Goal: Task Accomplishment & Management: Manage account settings

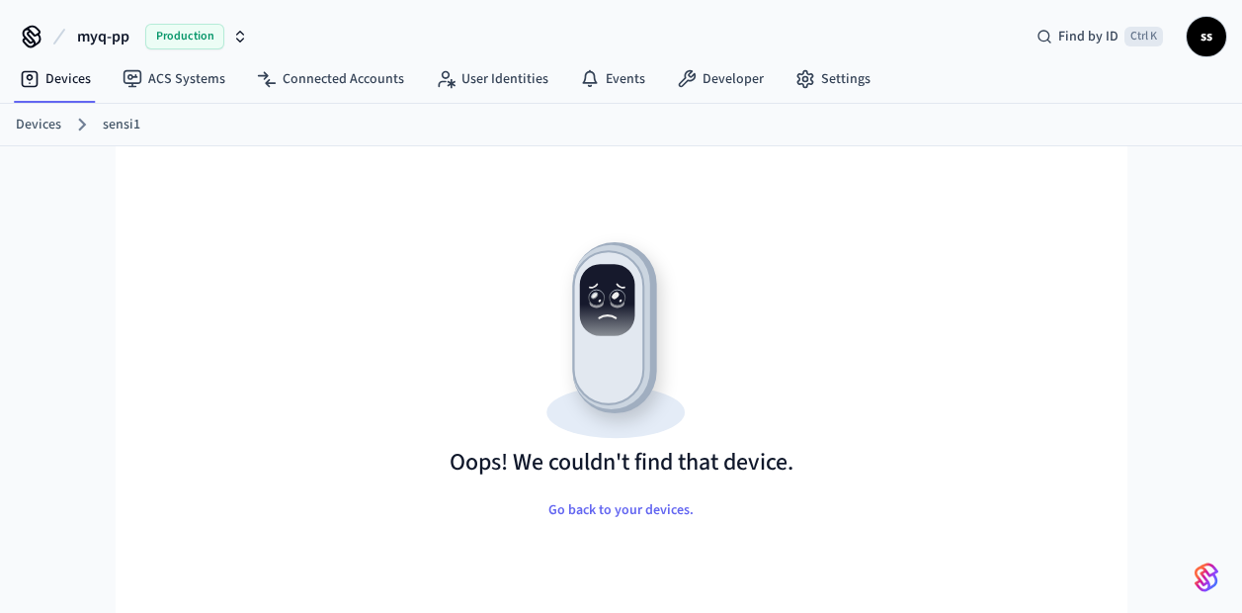
click at [163, 35] on span "Production" at bounding box center [184, 37] width 79 height 26
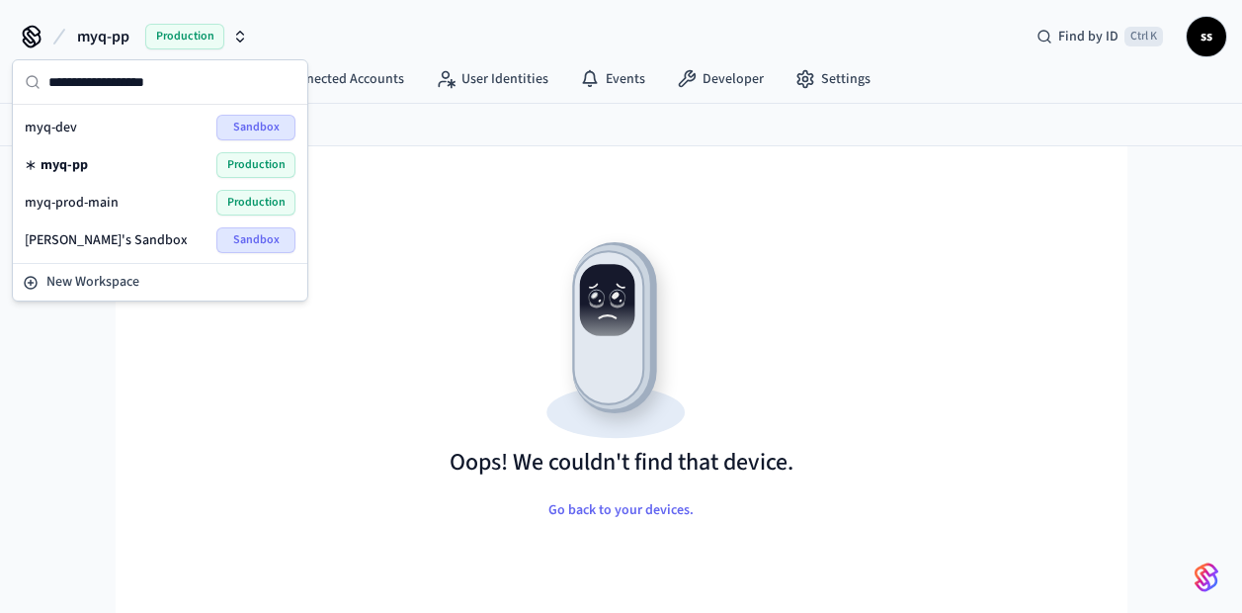
click at [64, 128] on span "myq-dev" at bounding box center [51, 128] width 52 height 20
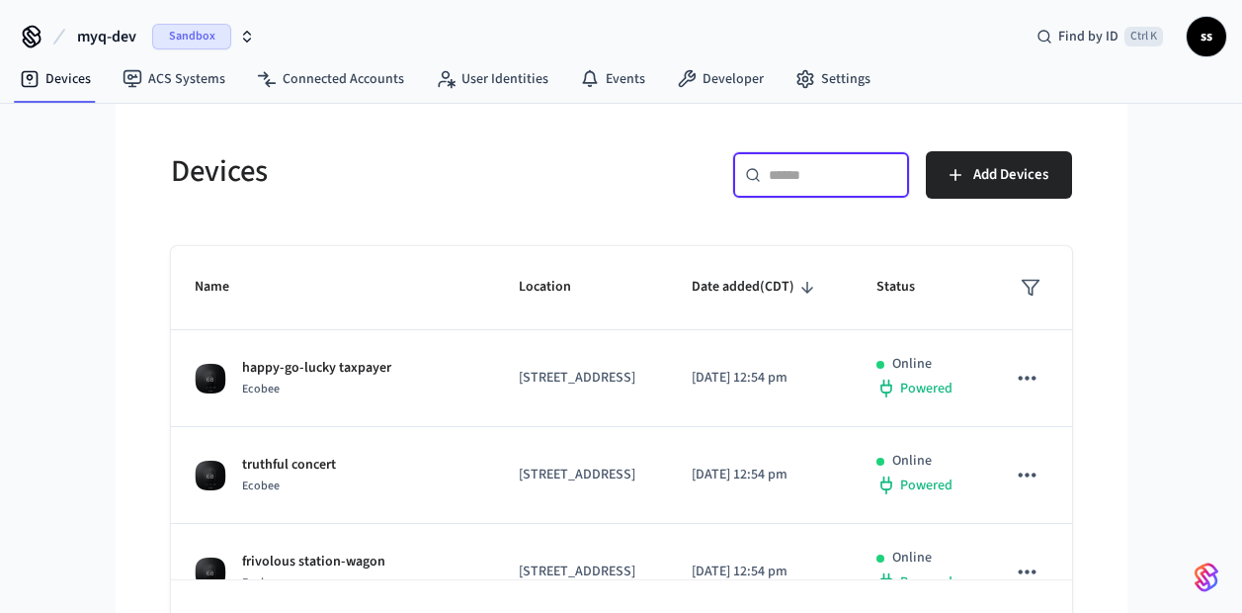
click at [800, 171] on input "text" at bounding box center [833, 175] width 128 height 20
paste input "**********"
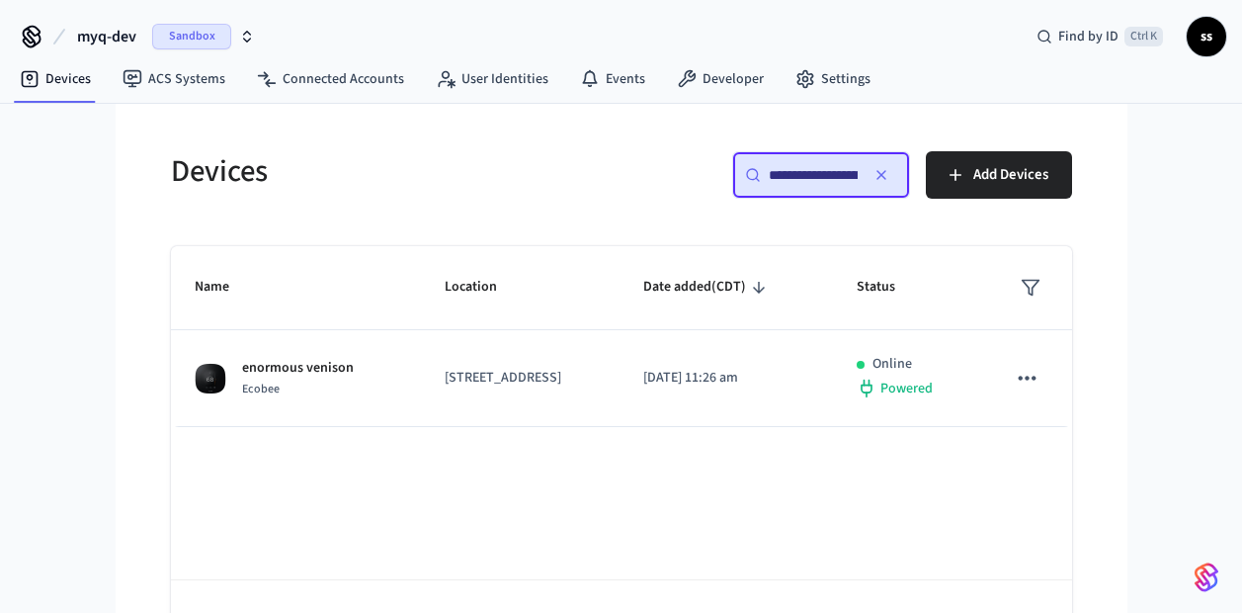
scroll to position [0, 154]
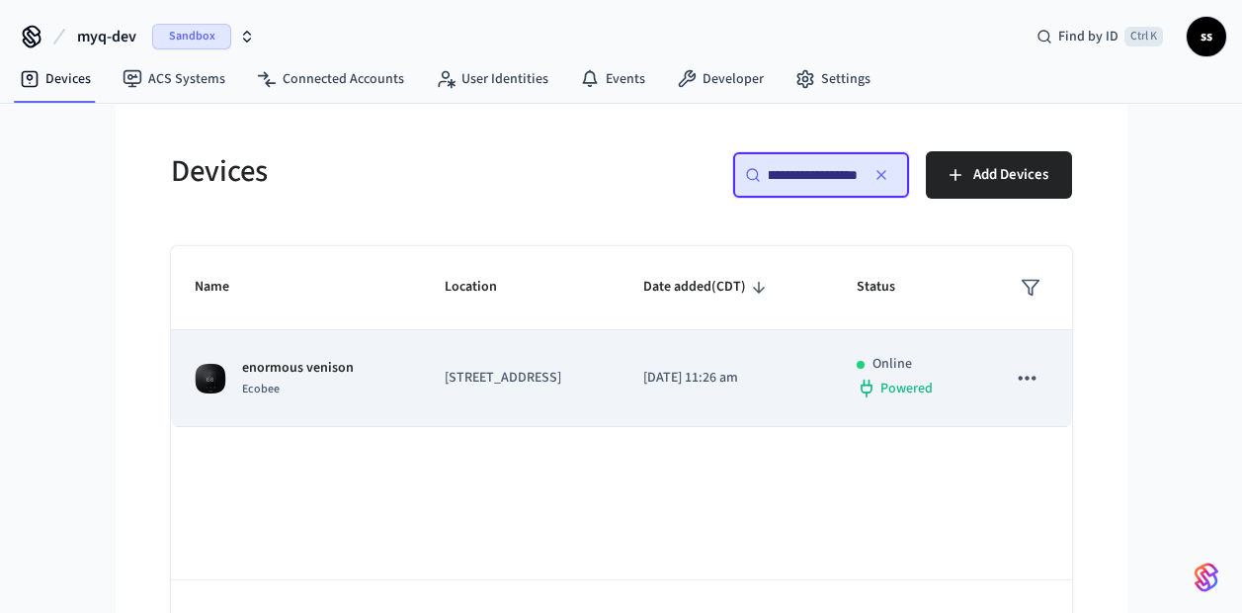
type input "**********"
click at [476, 372] on p "2948 20th St, San Francisco, CA, 94110, US" at bounding box center [520, 378] width 151 height 21
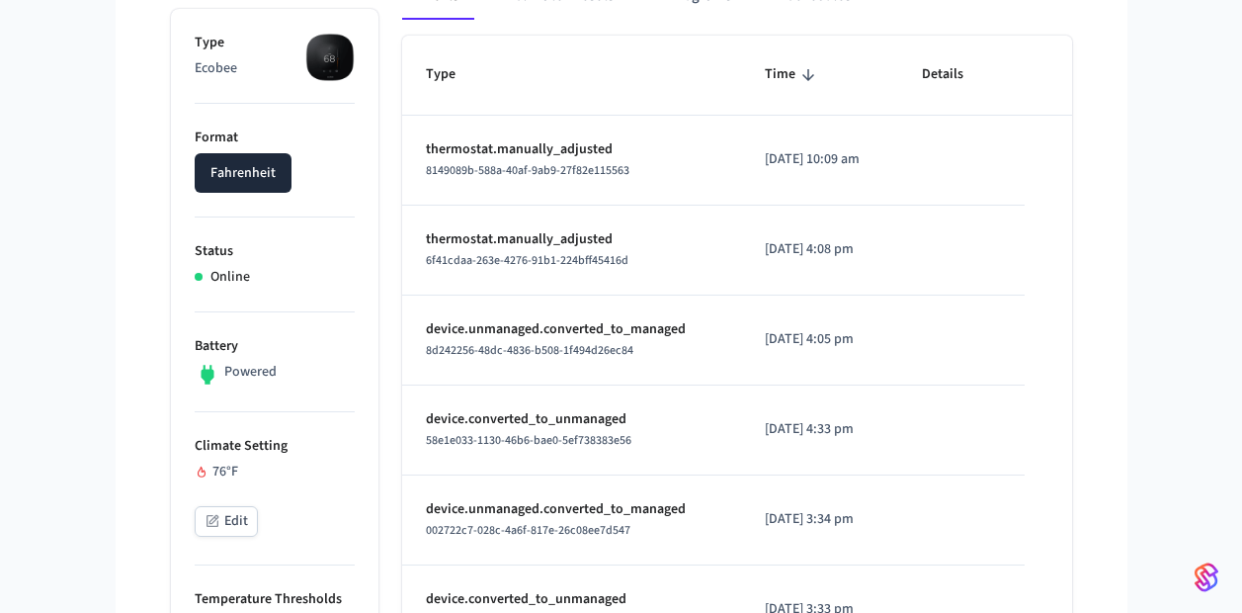
scroll to position [315, 0]
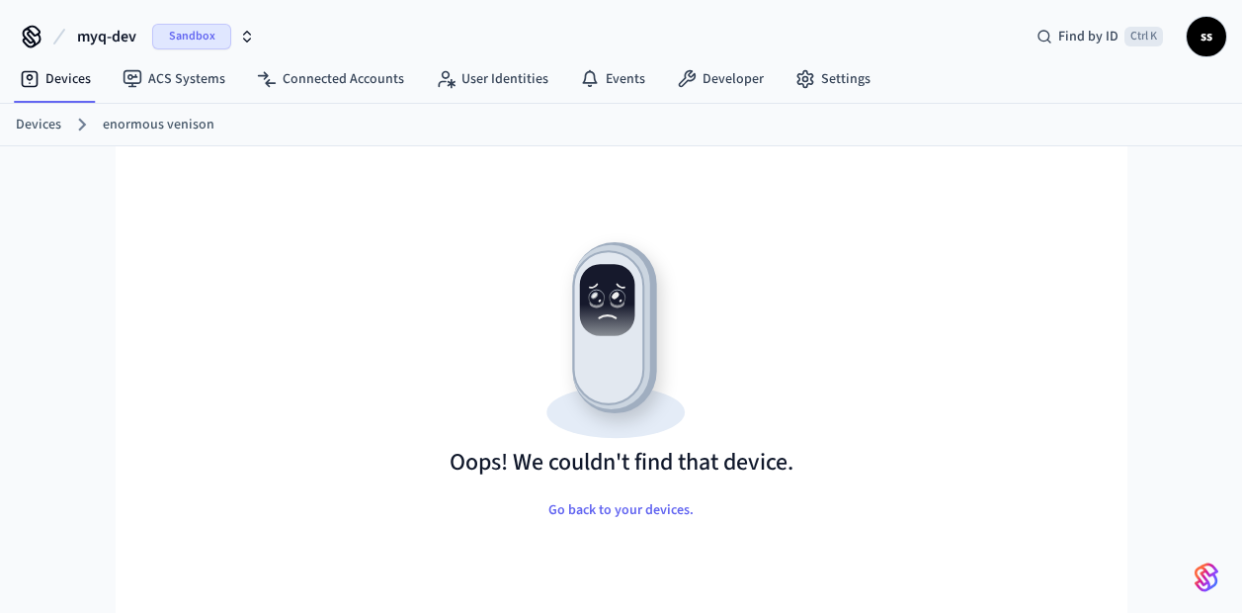
click at [149, 124] on link "enormous venison" at bounding box center [159, 125] width 112 height 21
click at [120, 49] on button "myq-dev Sandbox" at bounding box center [166, 36] width 190 height 41
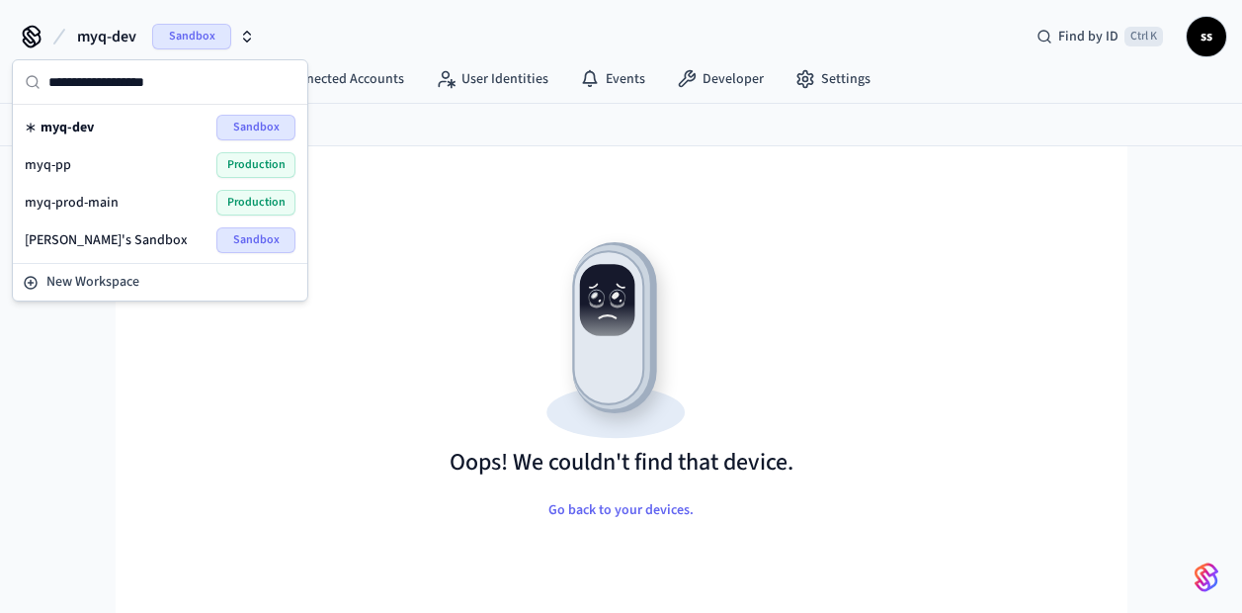
click at [477, 209] on div "Oops! We couldn't find that device. Go back to your devices." at bounding box center [621, 405] width 933 height 423
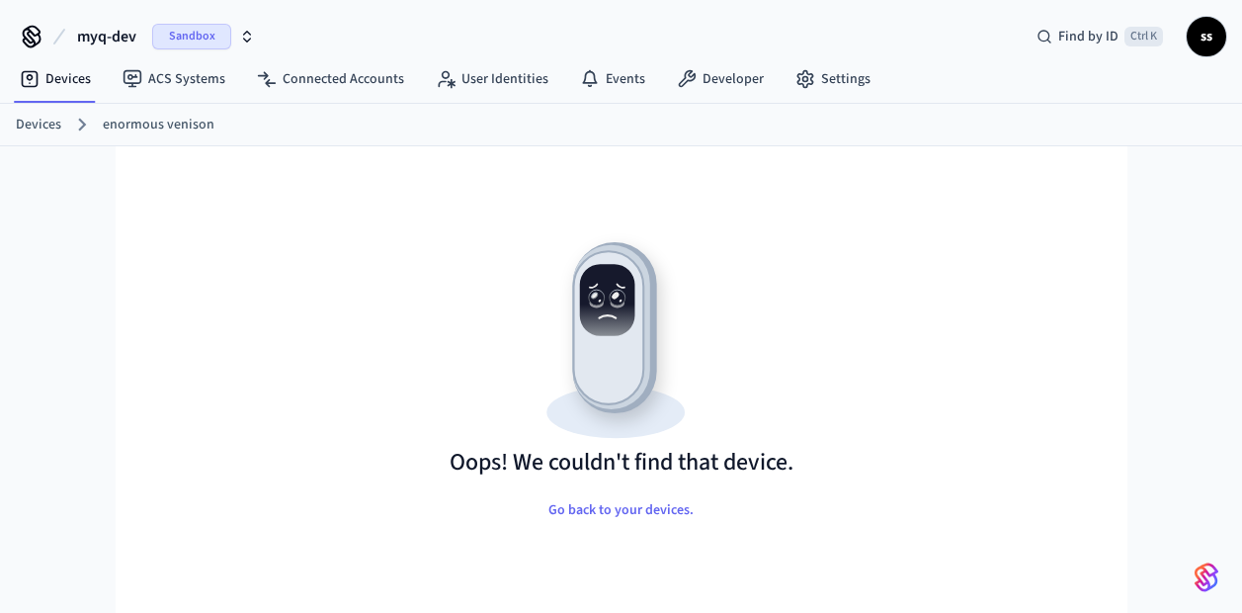
click at [37, 130] on link "Devices" at bounding box center [38, 125] width 45 height 21
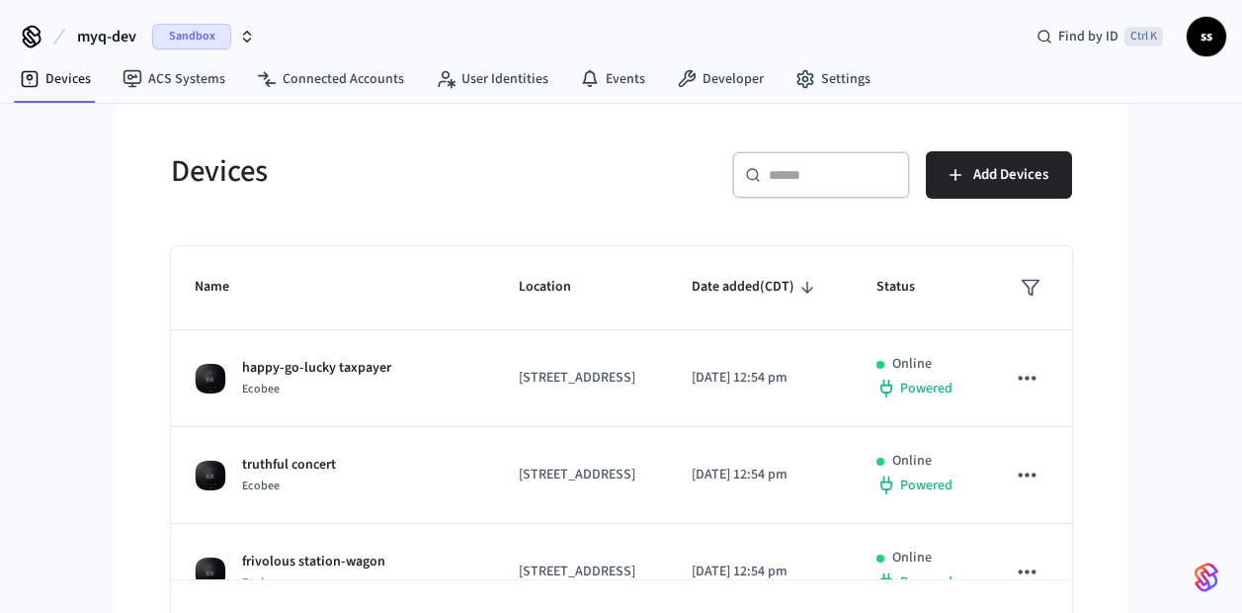
click at [814, 174] on input "text" at bounding box center [833, 175] width 128 height 20
paste input "**********"
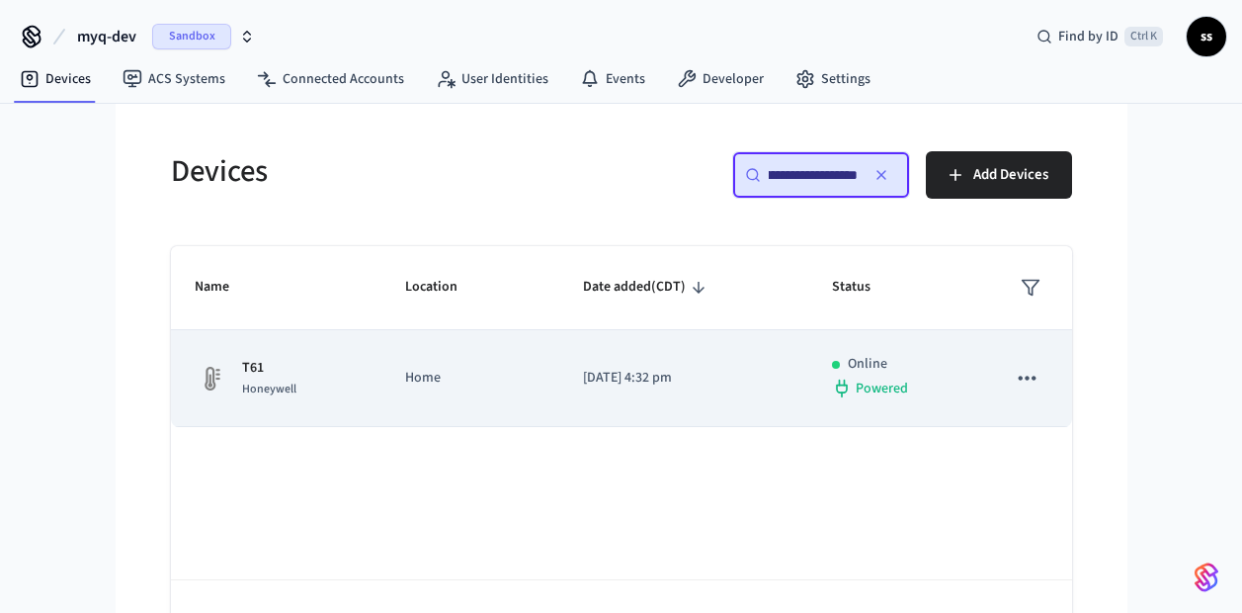
type input "**********"
click at [443, 384] on p "Home" at bounding box center [470, 378] width 130 height 21
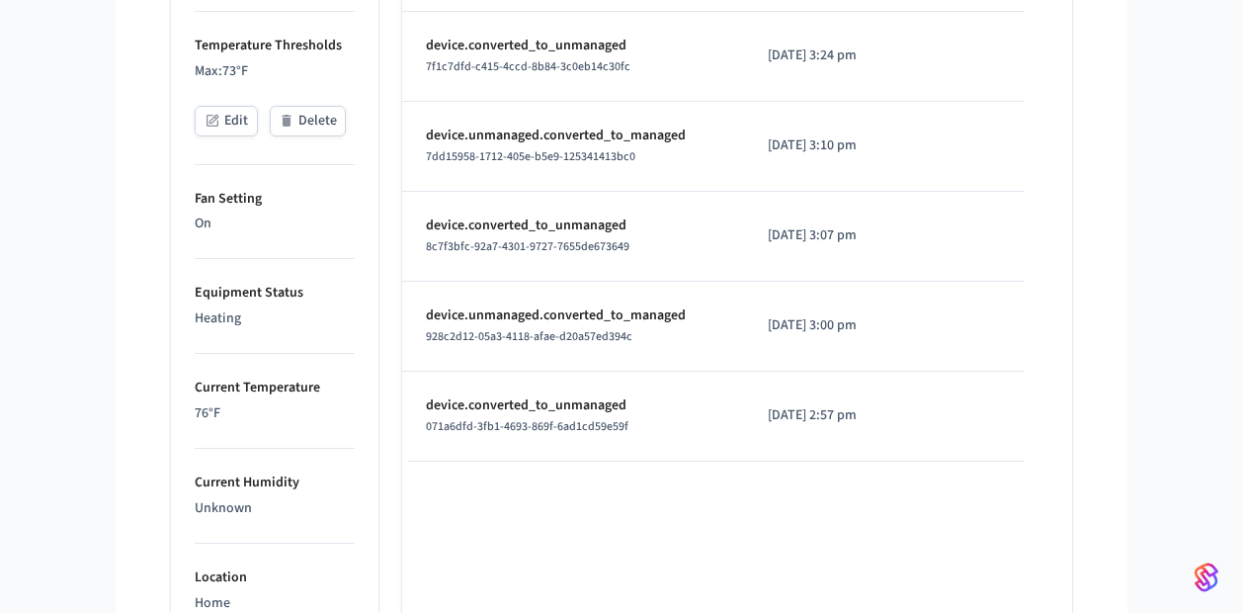
scroll to position [870, 0]
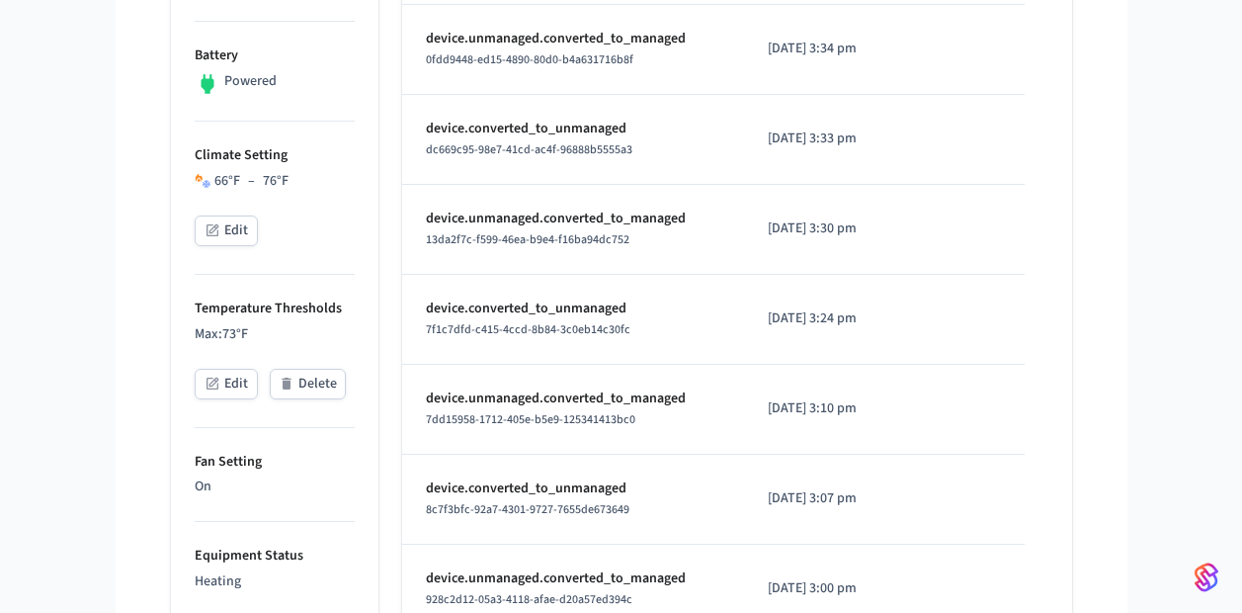
scroll to position [733, 0]
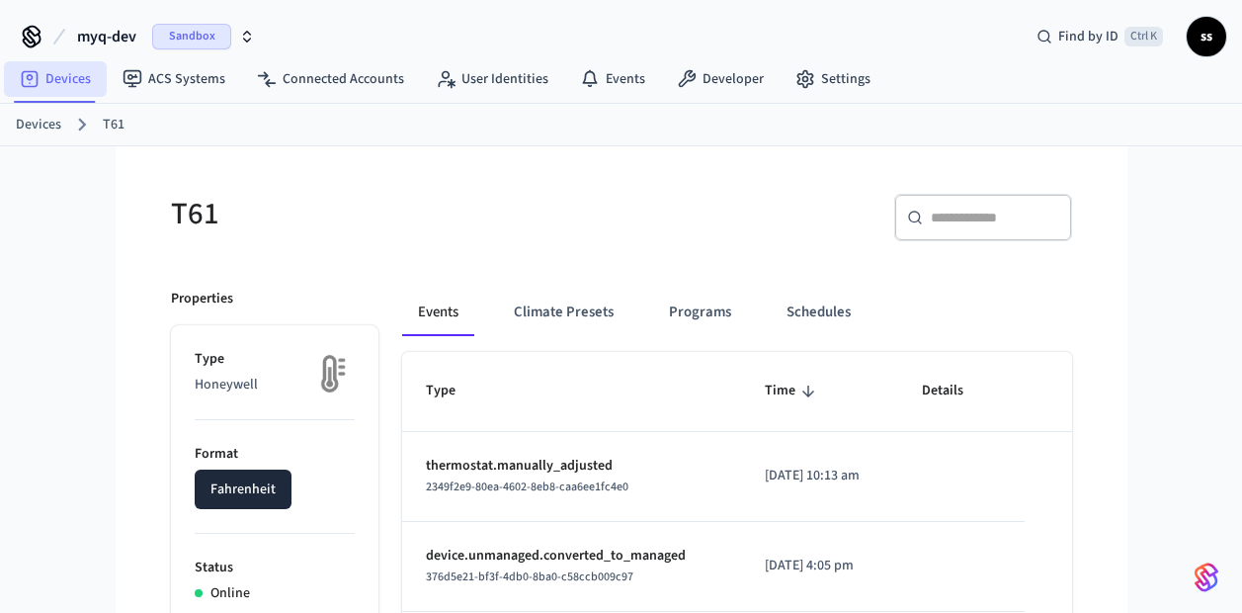
click at [63, 74] on link "Devices" at bounding box center [55, 79] width 103 height 36
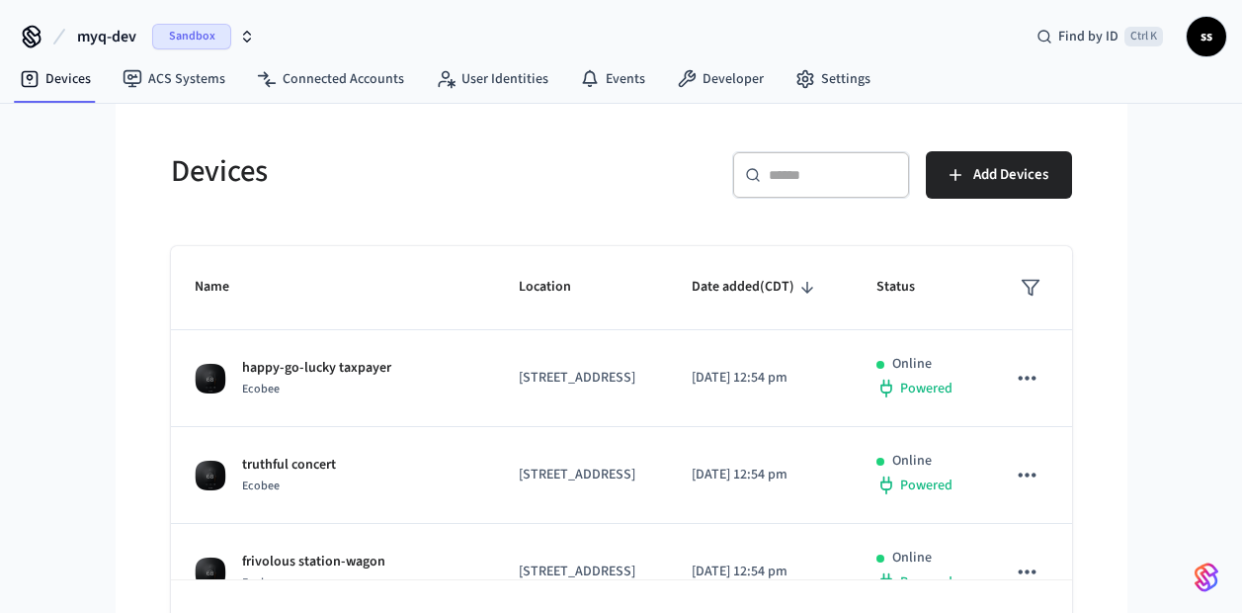
click at [800, 187] on div "​ ​" at bounding box center [821, 174] width 178 height 47
paste input "**********"
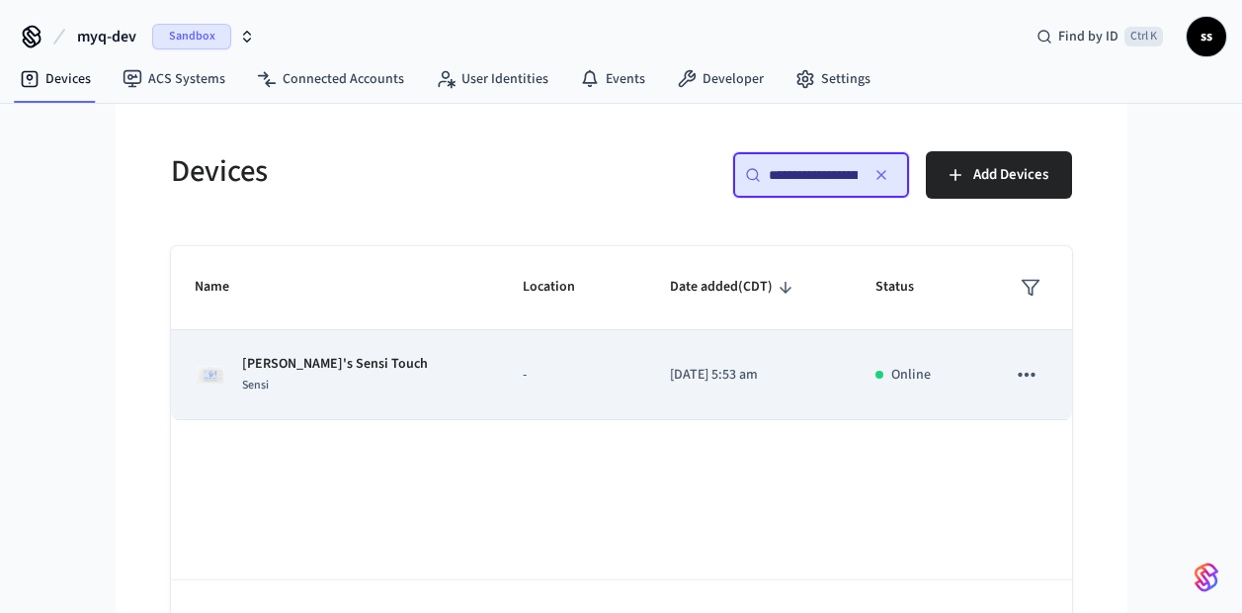
type input "**********"
click at [523, 378] on p "-" at bounding box center [573, 375] width 100 height 21
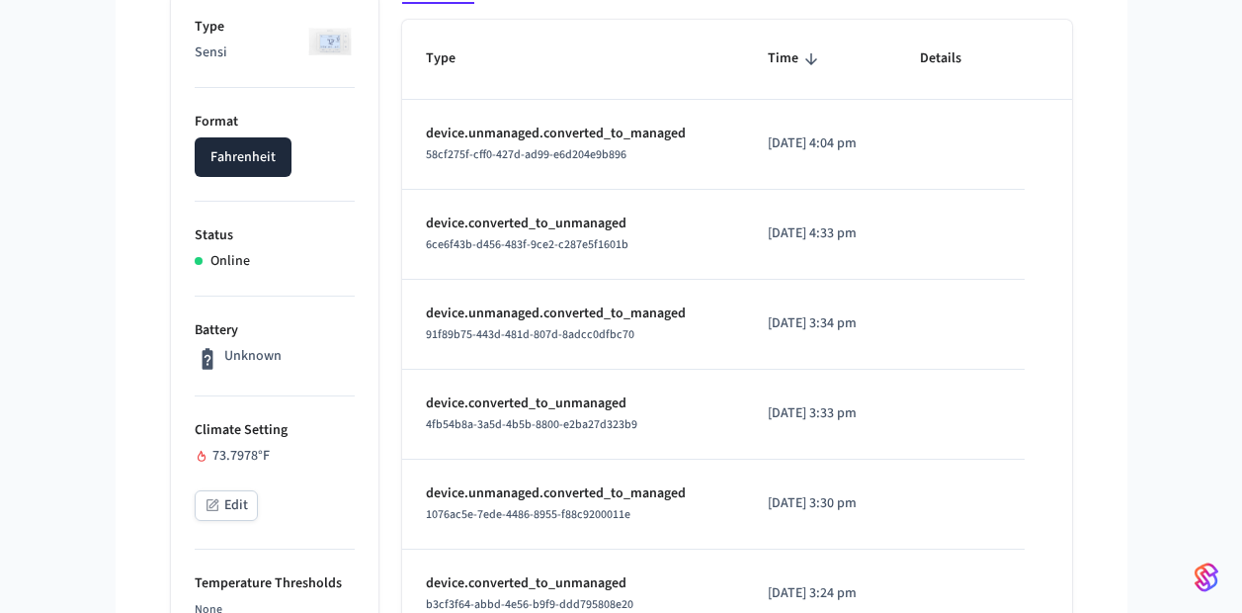
scroll to position [438, 0]
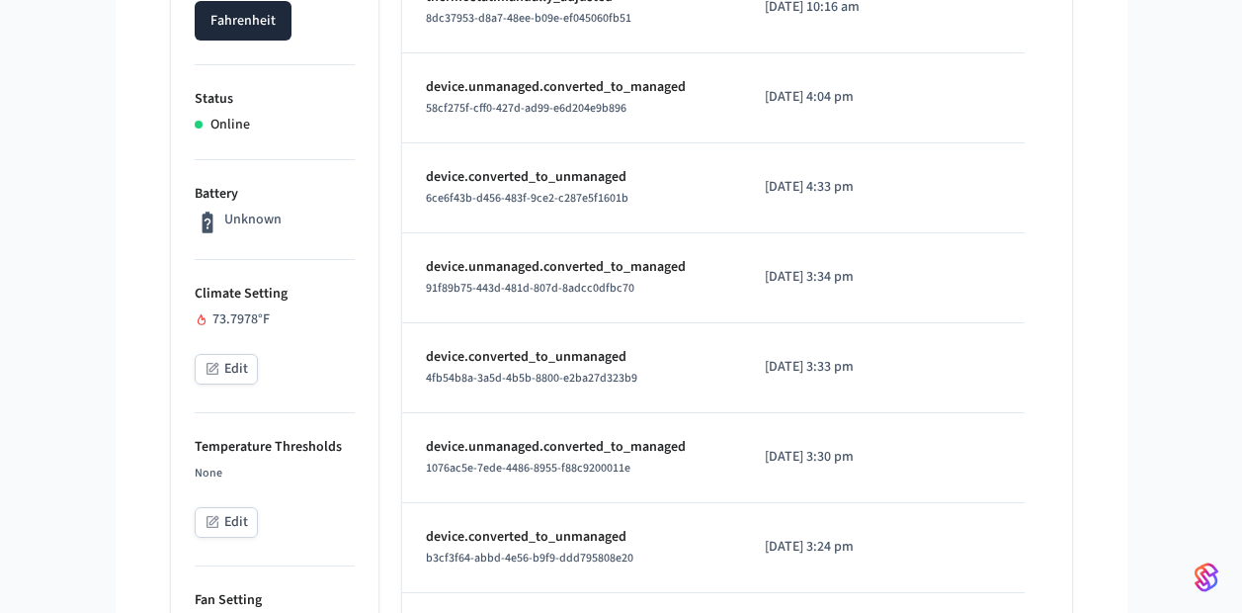
scroll to position [469, 0]
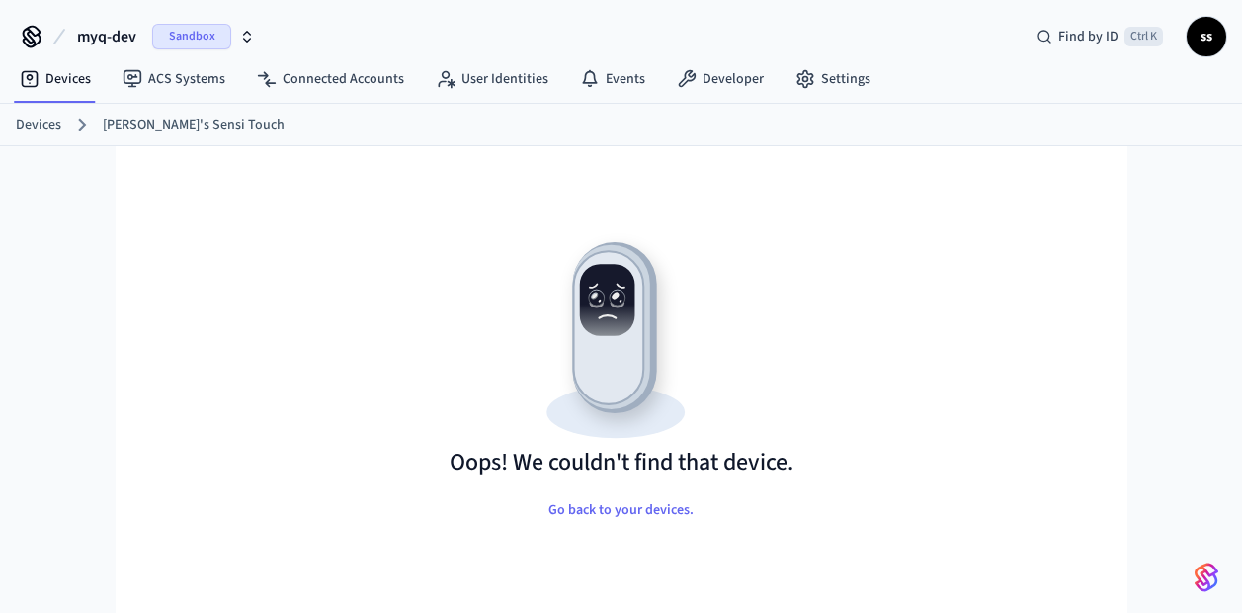
click at [137, 132] on link "[PERSON_NAME]'s Sensi Touch" at bounding box center [194, 125] width 182 height 21
click at [128, 124] on link "[PERSON_NAME]'s Sensi Touch" at bounding box center [194, 125] width 182 height 21
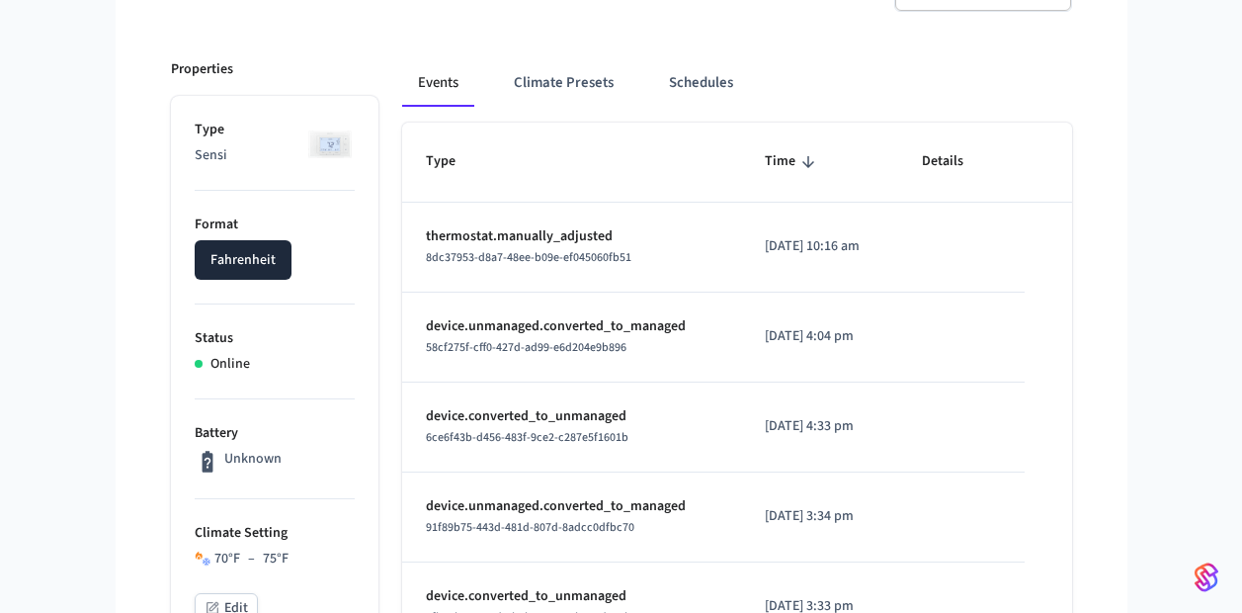
scroll to position [228, 0]
drag, startPoint x: 424, startPoint y: 260, endPoint x: 636, endPoint y: 269, distance: 212.6
click at [636, 269] on td "thermostat.manually_adjusted 8dc37953-d8a7-48ee-b09e-ef045060fb51" at bounding box center [571, 249] width 339 height 90
copy span "8dc37953-d8a7-48ee-b09e-ef045060fb51"
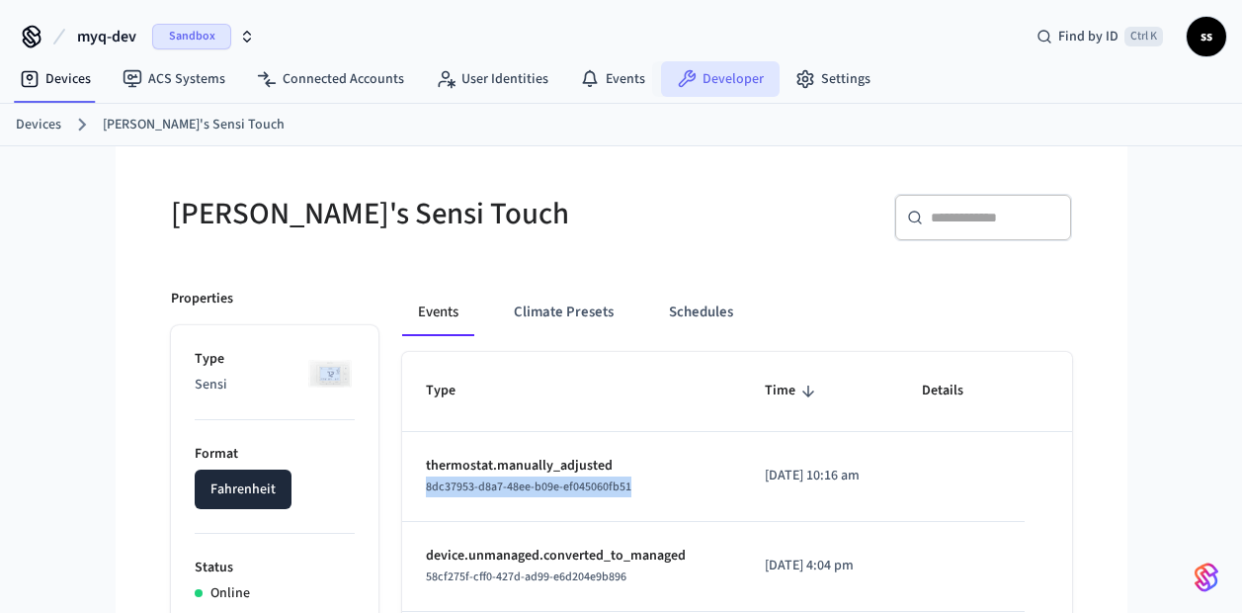
click at [717, 83] on link "Developer" at bounding box center [720, 79] width 119 height 36
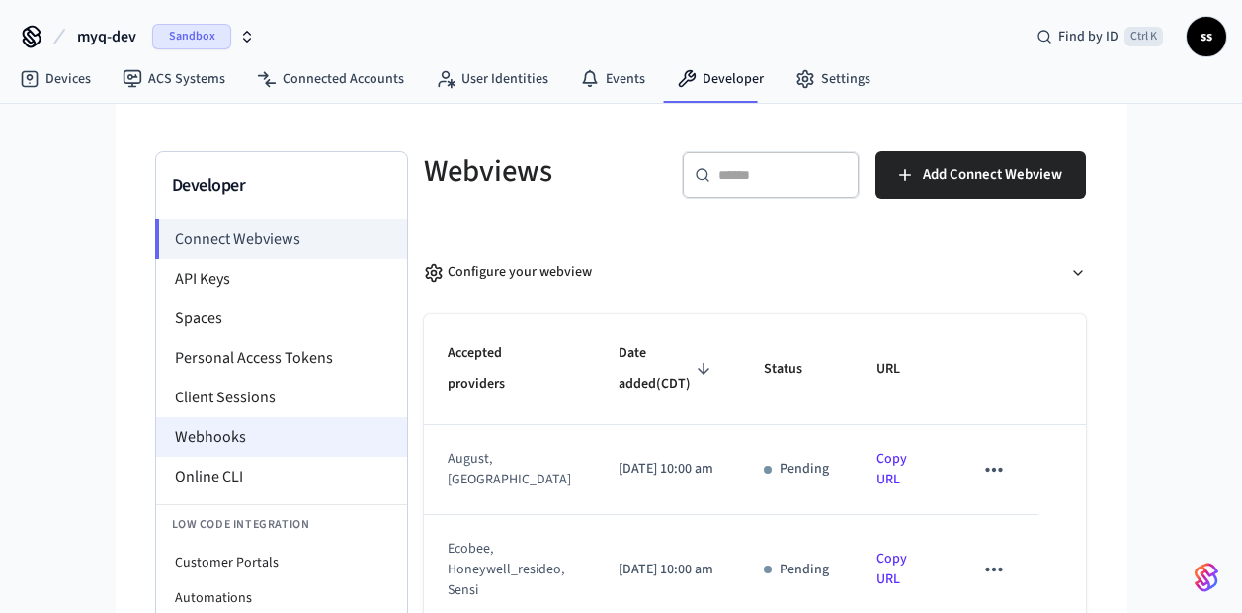
click at [194, 444] on li "Webhooks" at bounding box center [281, 437] width 251 height 40
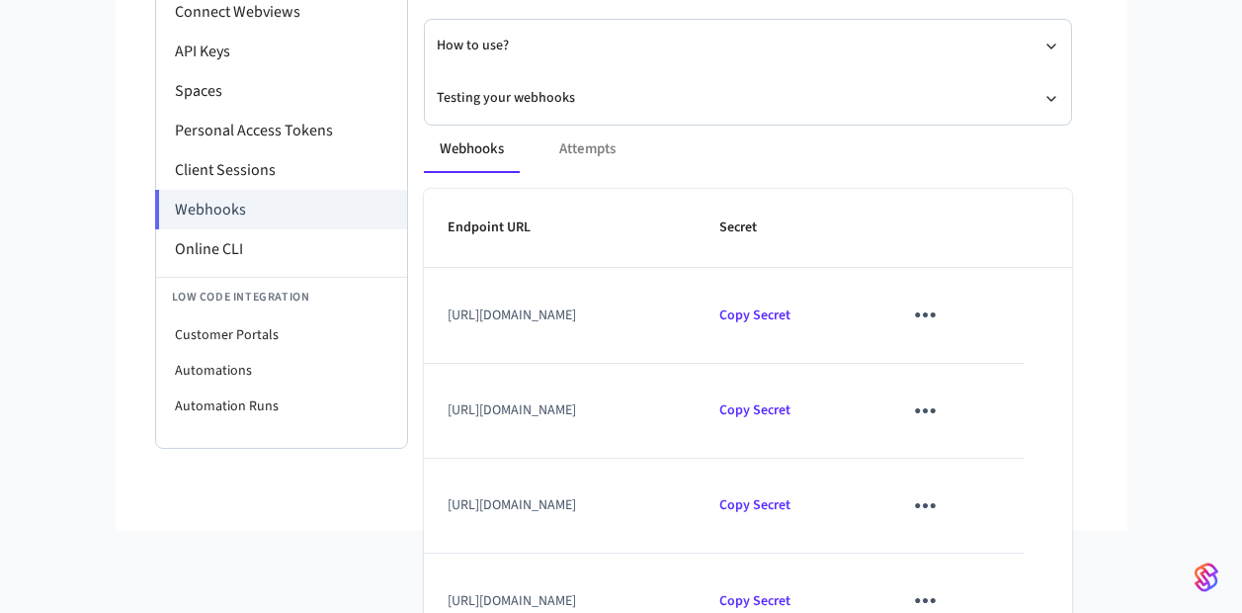
scroll to position [226, 0]
click at [465, 97] on button "Testing your webhooks" at bounding box center [748, 99] width 622 height 52
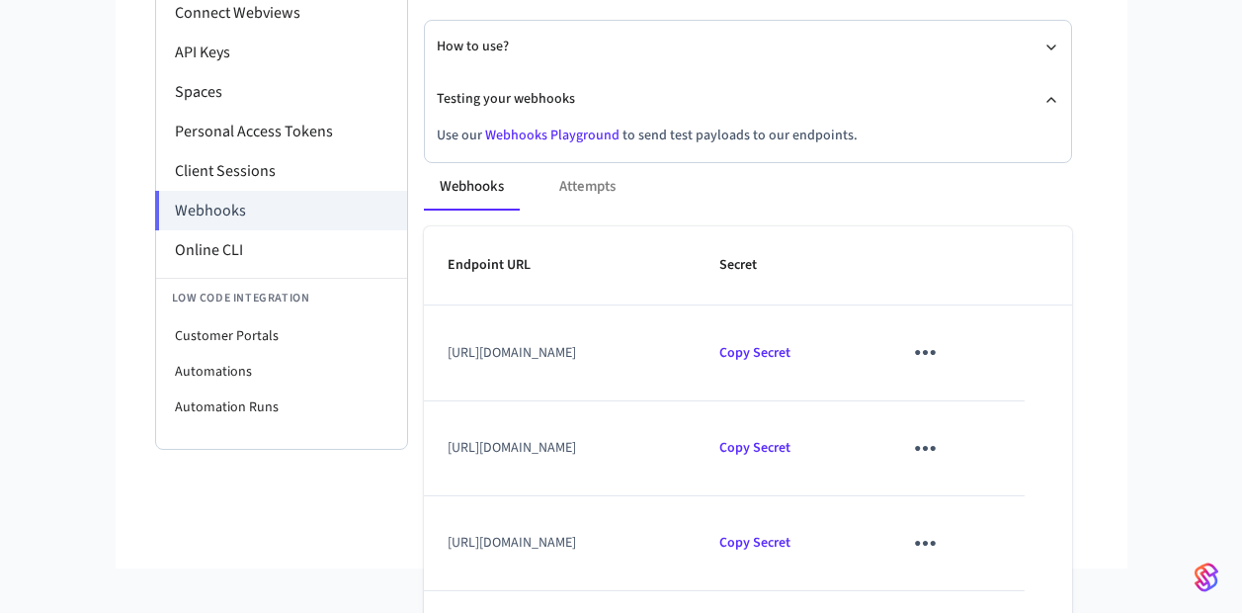
click at [523, 140] on div "Webhooks Attempts Endpoint URL Secret https://partner-devices-webhook-dev.myqop…" at bounding box center [736, 460] width 672 height 643
click at [518, 132] on link "Webhooks Playground" at bounding box center [552, 135] width 134 height 20
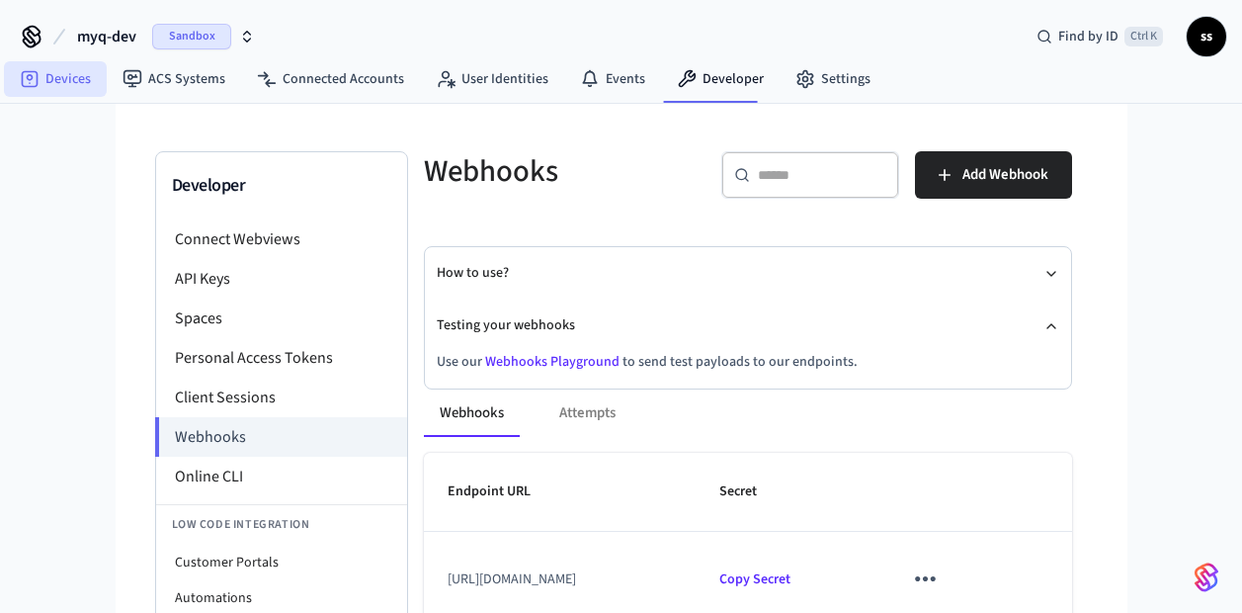
click at [73, 78] on link "Devices" at bounding box center [55, 79] width 103 height 36
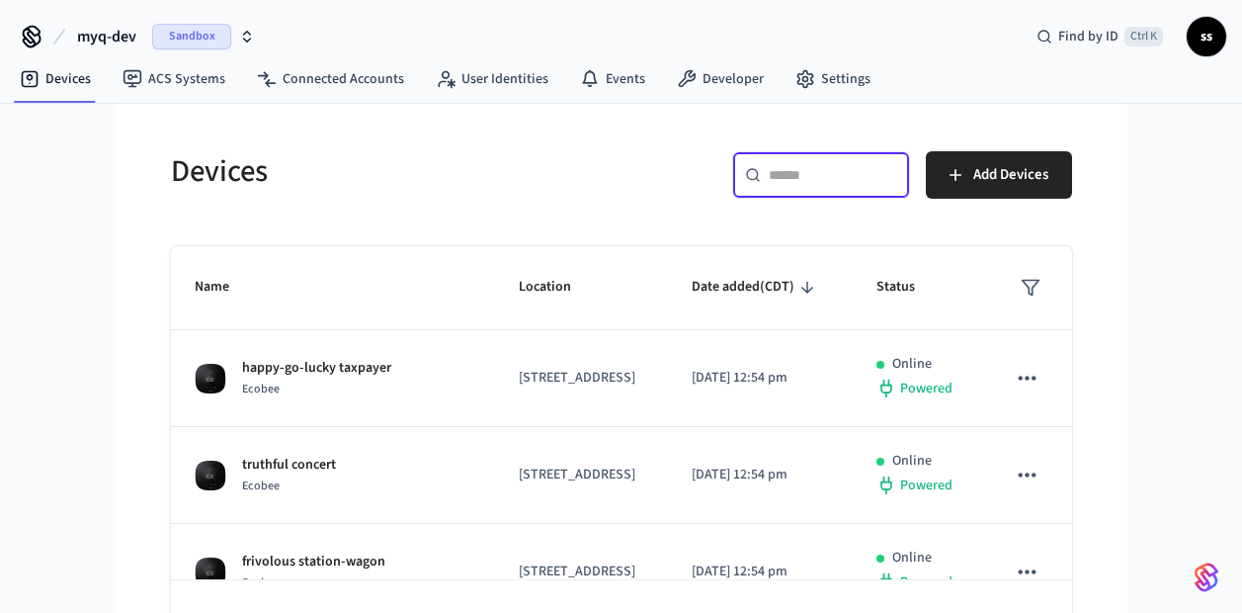
click at [798, 182] on input "text" at bounding box center [833, 175] width 128 height 20
paste input "**********"
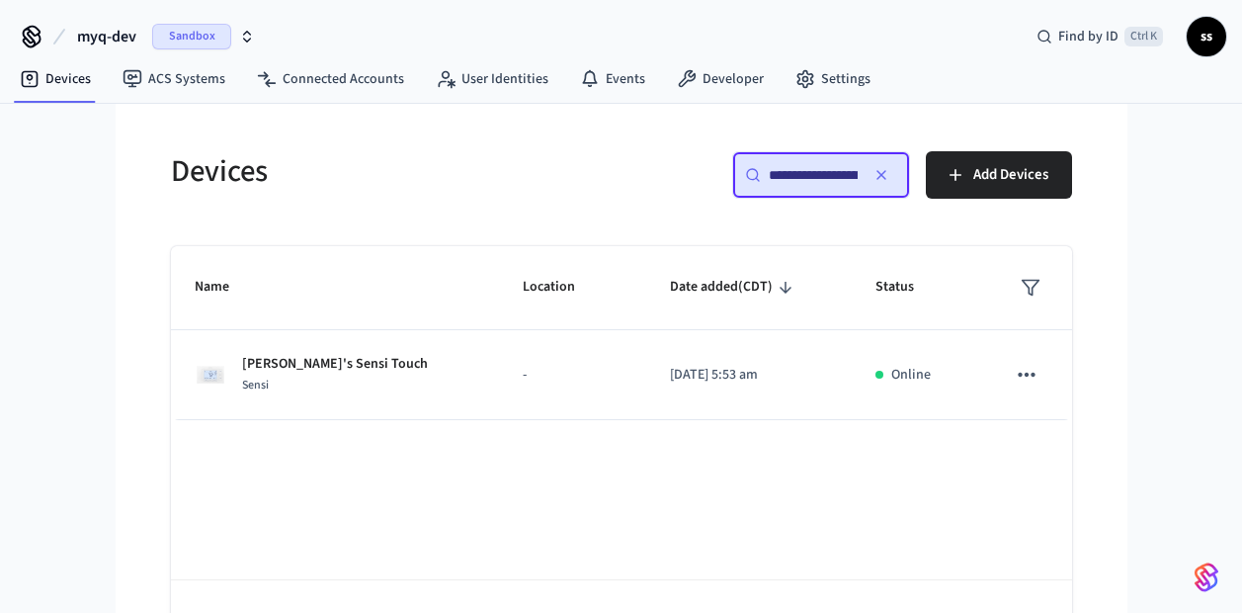
scroll to position [0, 147]
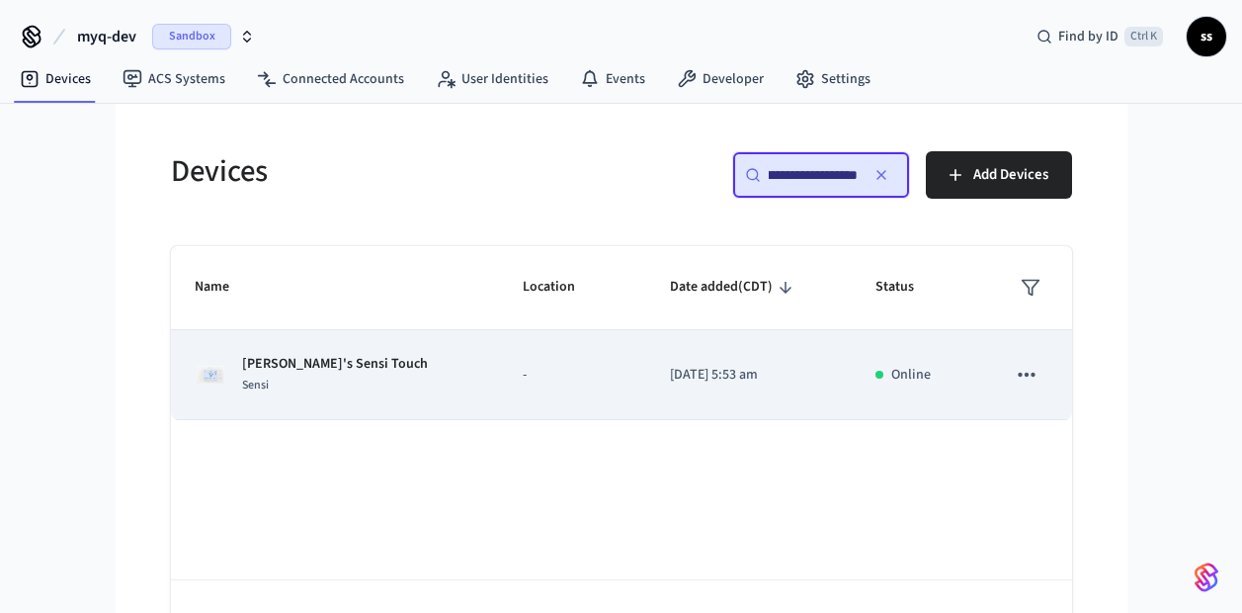
type input "**********"
click at [523, 378] on p "-" at bounding box center [573, 375] width 100 height 21
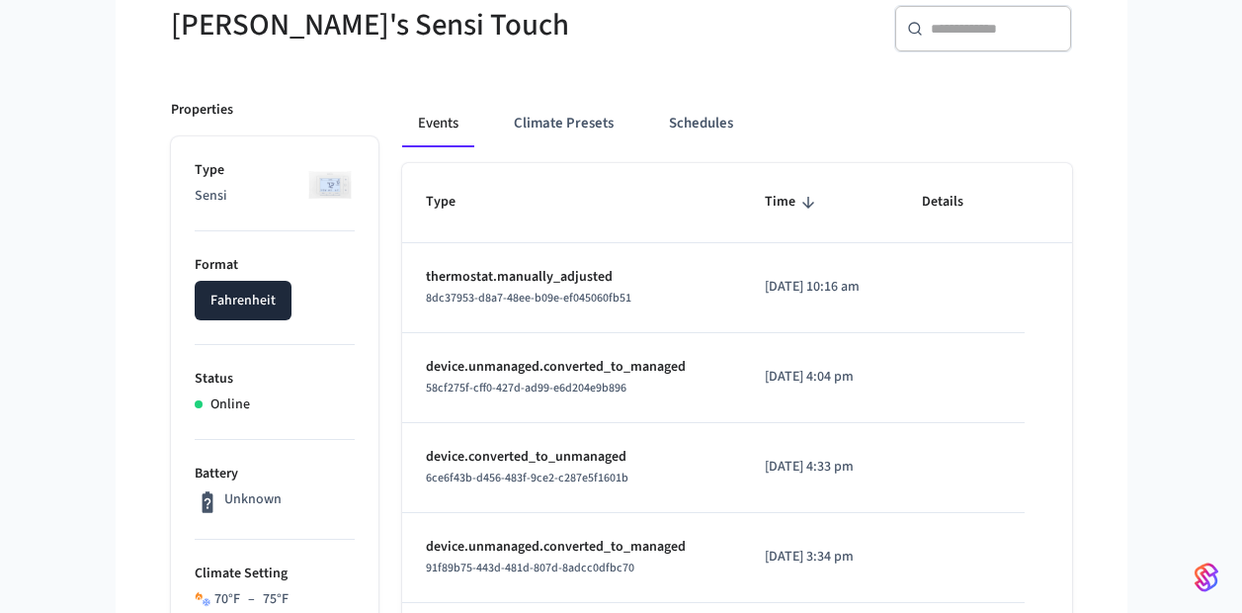
scroll to position [181, 0]
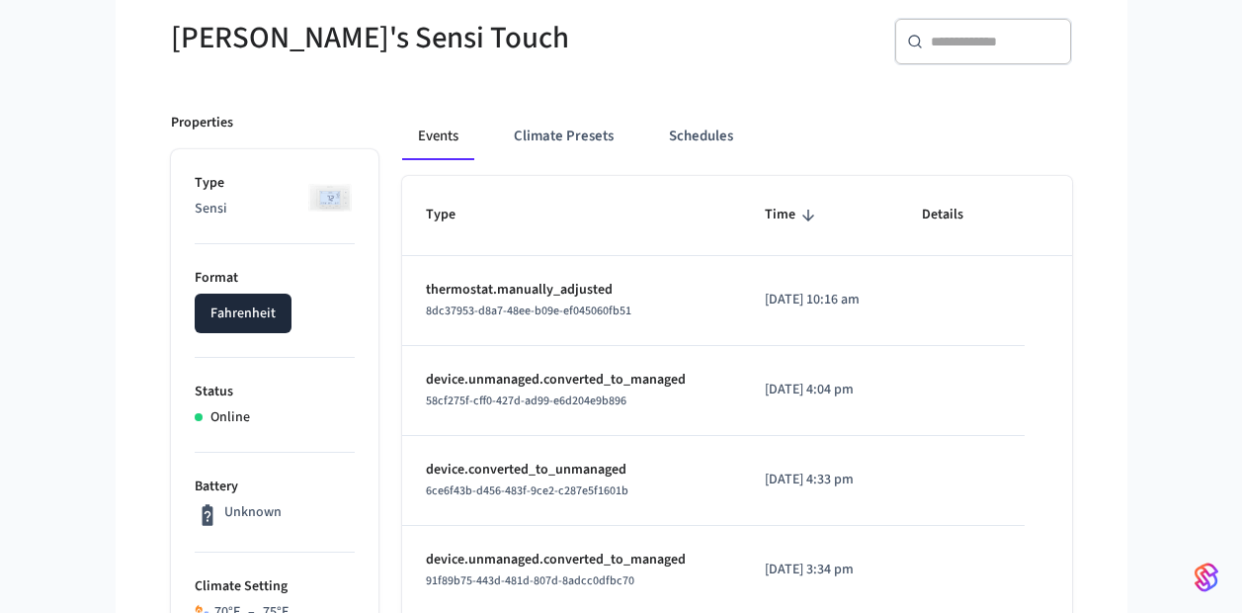
scroll to position [177, 0]
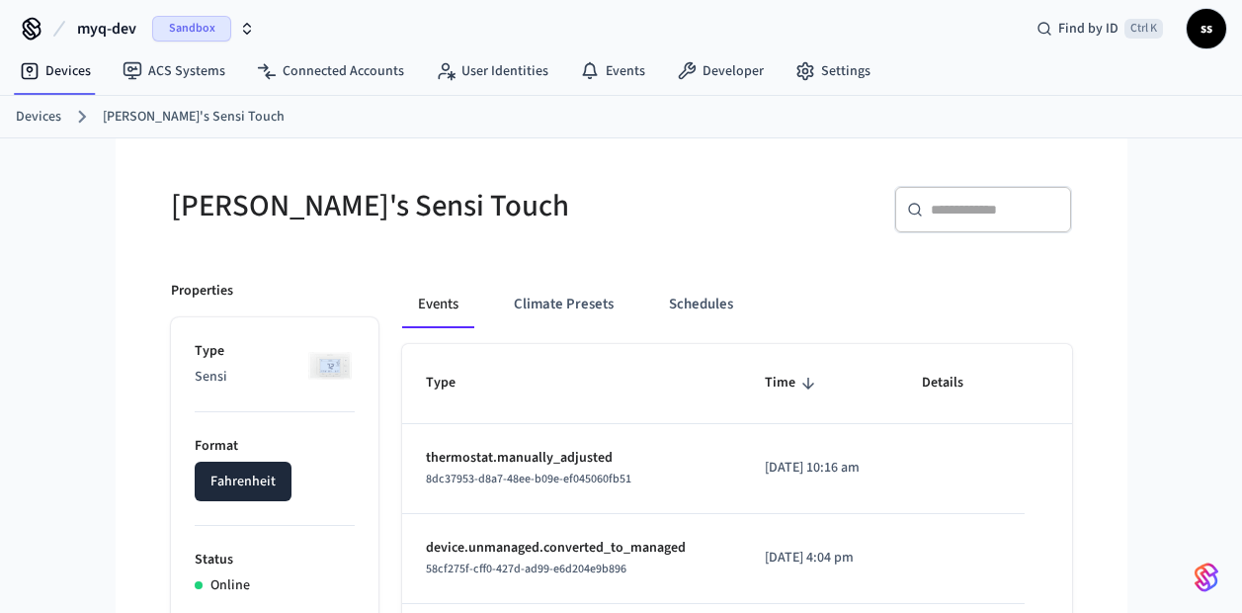
scroll to position [7, 0]
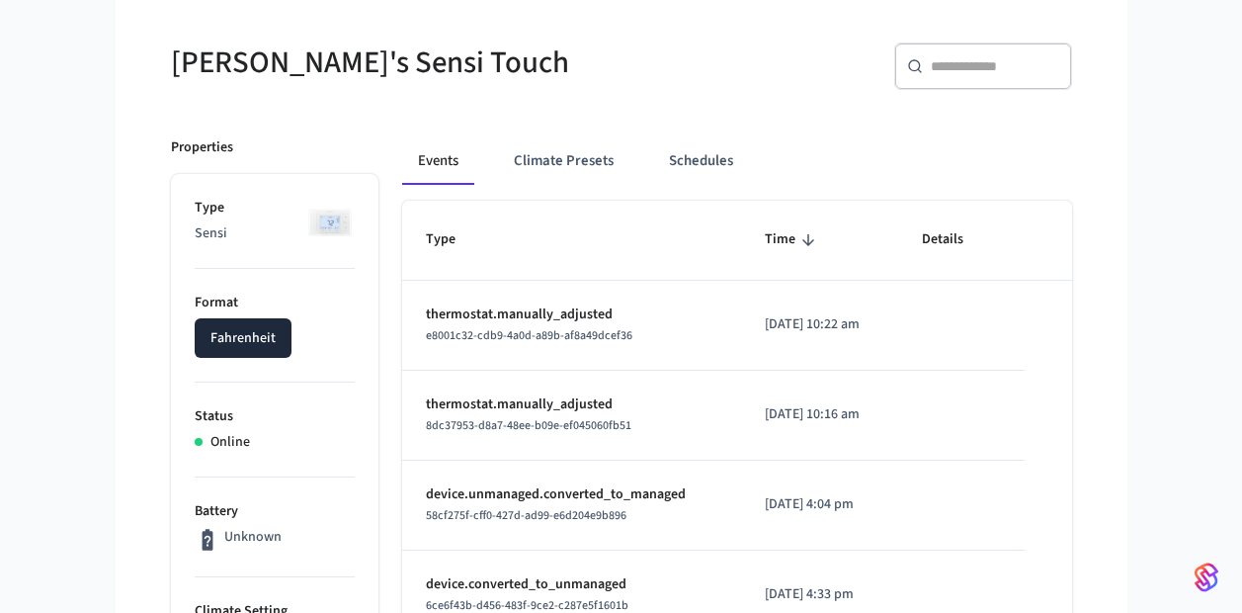
scroll to position [152, 0]
drag, startPoint x: 422, startPoint y: 335, endPoint x: 637, endPoint y: 337, distance: 215.4
click at [637, 337] on td "thermostat.manually_adjusted e8001c32-cdb9-4a0d-a89b-af8a49dcef36" at bounding box center [571, 325] width 339 height 90
copy span "e8001c32-cdb9-4a0d-a89b-af8a49dcef36"
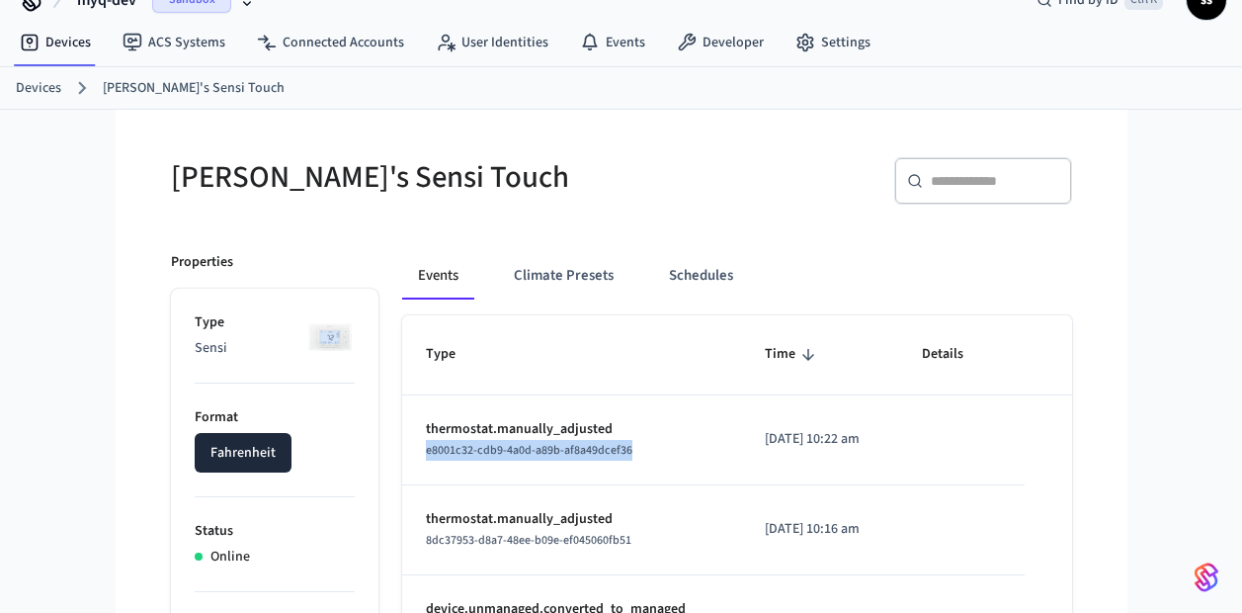
scroll to position [0, 0]
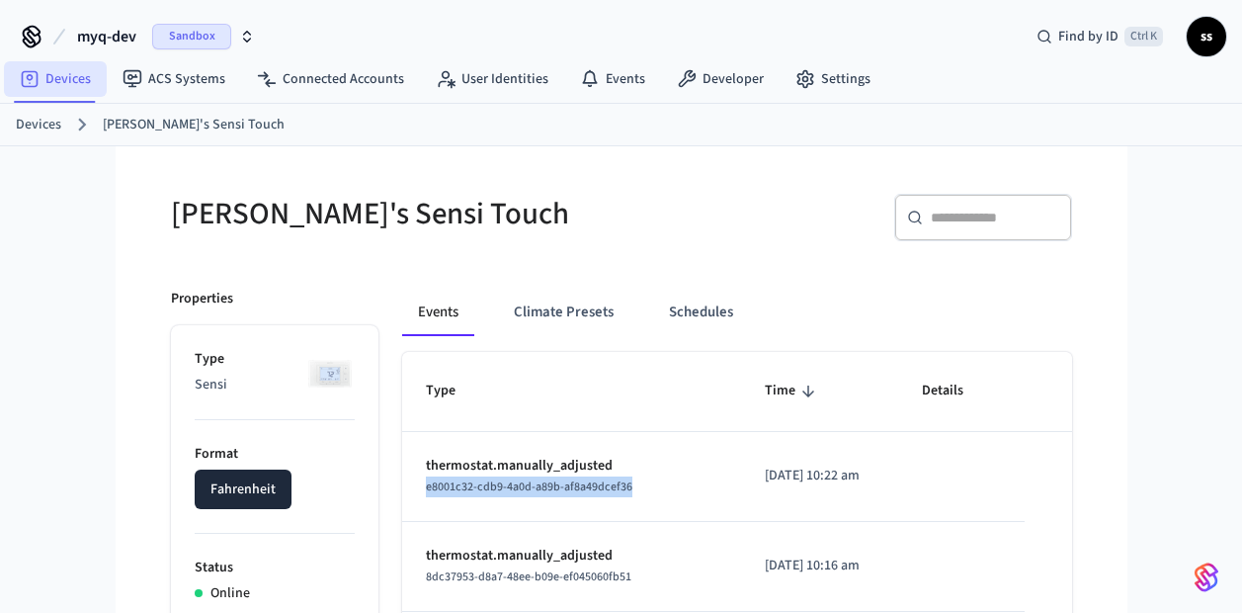
click at [64, 79] on link "Devices" at bounding box center [55, 79] width 103 height 36
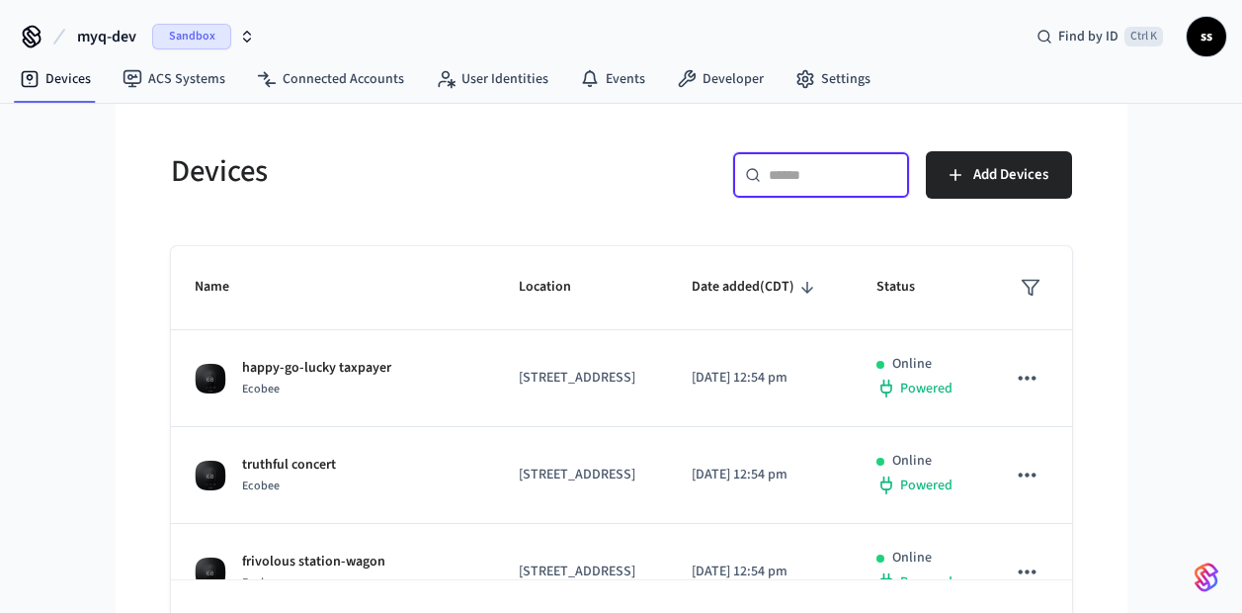
click at [823, 183] on input "text" at bounding box center [833, 175] width 128 height 20
paste input "**********"
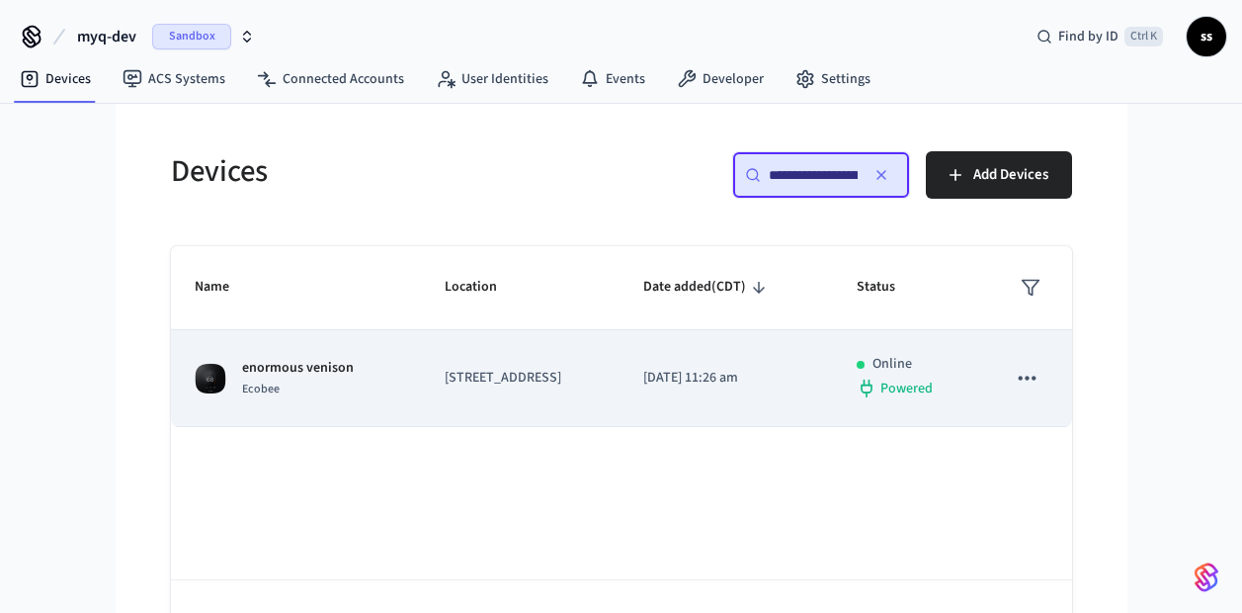
type input "**********"
click at [584, 380] on p "[STREET_ADDRESS]" at bounding box center [520, 378] width 151 height 21
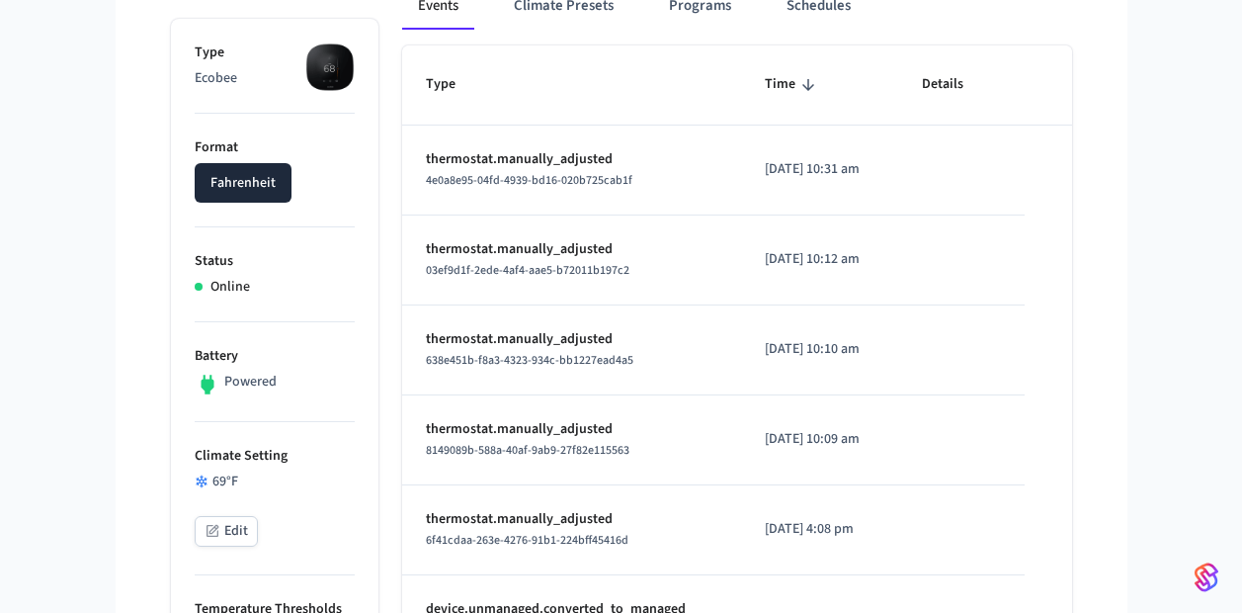
scroll to position [299, 0]
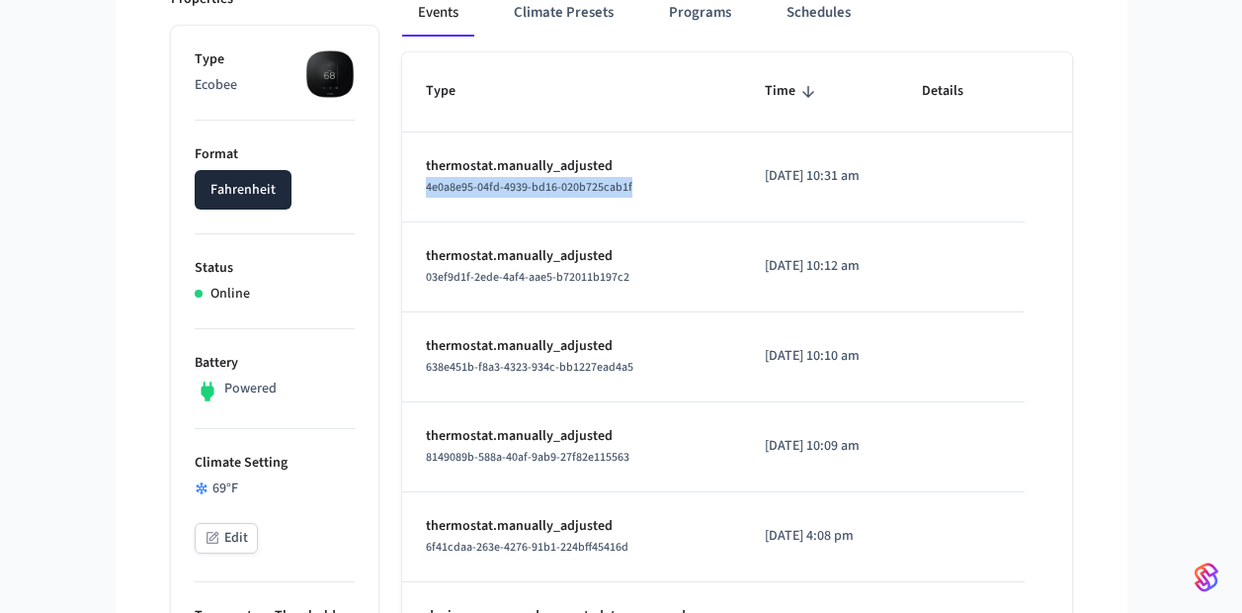
drag, startPoint x: 421, startPoint y: 185, endPoint x: 644, endPoint y: 189, distance: 223.3
click at [644, 189] on td "thermostat.manually_adjusted 4e0a8e95-04fd-4939-bd16-020b725cab1f" at bounding box center [571, 177] width 339 height 90
copy span "4e0a8e95-04fd-4939-bd16-020b725cab1f"
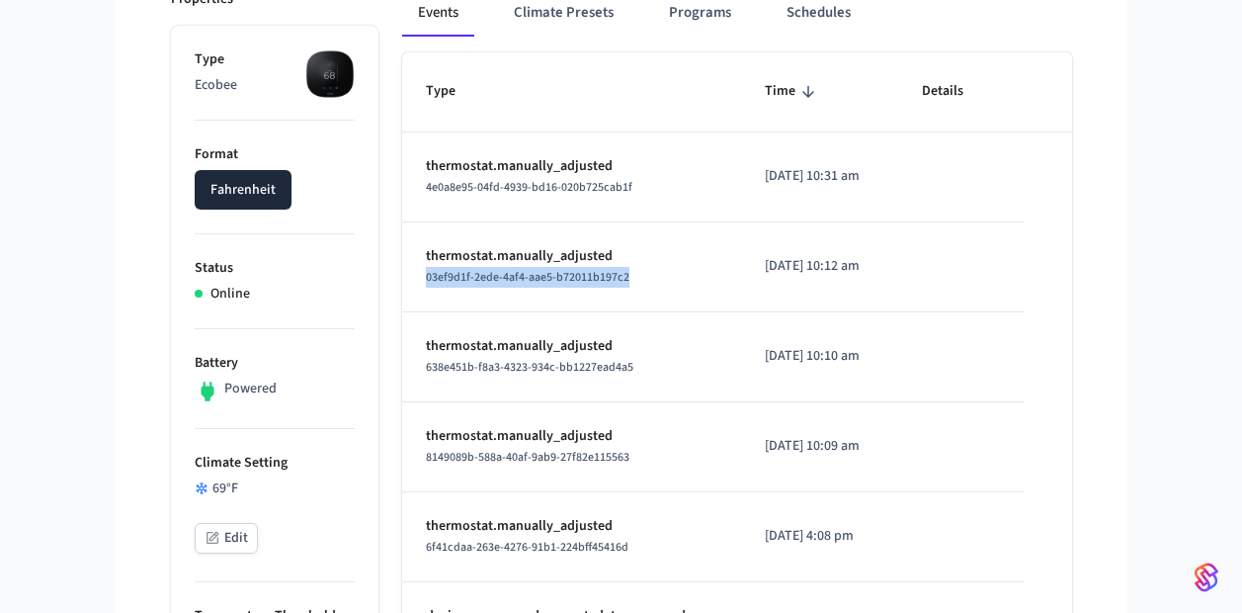
drag, startPoint x: 652, startPoint y: 277, endPoint x: 424, endPoint y: 287, distance: 228.4
click at [424, 287] on td "thermostat.manually_adjusted 03ef9d1f-2ede-4af4-aae5-b72011b197c2" at bounding box center [571, 267] width 339 height 90
click at [677, 311] on td "thermostat.manually_adjusted 03ef9d1f-2ede-4af4-aae5-b72011b197c2" at bounding box center [571, 267] width 339 height 90
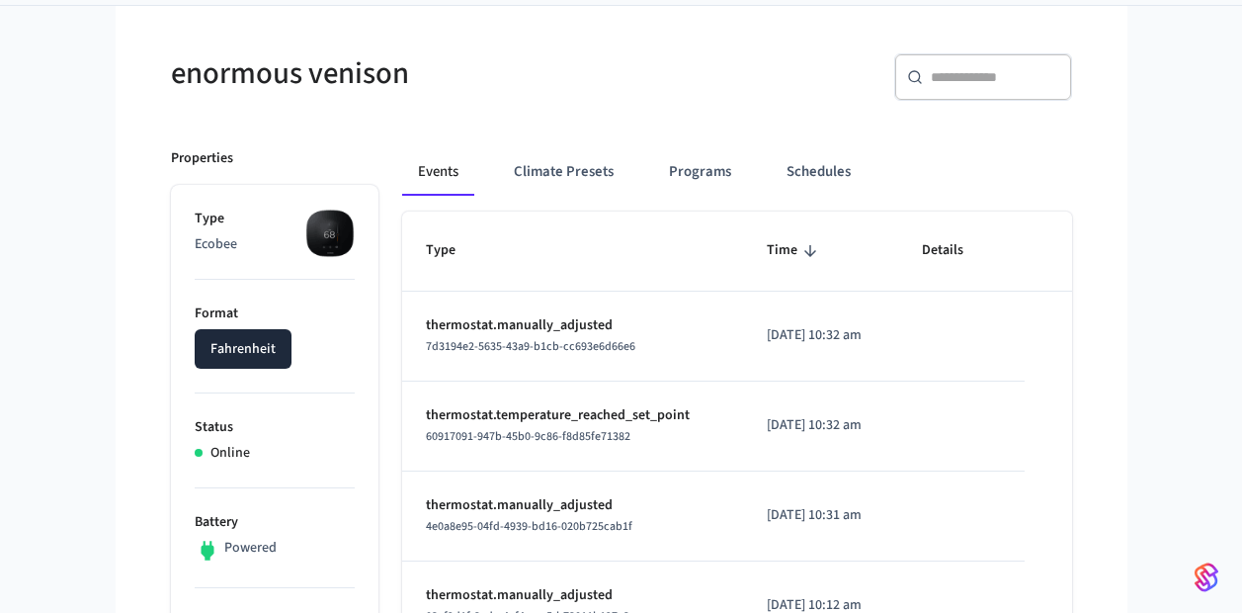
scroll to position [145, 0]
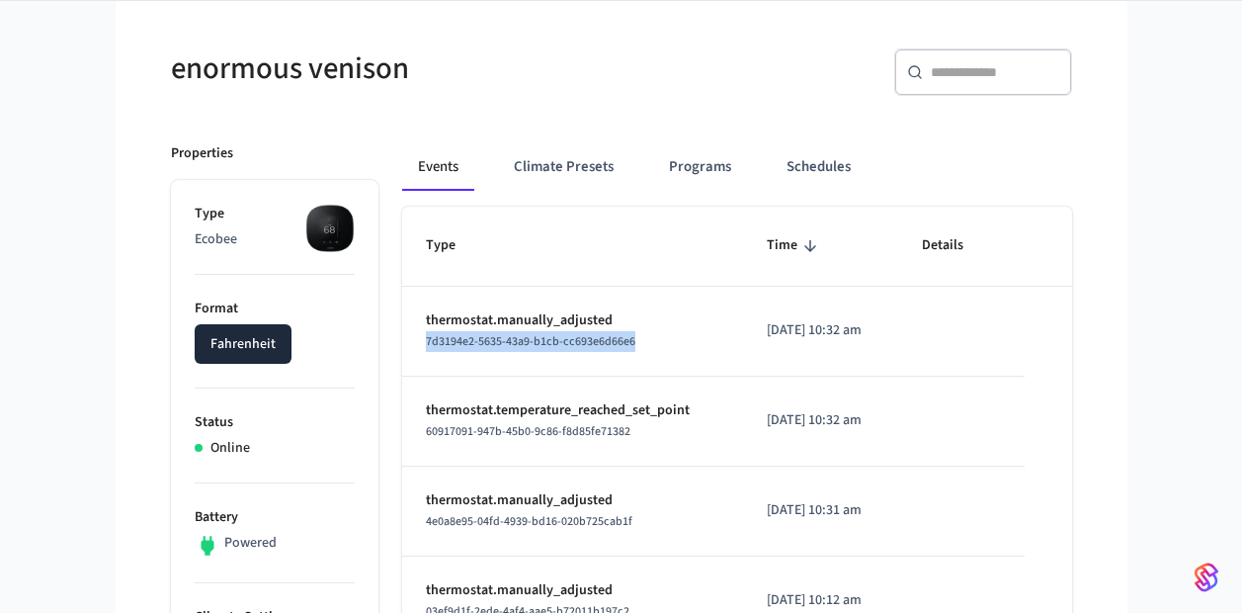
drag, startPoint x: 426, startPoint y: 344, endPoint x: 639, endPoint y: 357, distance: 213.8
click at [639, 357] on td "thermostat.manually_adjusted 7d3194e2-5635-43a9-b1cb-cc693e6d66e6" at bounding box center [572, 332] width 341 height 90
copy span "7d3194e2-5635-43a9-b1cb-cc693e6d66e6"
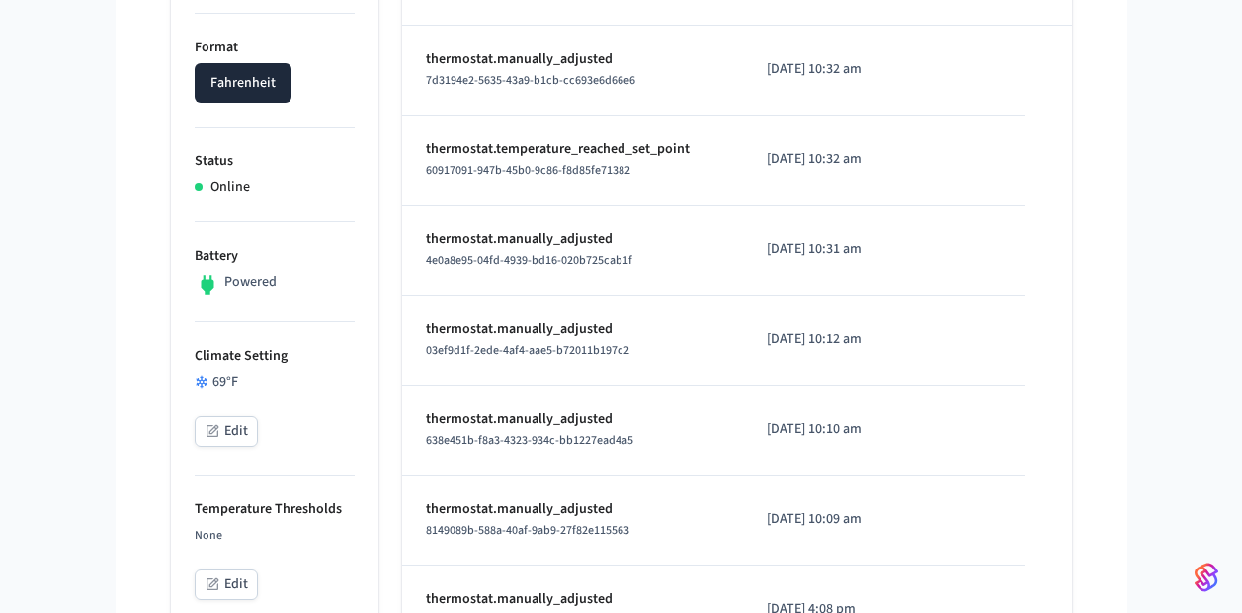
scroll to position [407, 0]
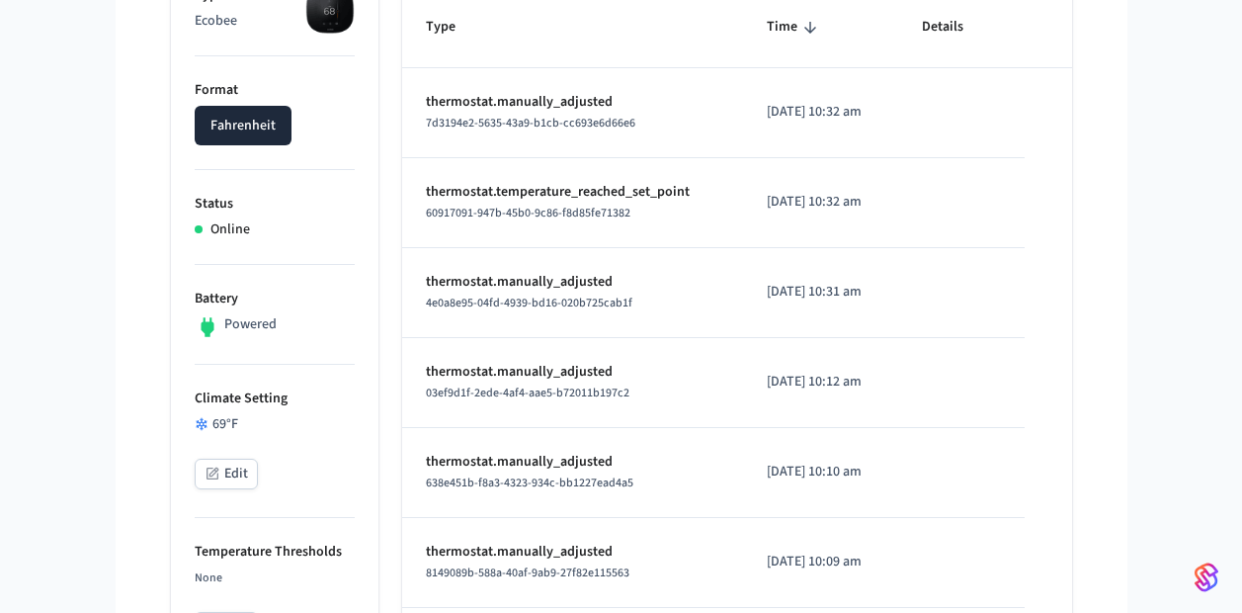
scroll to position [365, 0]
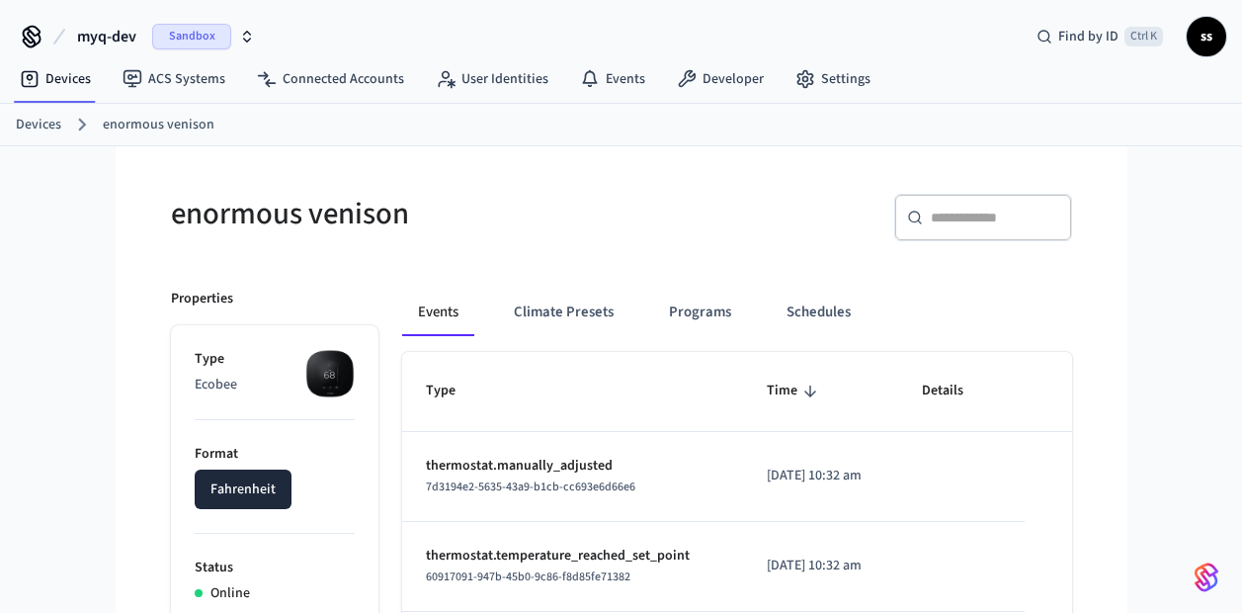
click at [34, 118] on link "Devices" at bounding box center [38, 125] width 45 height 21
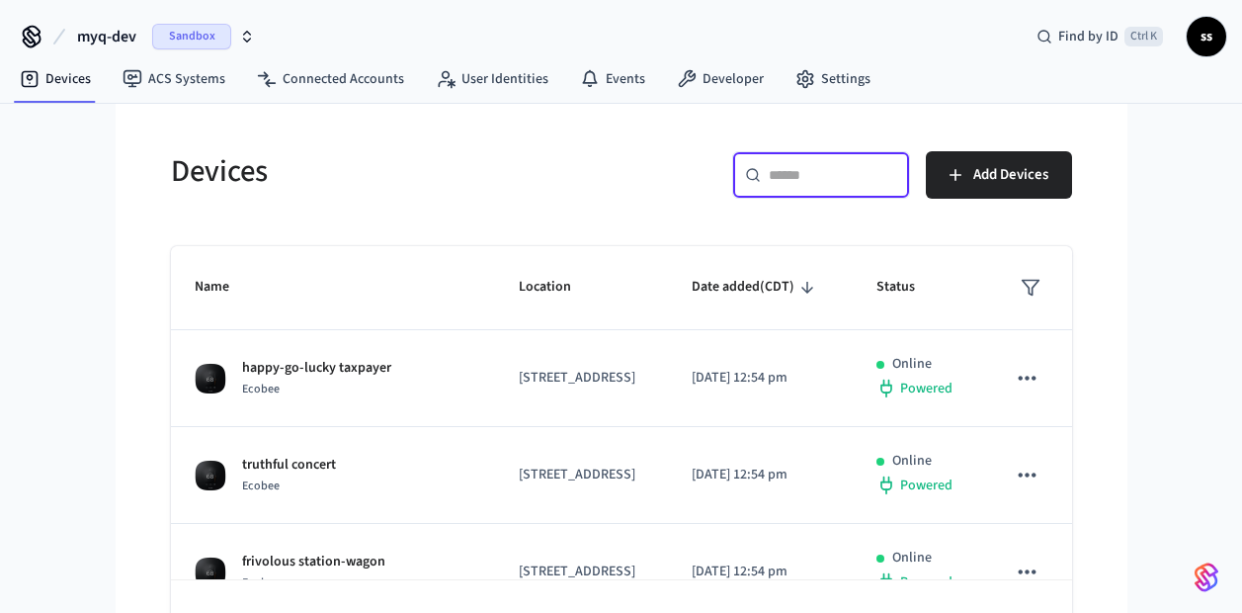
click at [787, 173] on input "text" at bounding box center [833, 175] width 128 height 20
paste input "**********"
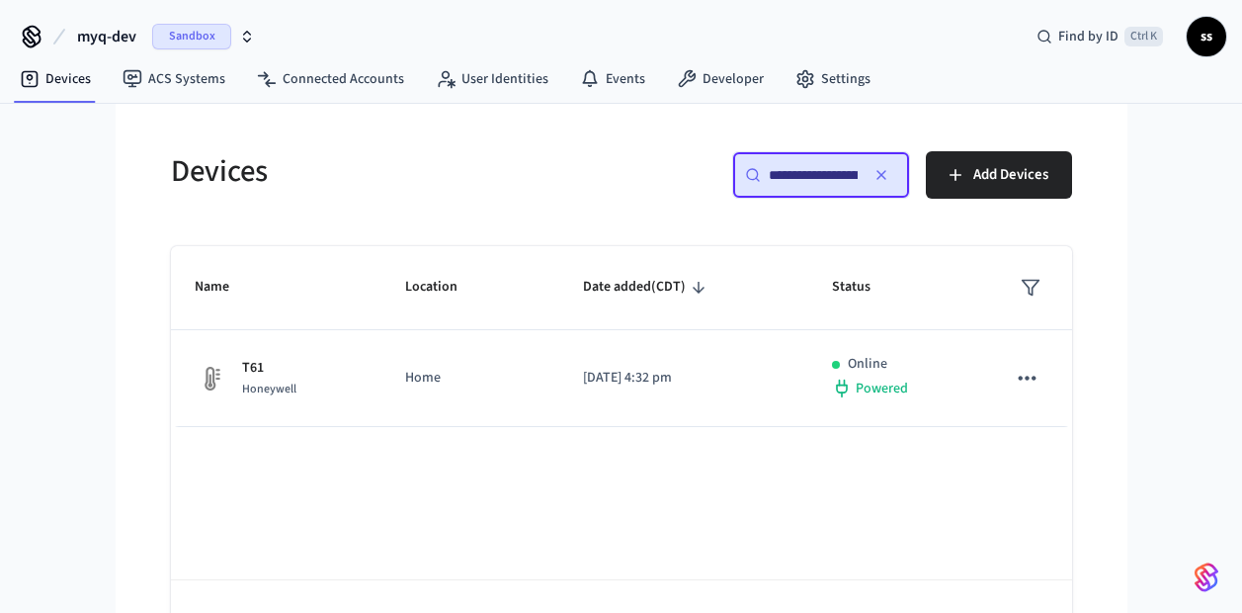
scroll to position [0, 144]
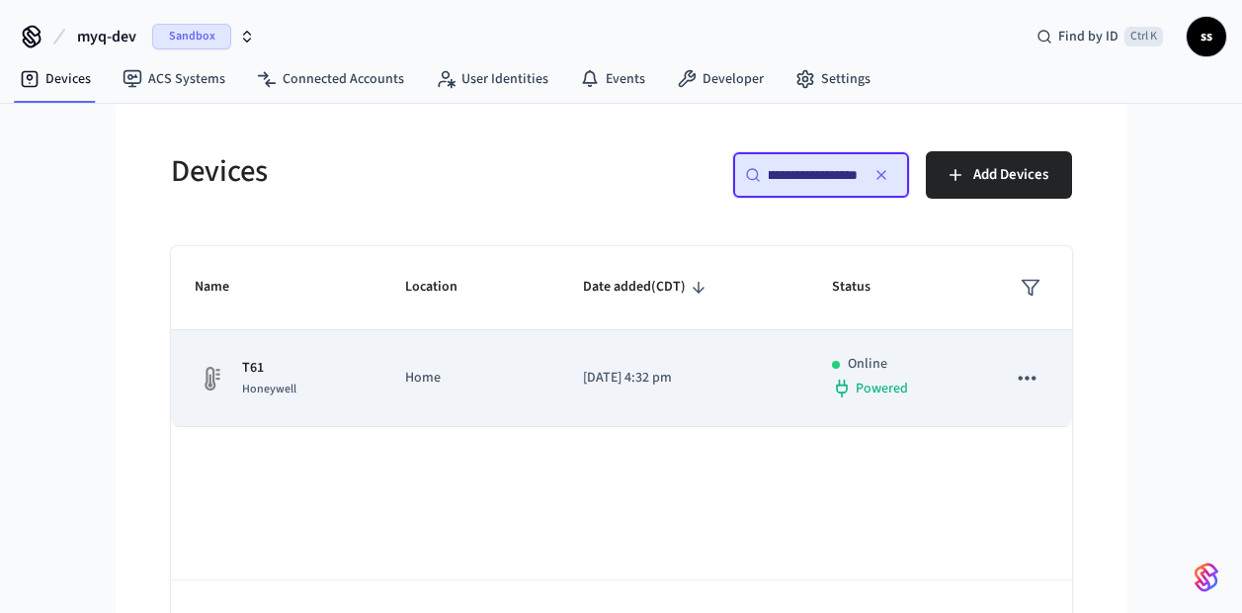
type input "**********"
click at [518, 413] on td "Home" at bounding box center [470, 378] width 178 height 97
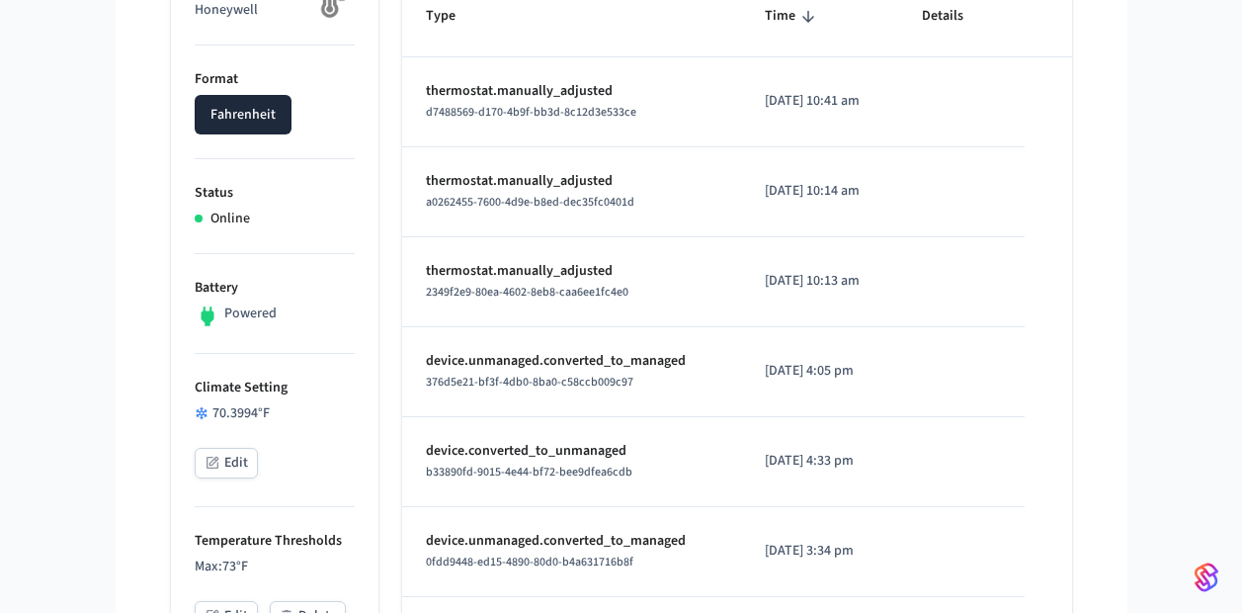
scroll to position [110, 0]
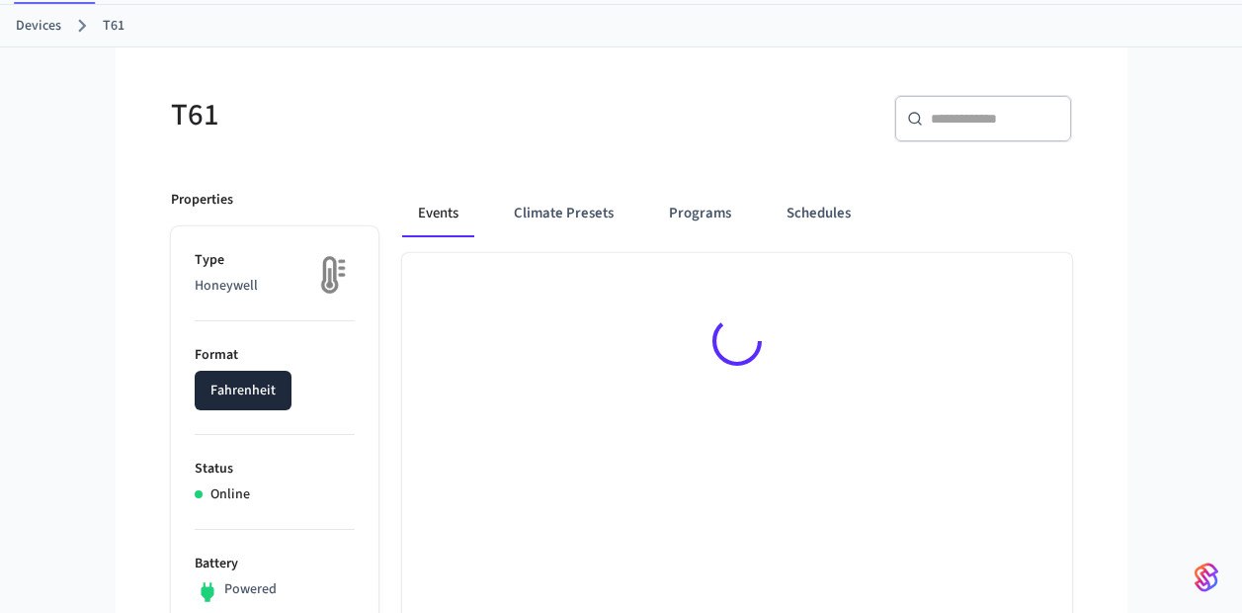
scroll to position [100, 0]
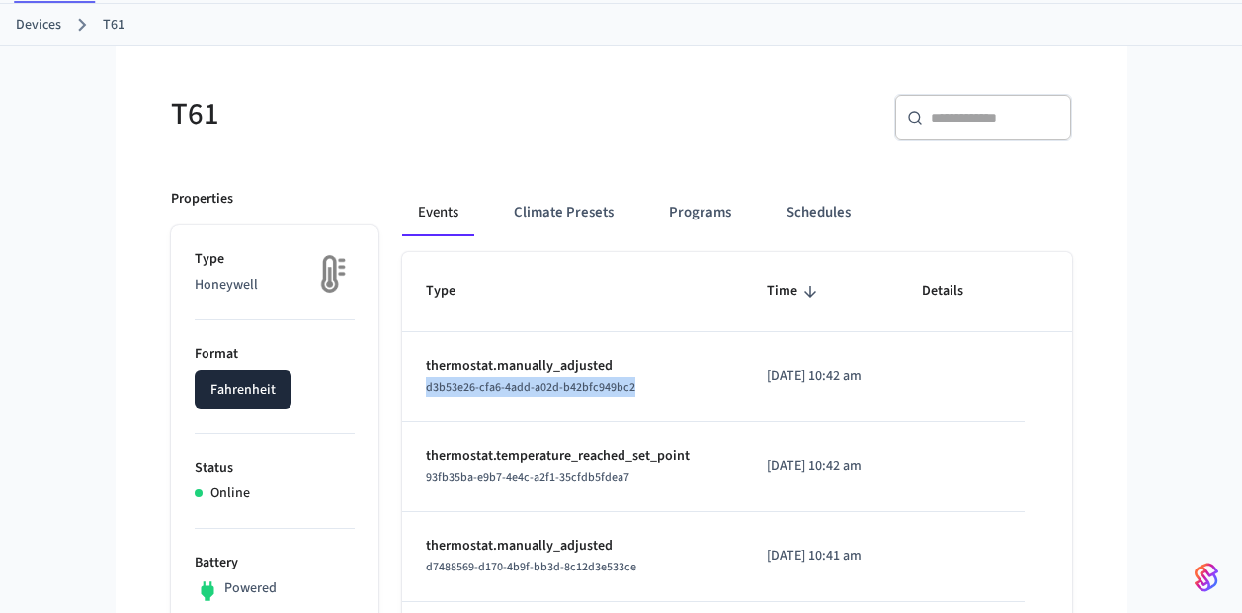
drag, startPoint x: 419, startPoint y: 388, endPoint x: 655, endPoint y: 389, distance: 236.1
click at [655, 389] on td "thermostat.manually_adjusted d3b53e26-cfa6-4add-a02d-b42bfc949bc2" at bounding box center [572, 377] width 341 height 90
copy span "d3b53e26-cfa6-4add-a02d-b42bfc949bc2"
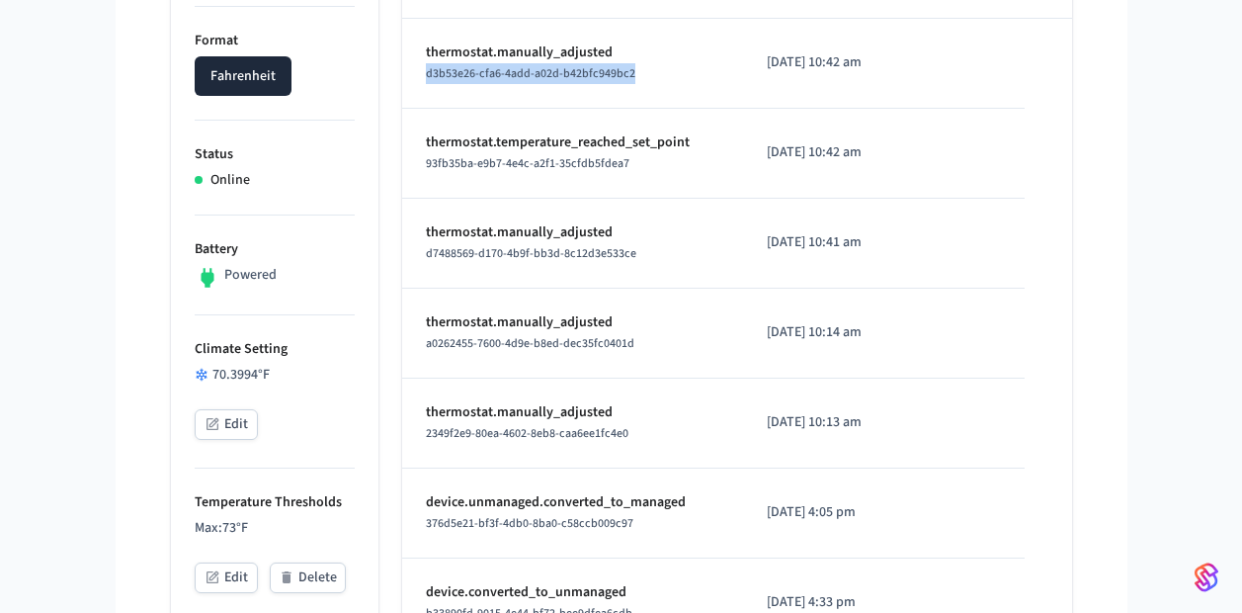
scroll to position [414, 0]
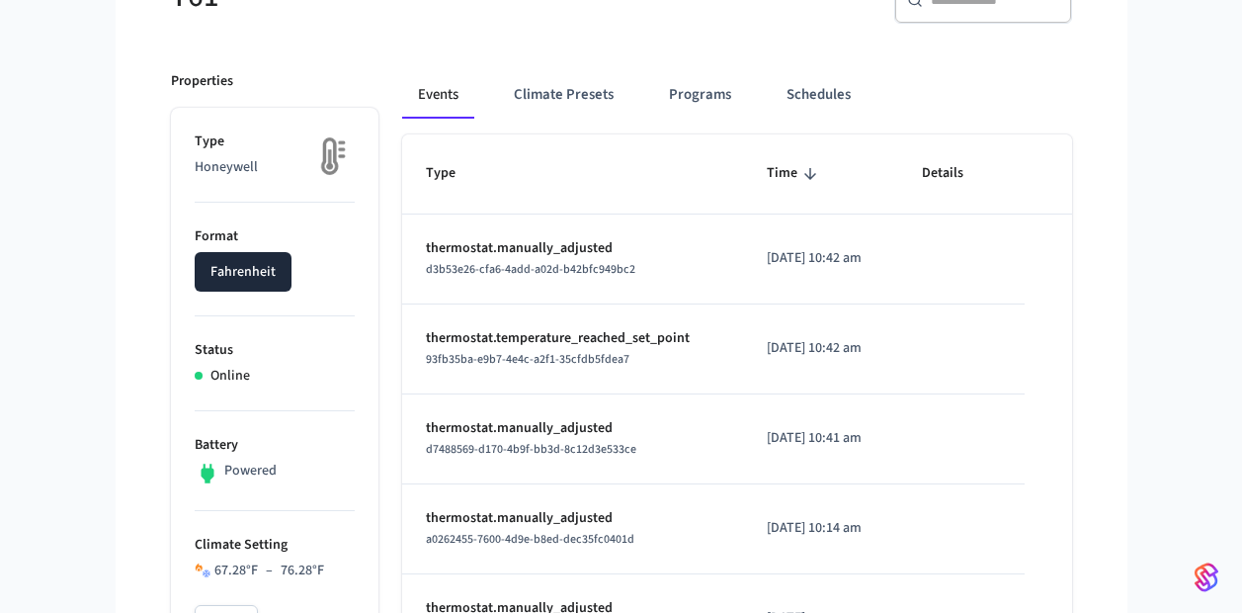
scroll to position [213, 0]
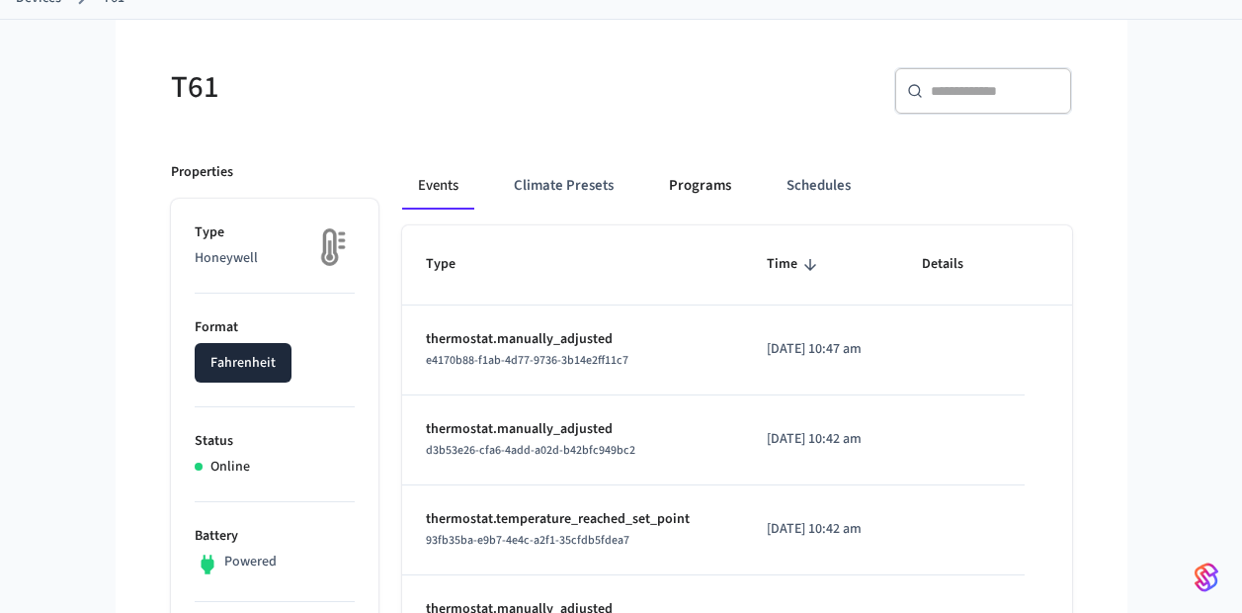
scroll to position [139, 0]
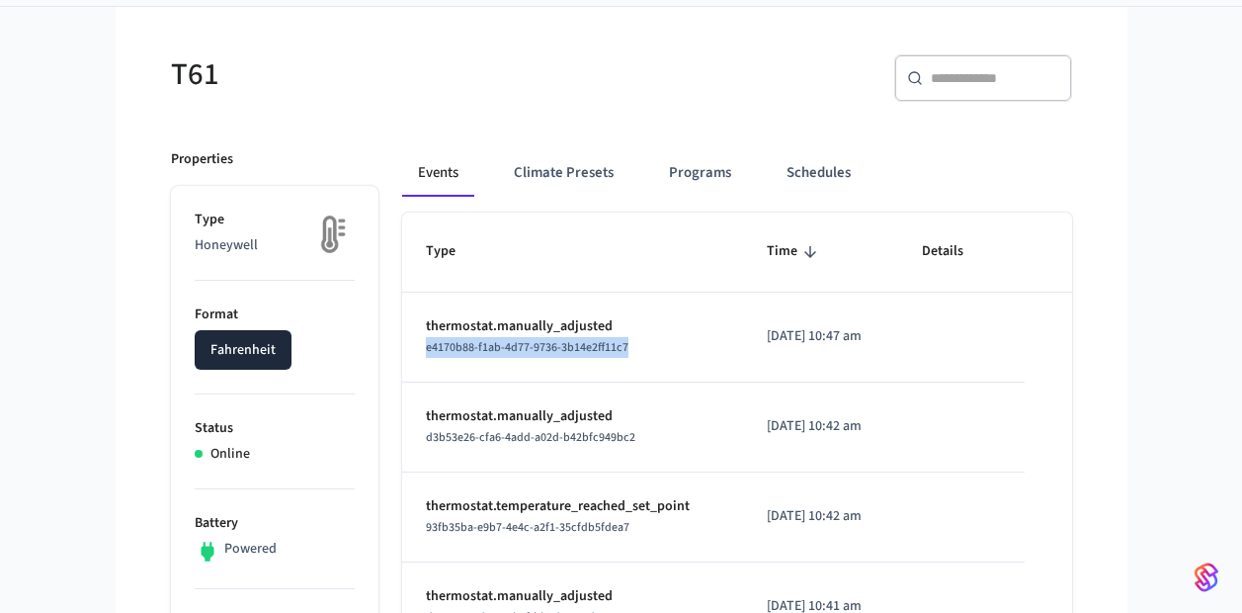
drag, startPoint x: 637, startPoint y: 344, endPoint x: 423, endPoint y: 358, distance: 214.8
click at [423, 358] on td "thermostat.manually_adjusted e4170b88-f1ab-4d77-9736-3b14e2ff11c7" at bounding box center [572, 337] width 341 height 90
copy span "e4170b88-f1ab-4d77-9736-3b14e2ff11c7"
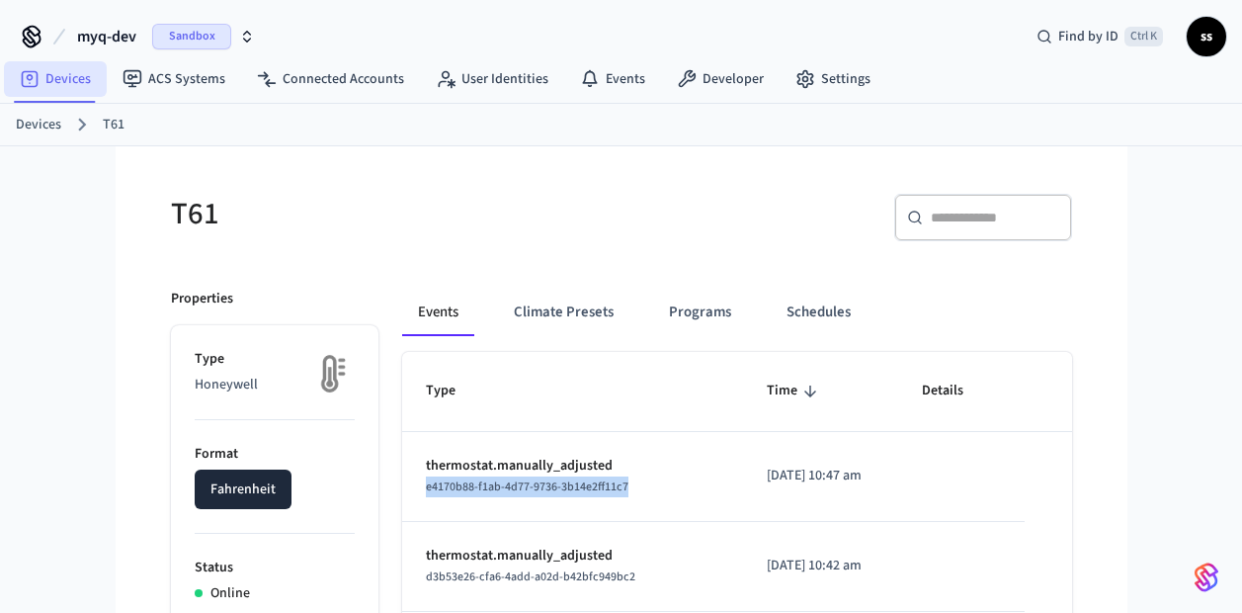
click at [63, 86] on link "Devices" at bounding box center [55, 79] width 103 height 36
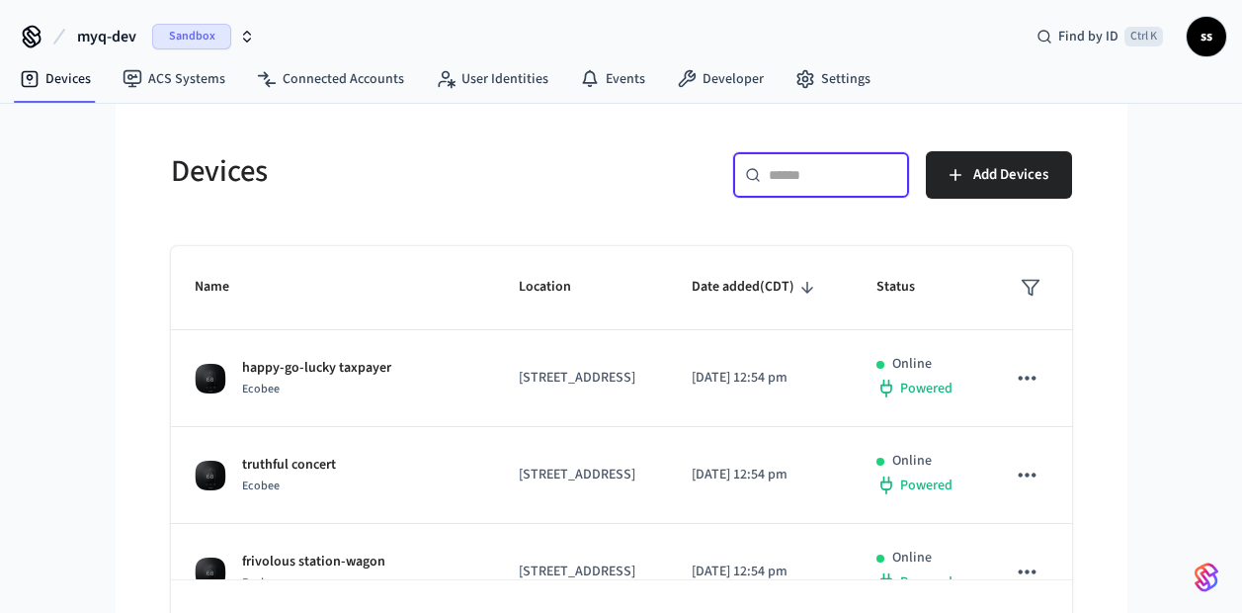
click at [791, 180] on input "text" at bounding box center [833, 175] width 128 height 20
paste input "**********"
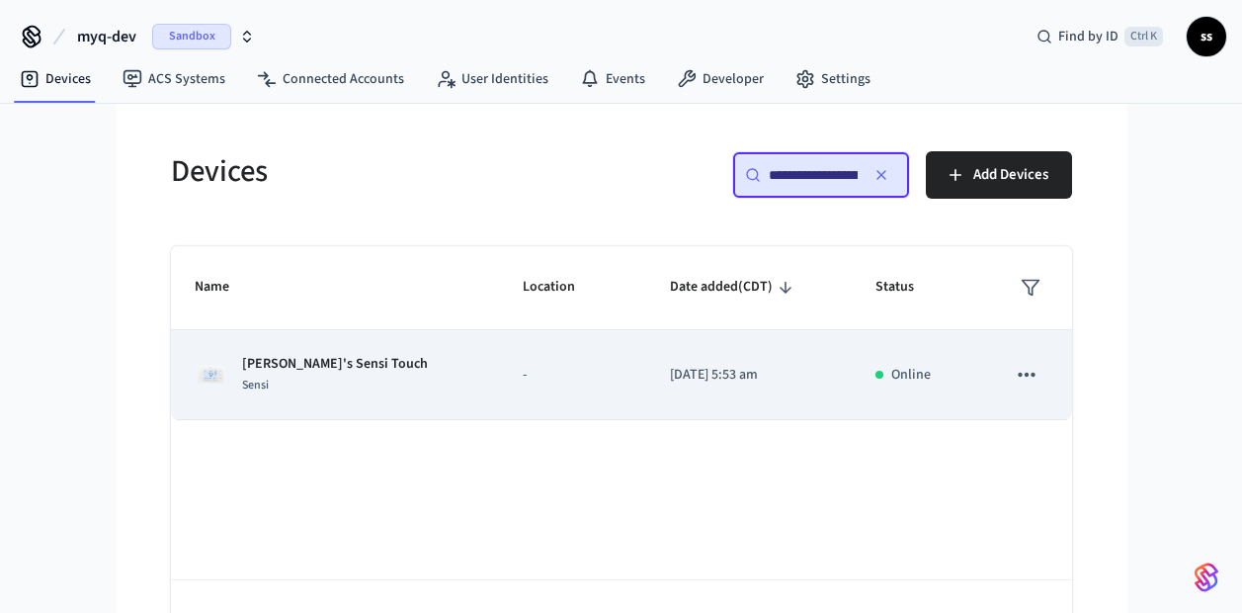
type input "**********"
click at [523, 367] on p "-" at bounding box center [573, 375] width 100 height 21
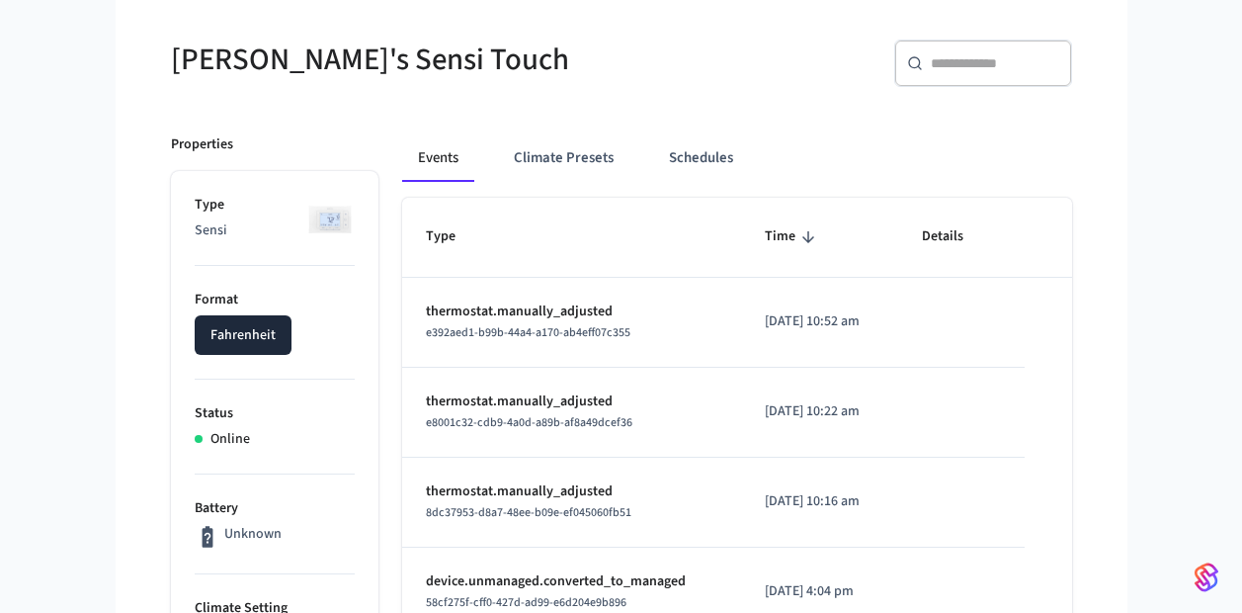
scroll to position [148, 0]
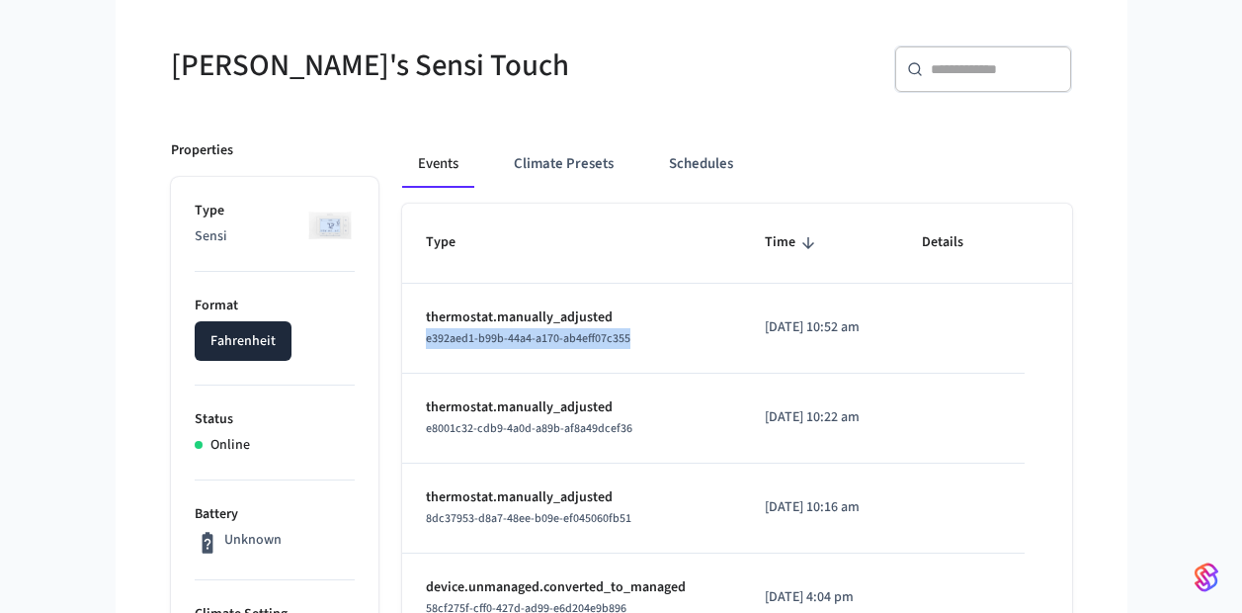
drag, startPoint x: 420, startPoint y: 338, endPoint x: 662, endPoint y: 335, distance: 242.1
click at [662, 335] on td "thermostat.manually_adjusted e392aed1-b99b-44a4-a170-ab4eff07c355" at bounding box center [571, 329] width 339 height 90
copy span "e392aed1-b99b-44a4-a170-ab4eff07c355"
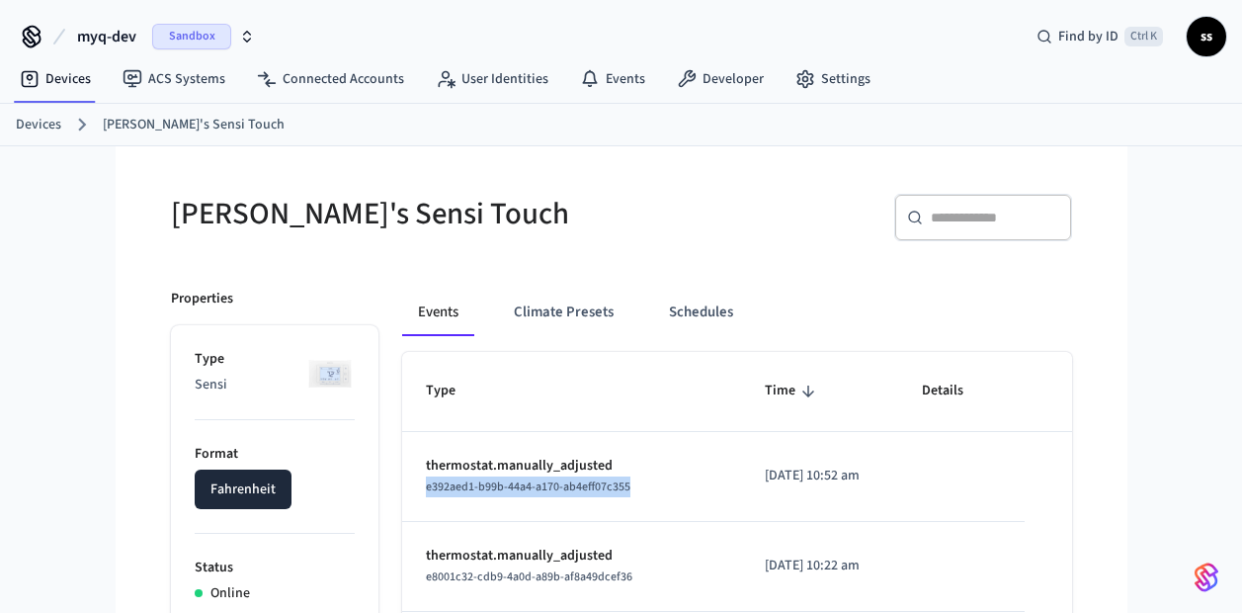
click at [96, 41] on span "myq-dev" at bounding box center [106, 37] width 59 height 24
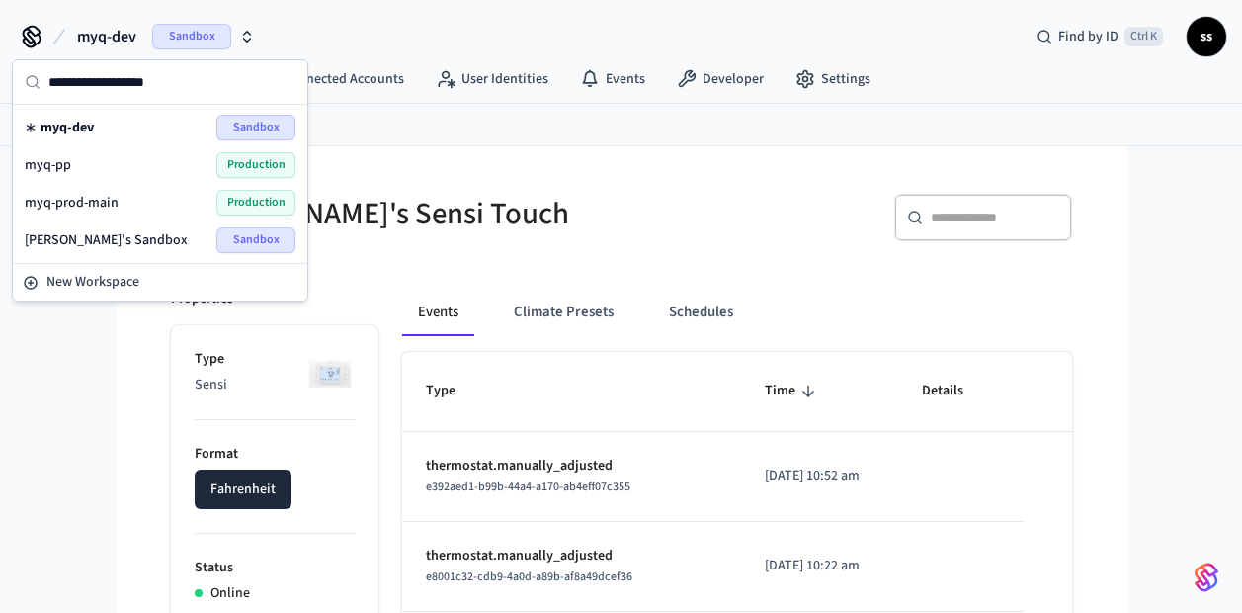
click at [111, 202] on span "myq-prod-main" at bounding box center [72, 203] width 94 height 20
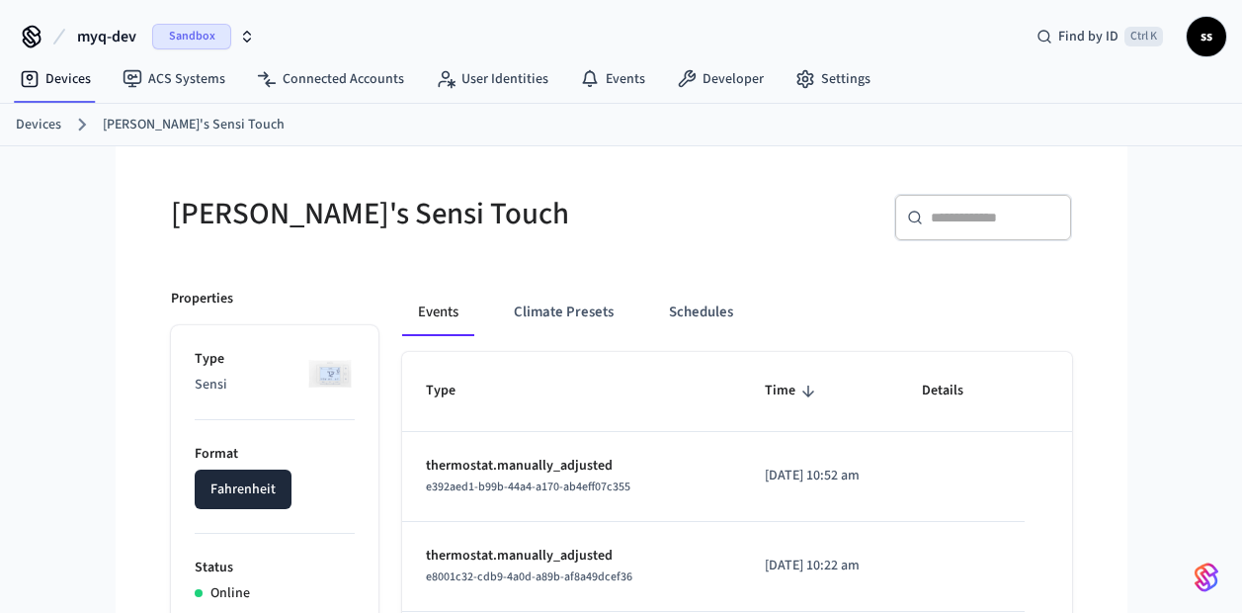
click at [122, 40] on span "myq-dev" at bounding box center [106, 37] width 59 height 24
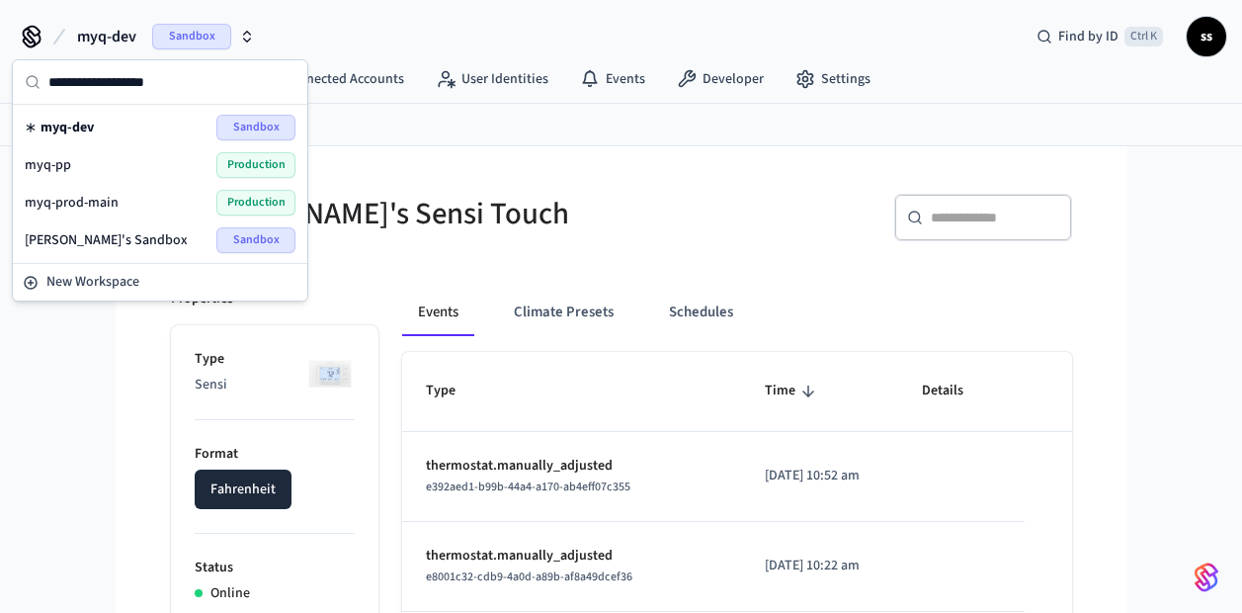
click at [91, 202] on span "myq-prod-main" at bounding box center [72, 203] width 94 height 20
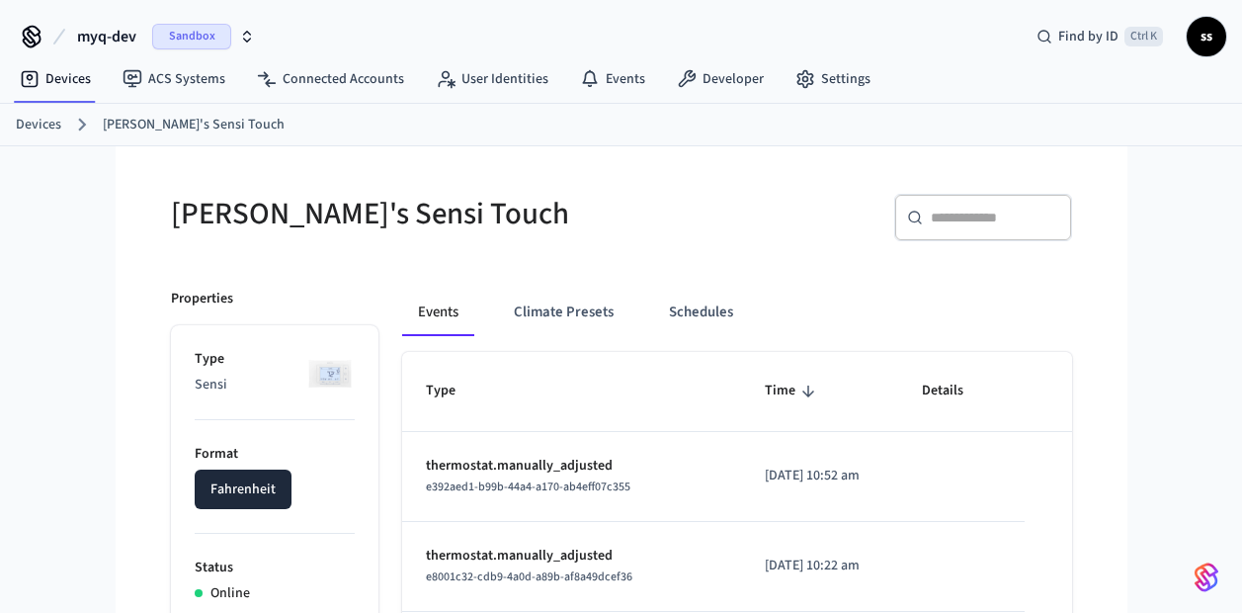
click at [192, 38] on span "Sandbox" at bounding box center [191, 37] width 79 height 26
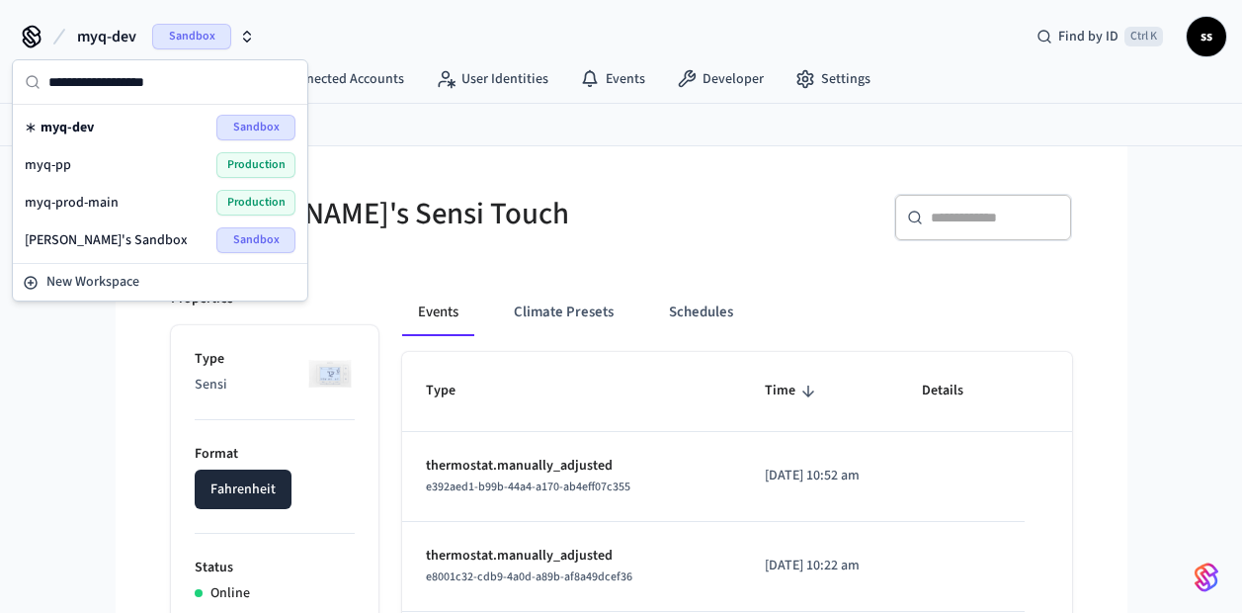
click at [139, 195] on div "myq-prod-main Production" at bounding box center [160, 203] width 271 height 26
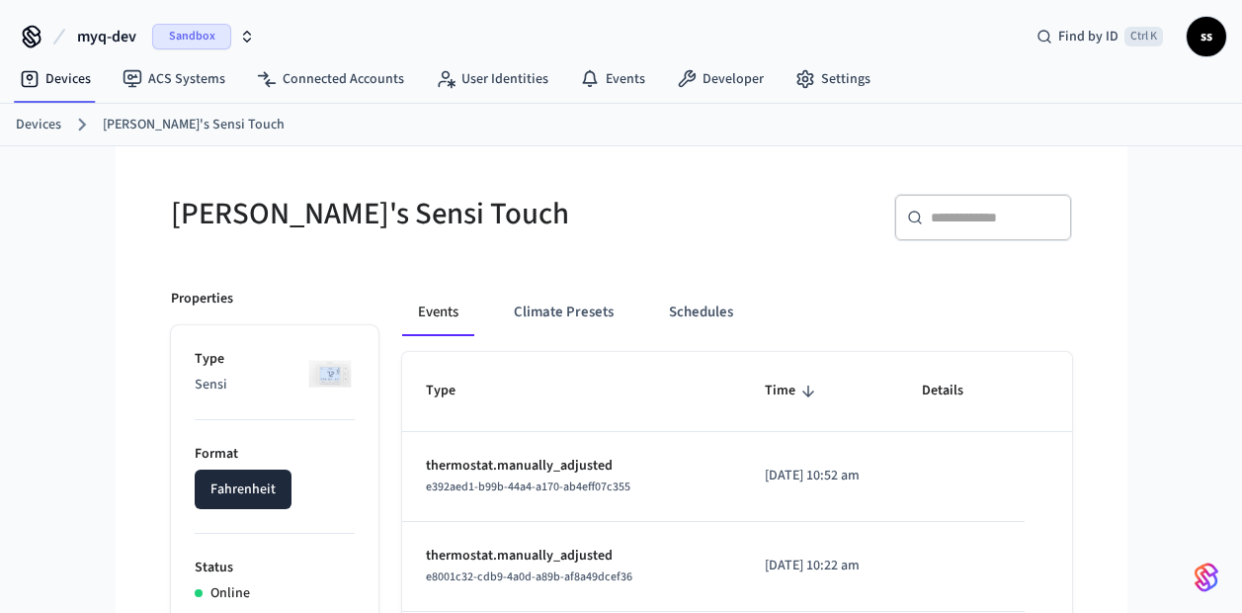
click at [127, 32] on span "myq-dev" at bounding box center [106, 37] width 59 height 24
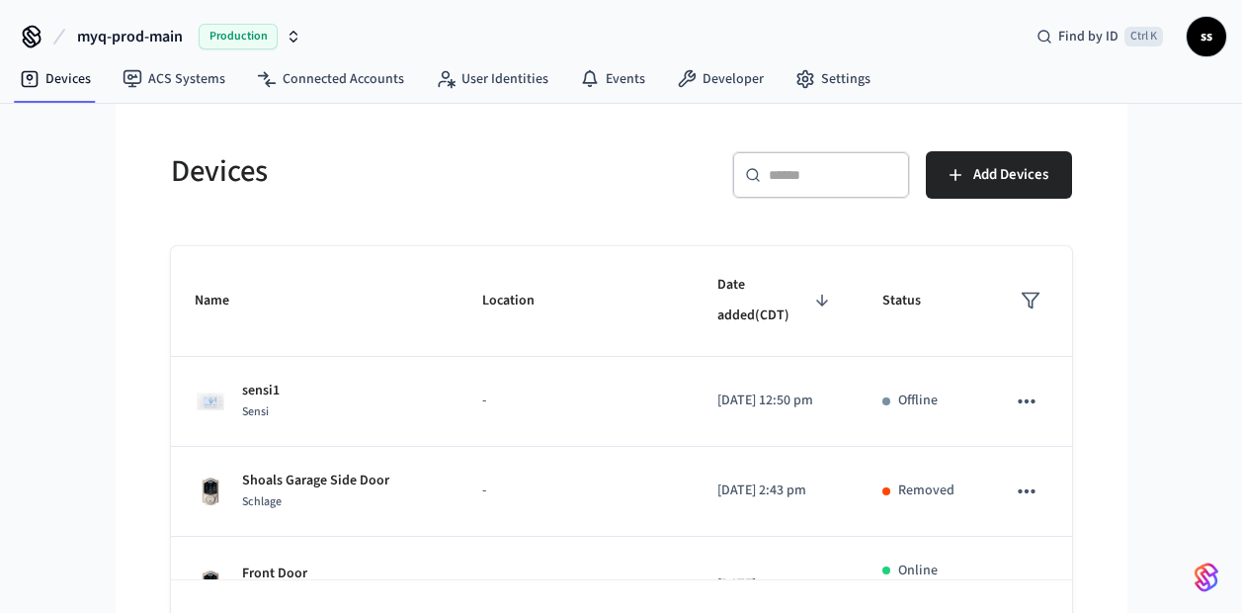
click at [68, 331] on div "myq-prod-main Production Find by ID Ctrl K ss Devices ACS Systems Connected Acc…" at bounding box center [621, 337] width 1242 height 675
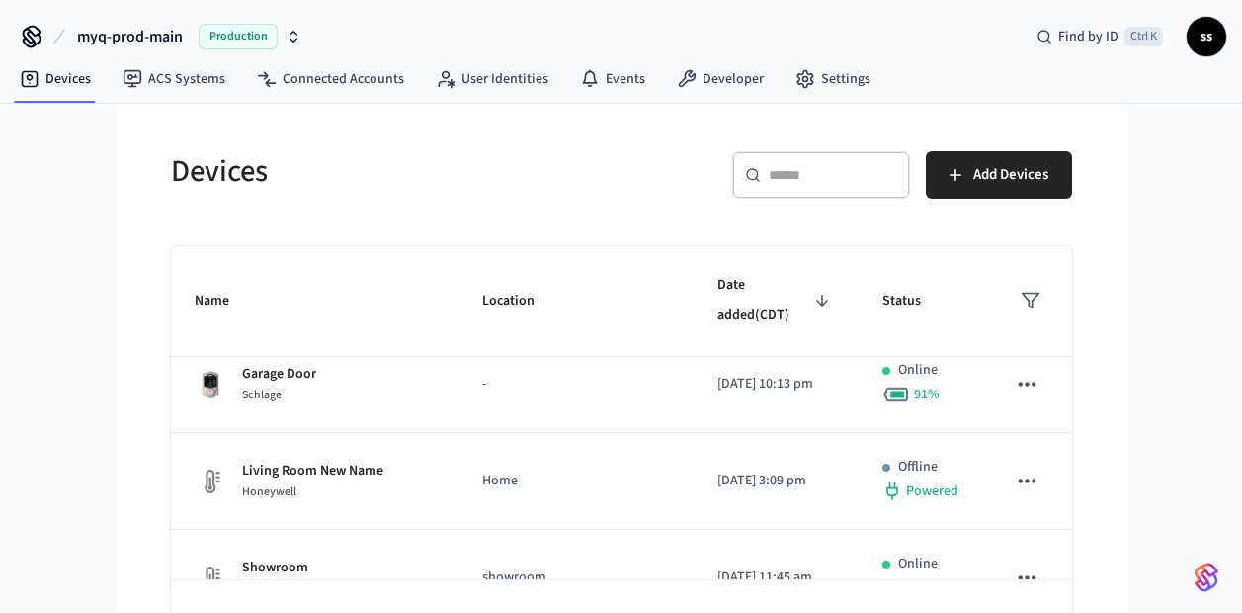
scroll to position [699, 0]
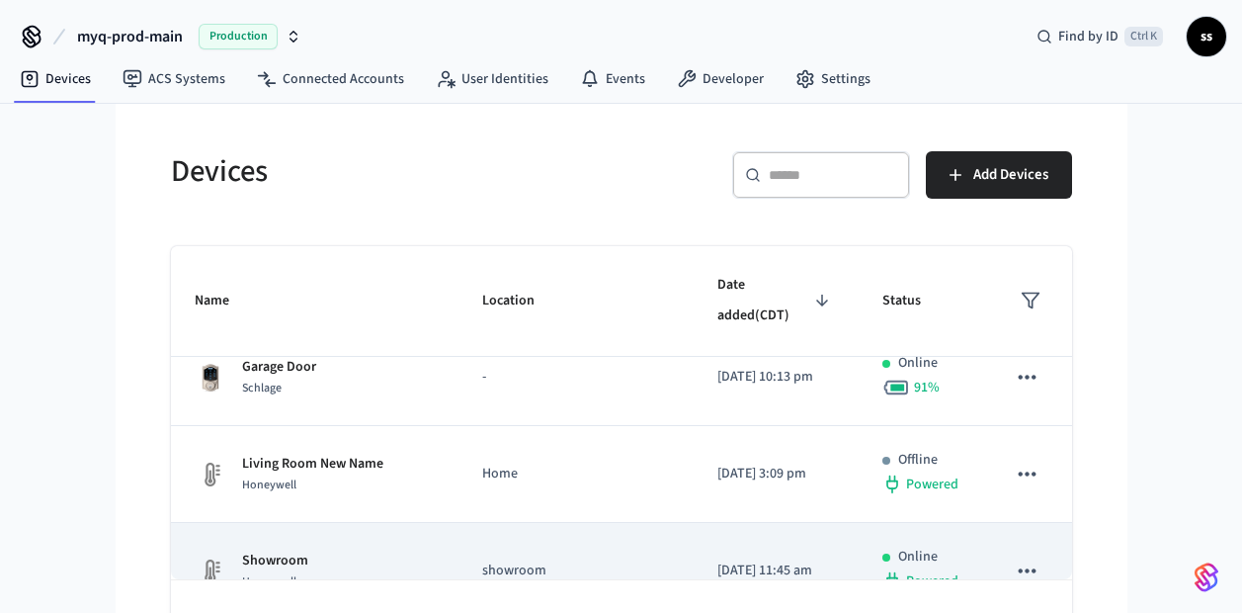
click at [415, 550] on div "Showroom Honeywell" at bounding box center [315, 570] width 241 height 41
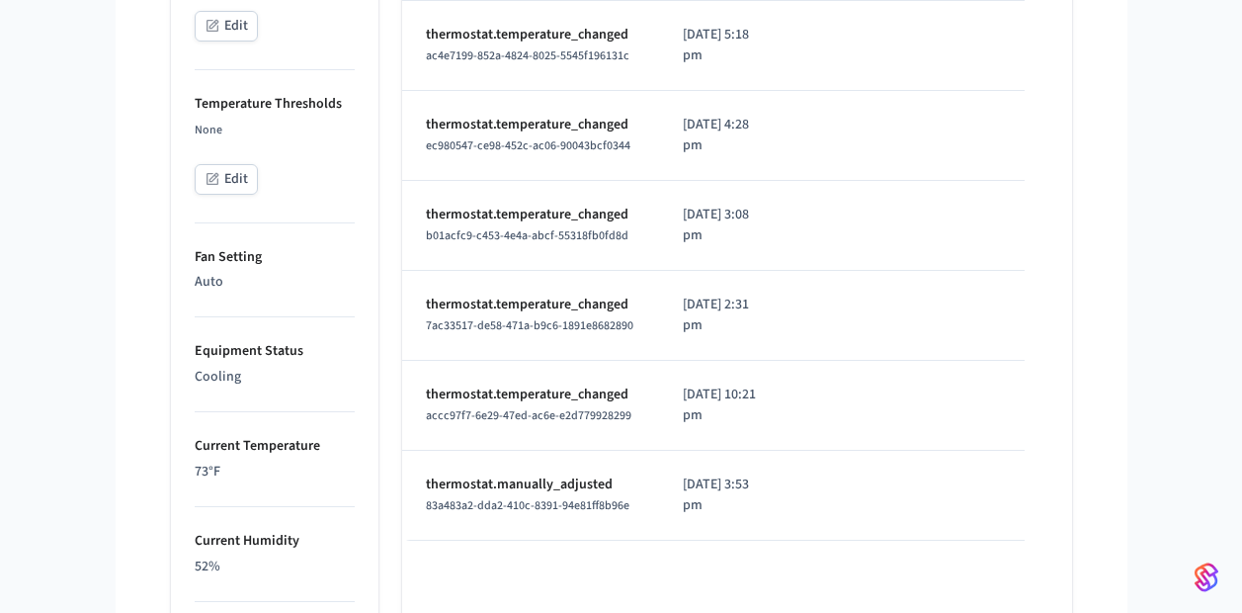
scroll to position [810, 0]
drag, startPoint x: 422, startPoint y: 551, endPoint x: 627, endPoint y: 556, distance: 205.6
click at [627, 541] on td "thermostat.manually_adjusted 83a483a2-dda2-410c-8391-94e81ff8b96e" at bounding box center [530, 497] width 257 height 90
copy span "83a483a2-dda2-410c-8391-94e81ff8b96e"
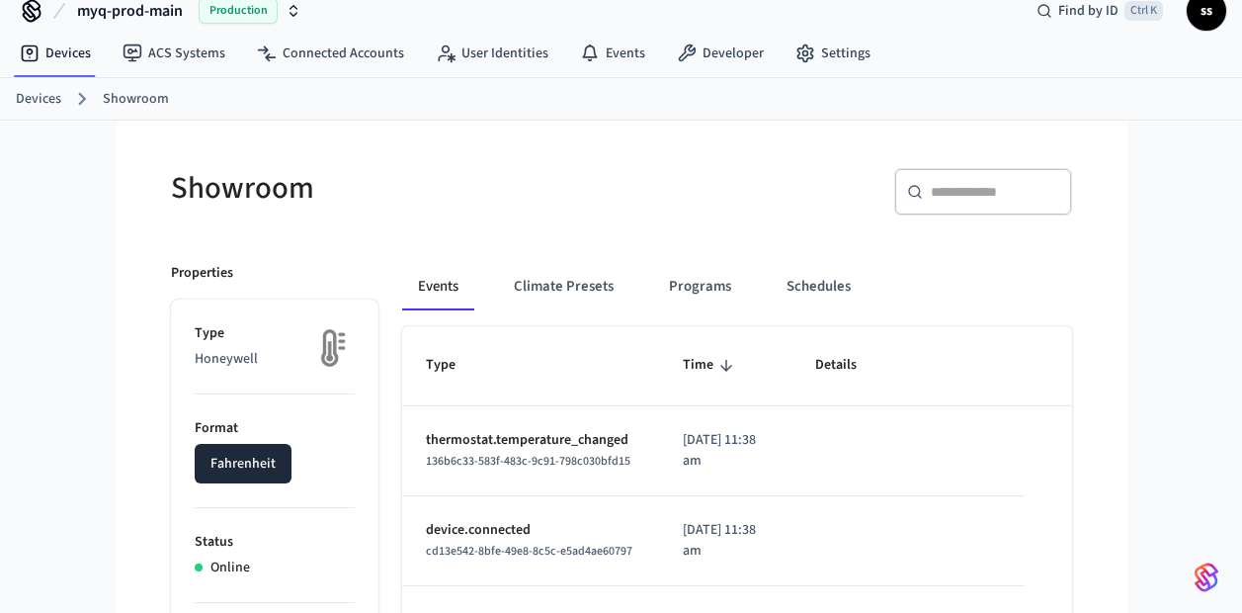
scroll to position [0, 0]
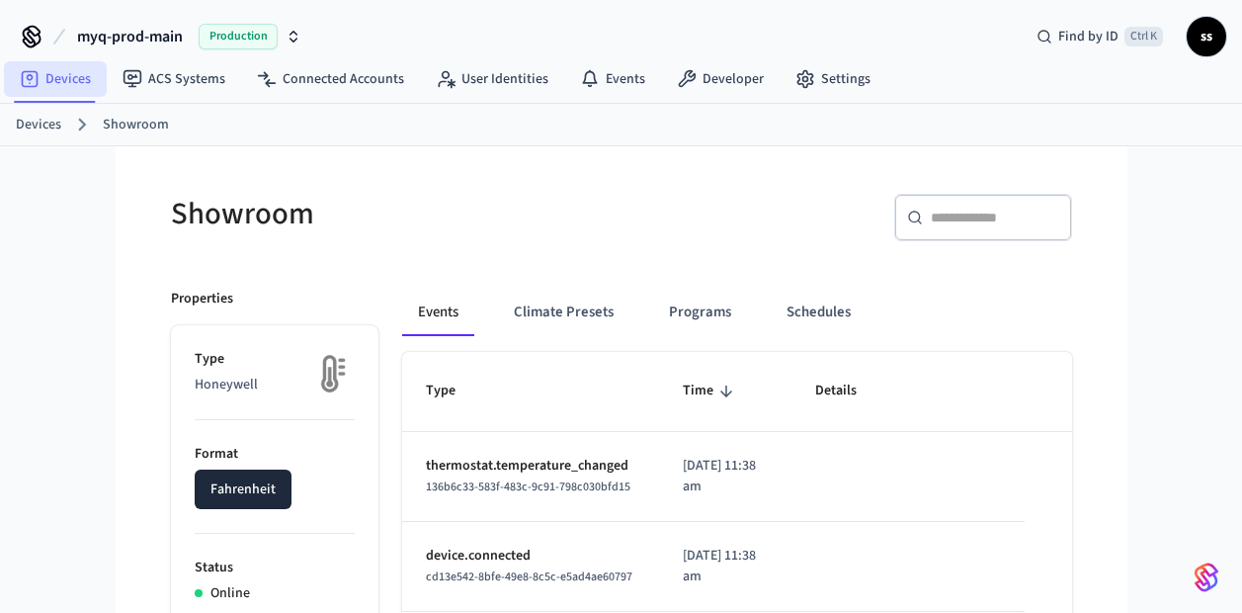
click at [62, 83] on link "Devices" at bounding box center [55, 79] width 103 height 36
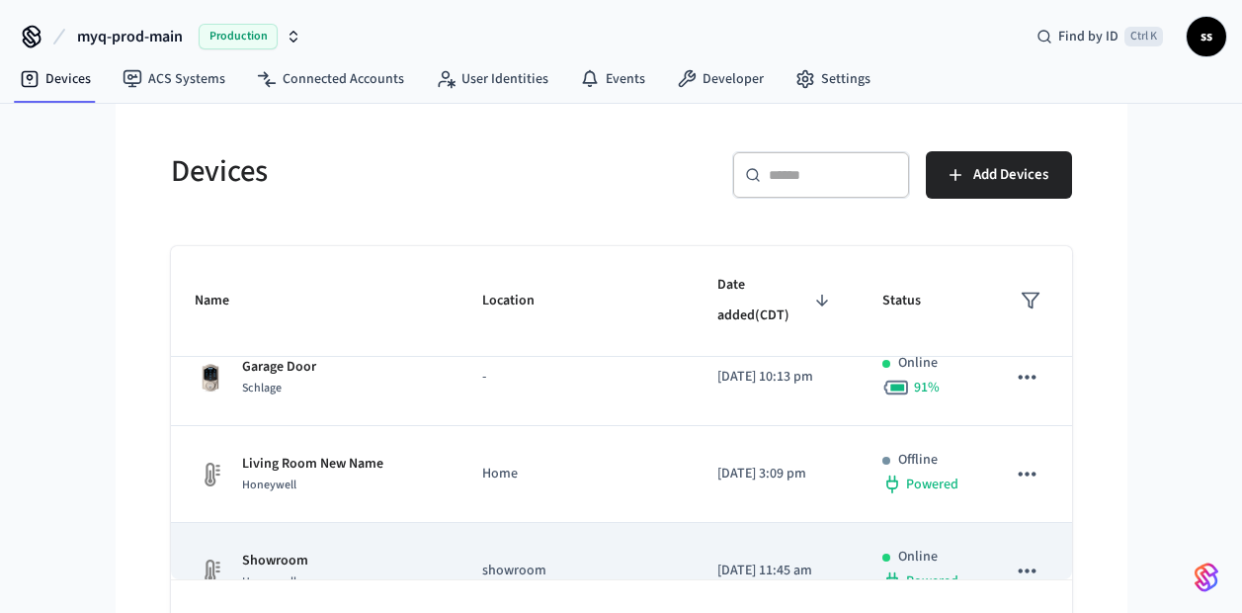
scroll to position [62, 0]
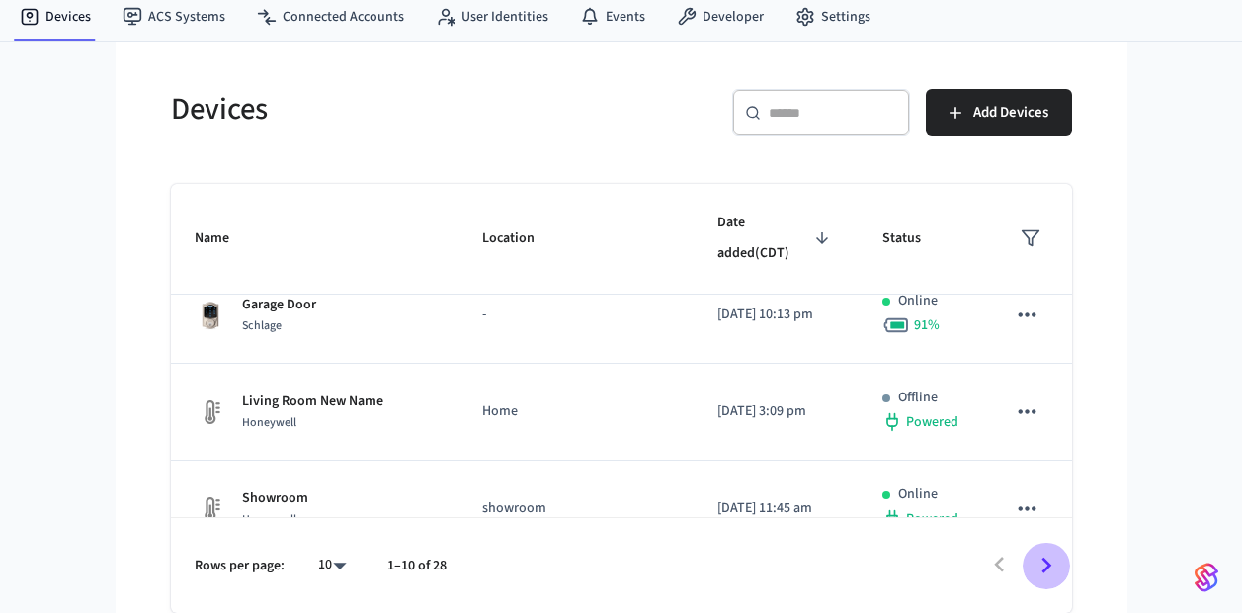
click at [1039, 571] on icon "Go to next page" at bounding box center [1046, 564] width 31 height 31
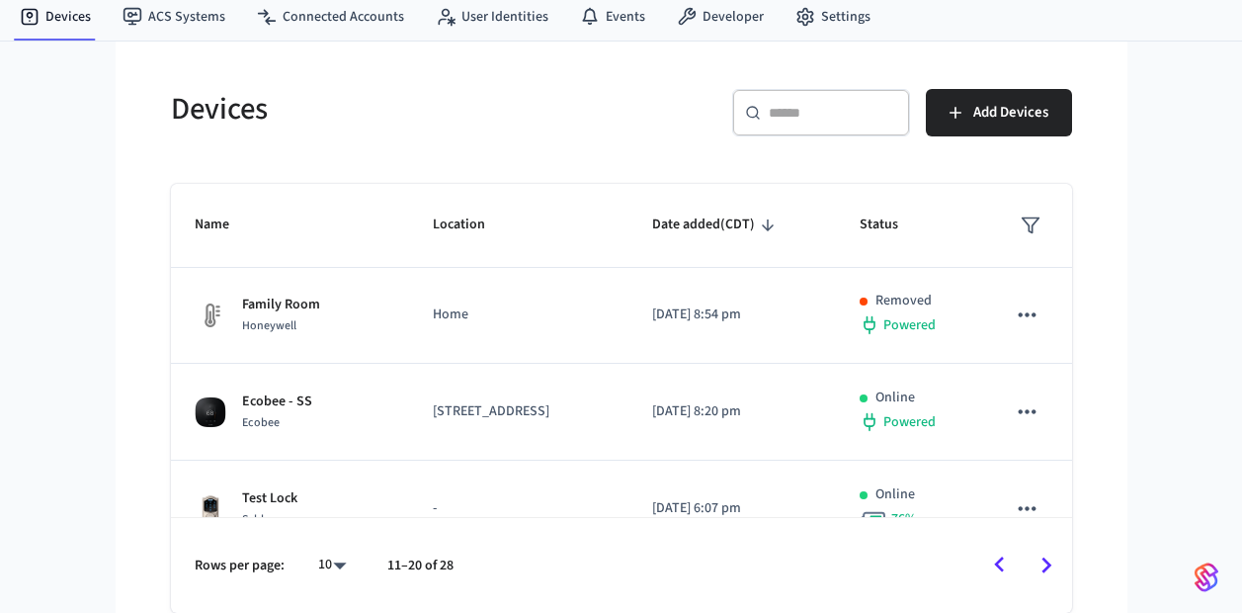
scroll to position [0, 0]
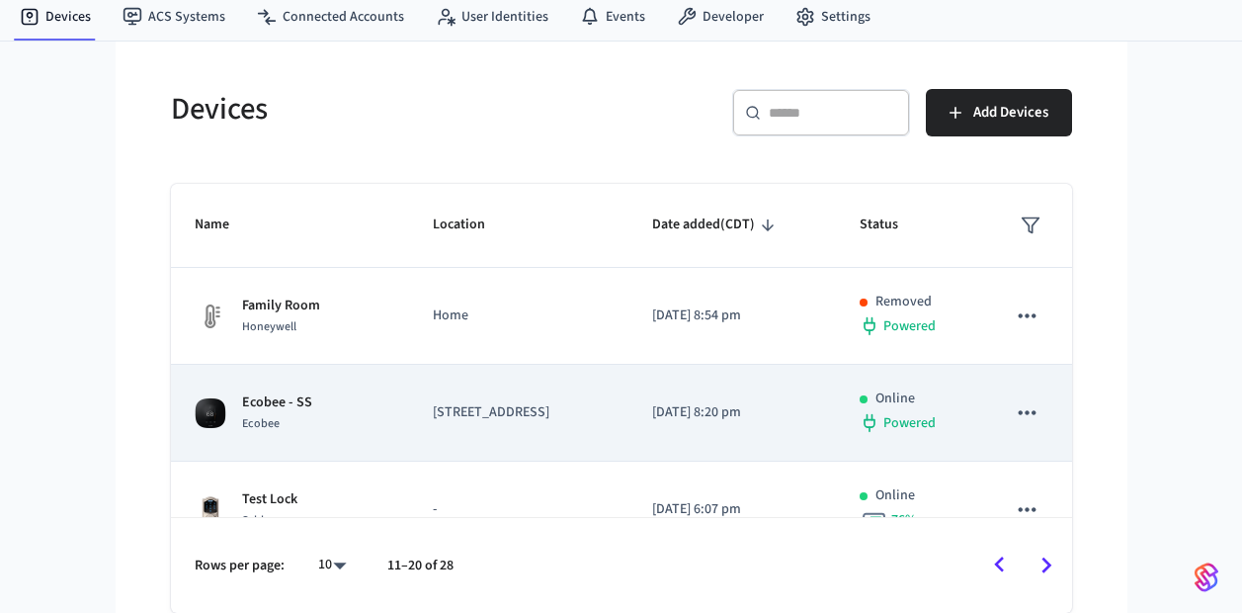
click at [325, 434] on div "Ecobee - SS Ecobee" at bounding box center [291, 412] width 192 height 41
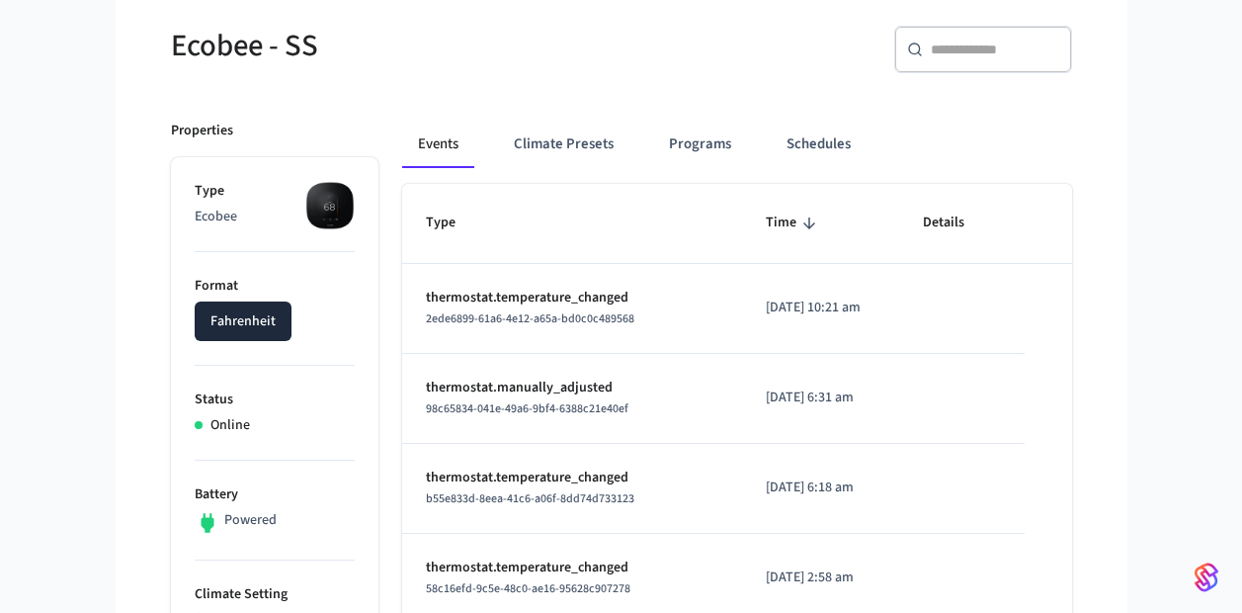
scroll to position [176, 0]
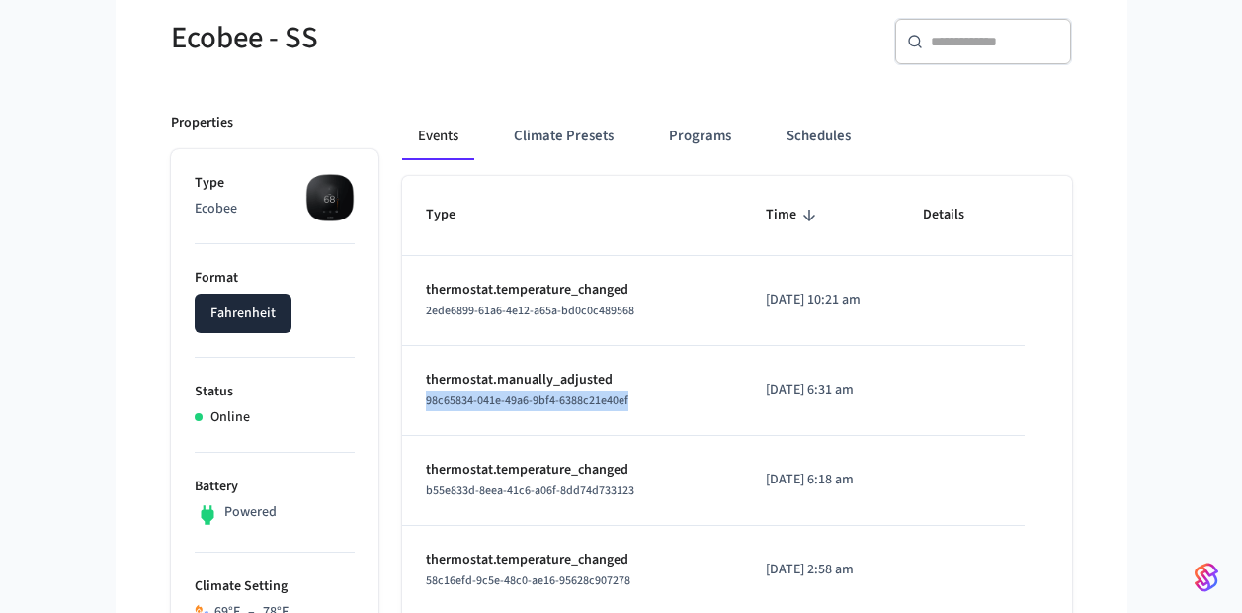
drag, startPoint x: 414, startPoint y: 406, endPoint x: 633, endPoint y: 422, distance: 219.9
click at [633, 422] on td "thermostat.manually_adjusted 98c65834-041e-49a6-9bf4-6388c21e40ef" at bounding box center [572, 391] width 341 height 90
copy span "98c65834-041e-49a6-9bf4-6388c21e40ef"
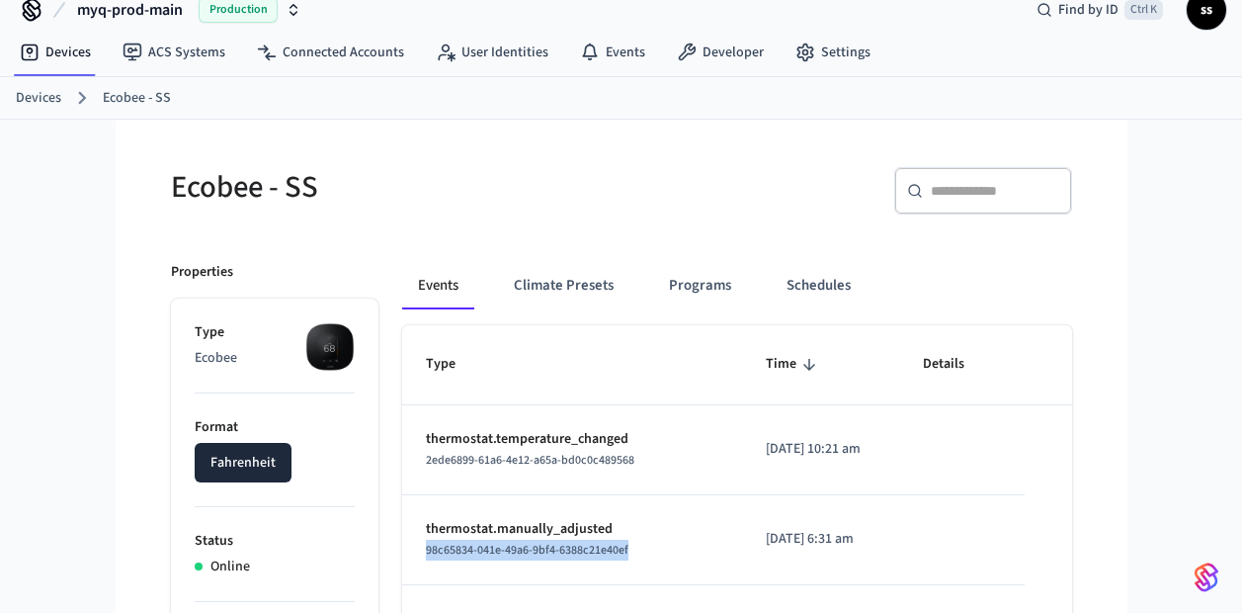
scroll to position [25, 0]
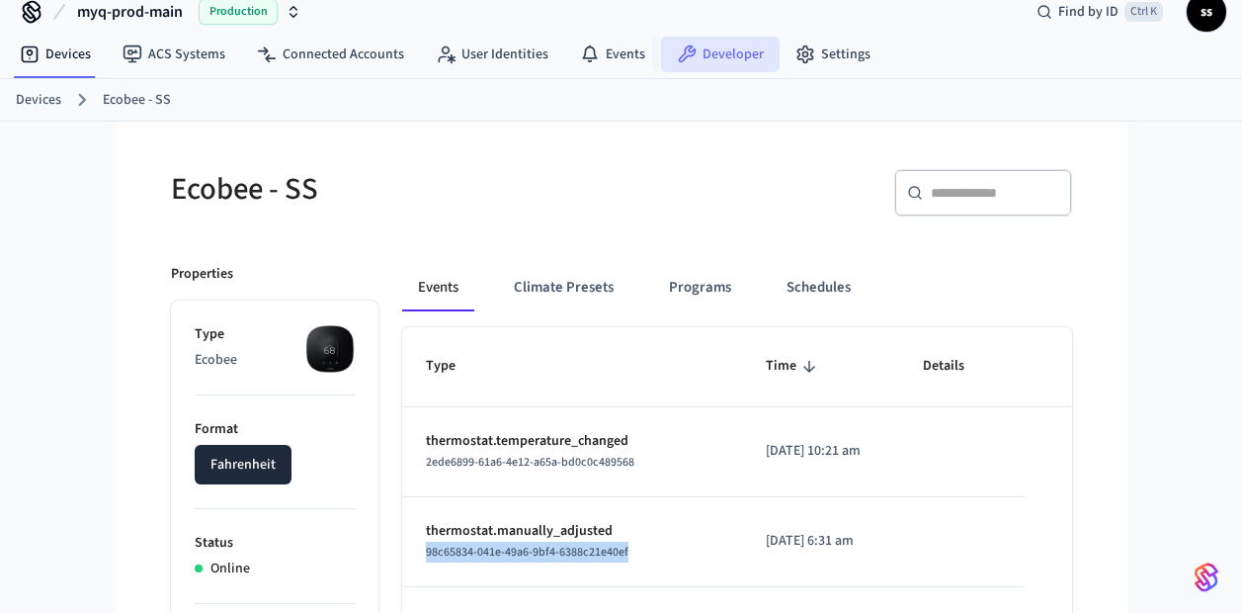
click at [713, 53] on link "Developer" at bounding box center [720, 55] width 119 height 36
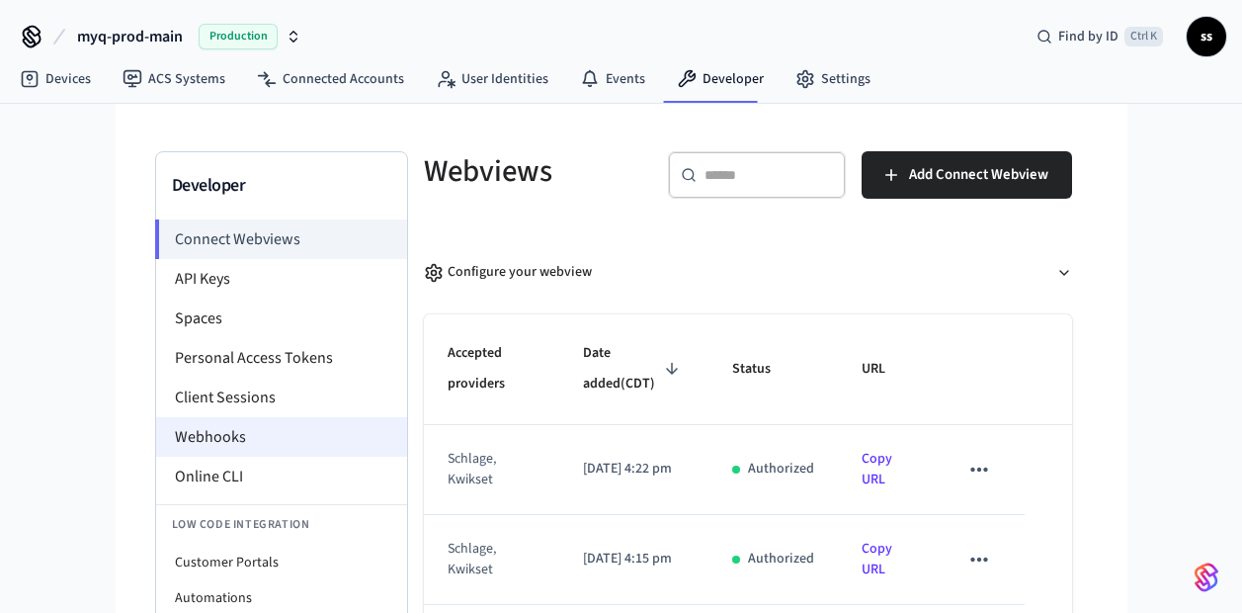
click at [249, 437] on li "Webhooks" at bounding box center [281, 437] width 251 height 40
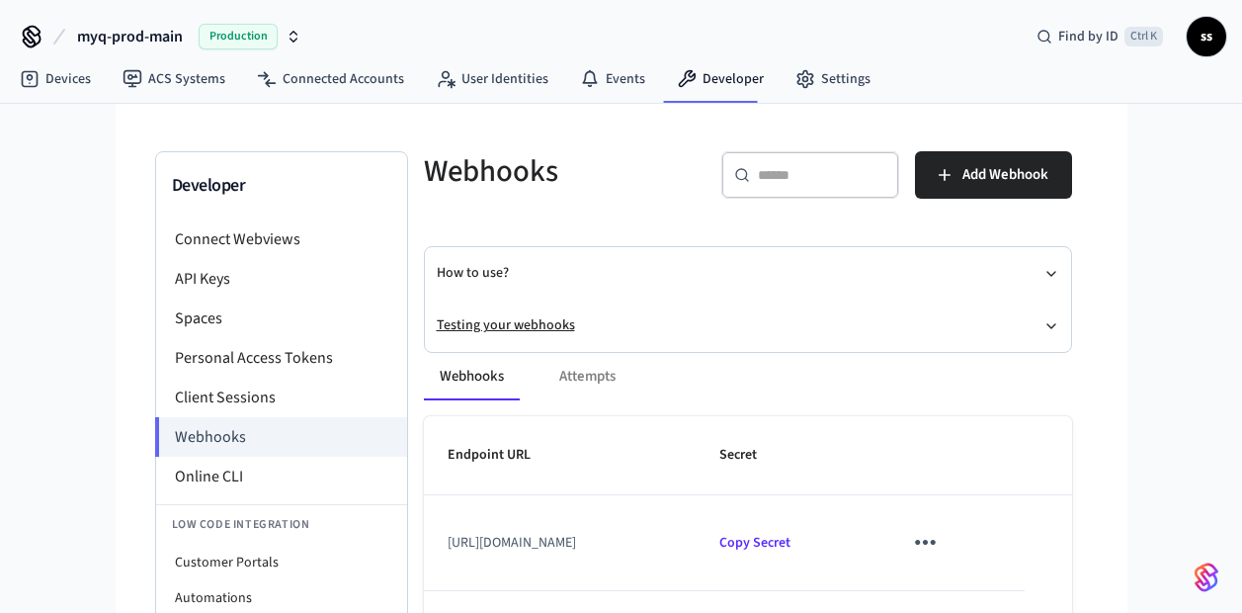
click at [517, 328] on button "Testing your webhooks" at bounding box center [748, 325] width 622 height 52
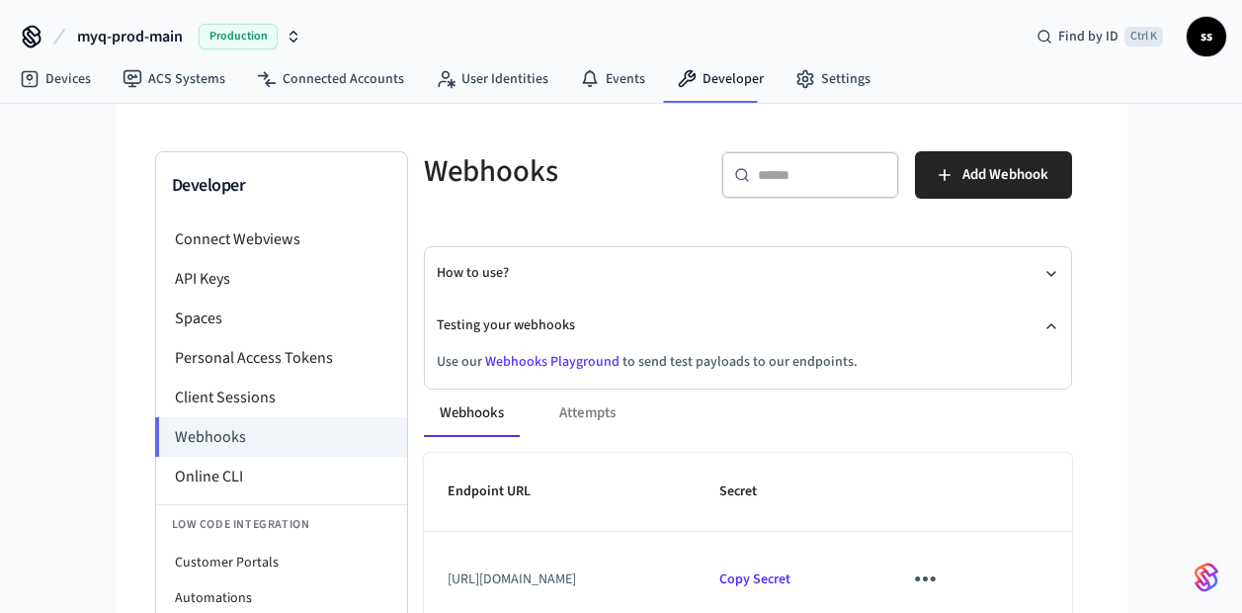
click at [546, 362] on link "Webhooks Playground" at bounding box center [552, 362] width 134 height 20
click at [56, 80] on link "Devices" at bounding box center [55, 79] width 103 height 36
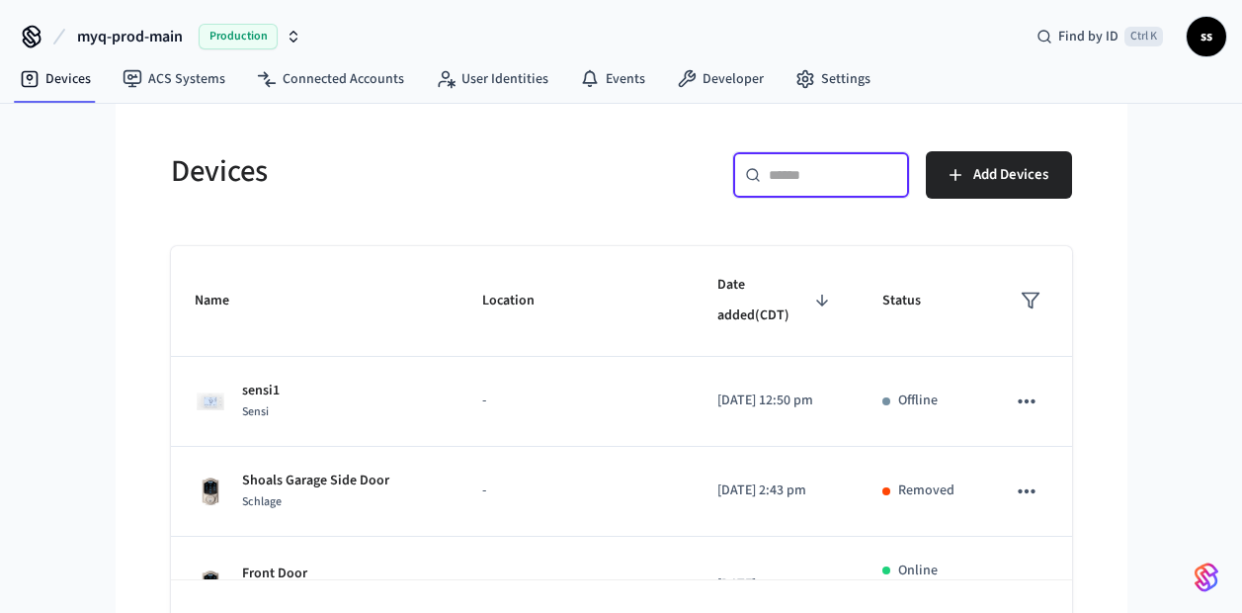
click at [797, 173] on input "text" at bounding box center [833, 175] width 128 height 20
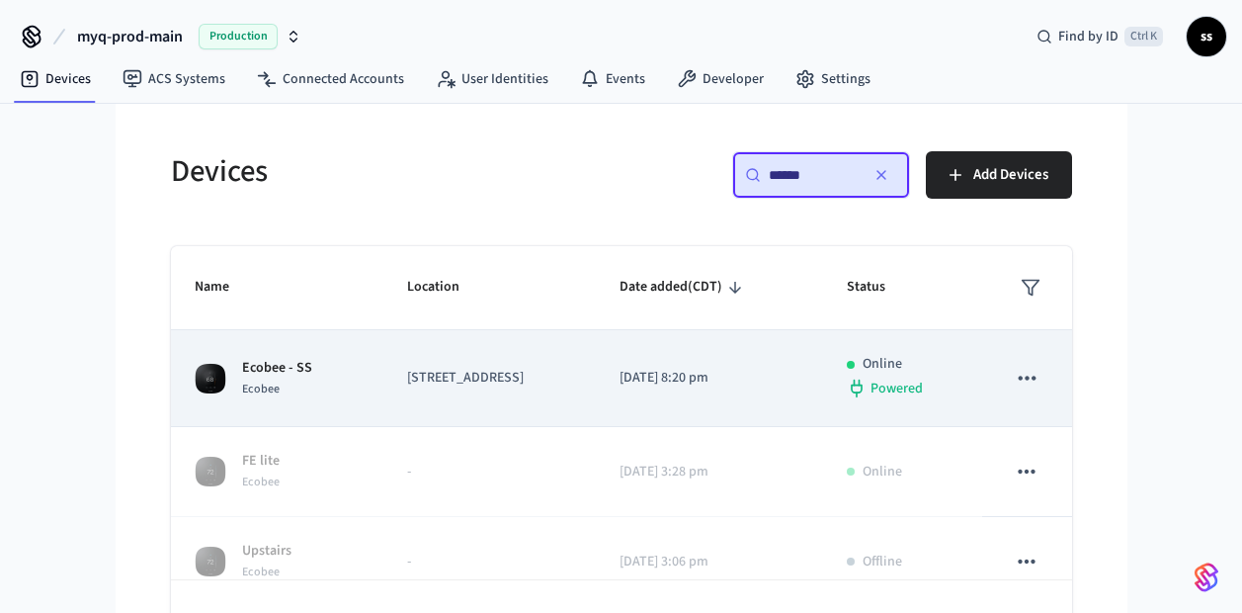
type input "******"
click at [339, 359] on td "Ecobee - SS Ecobee" at bounding box center [277, 378] width 213 height 97
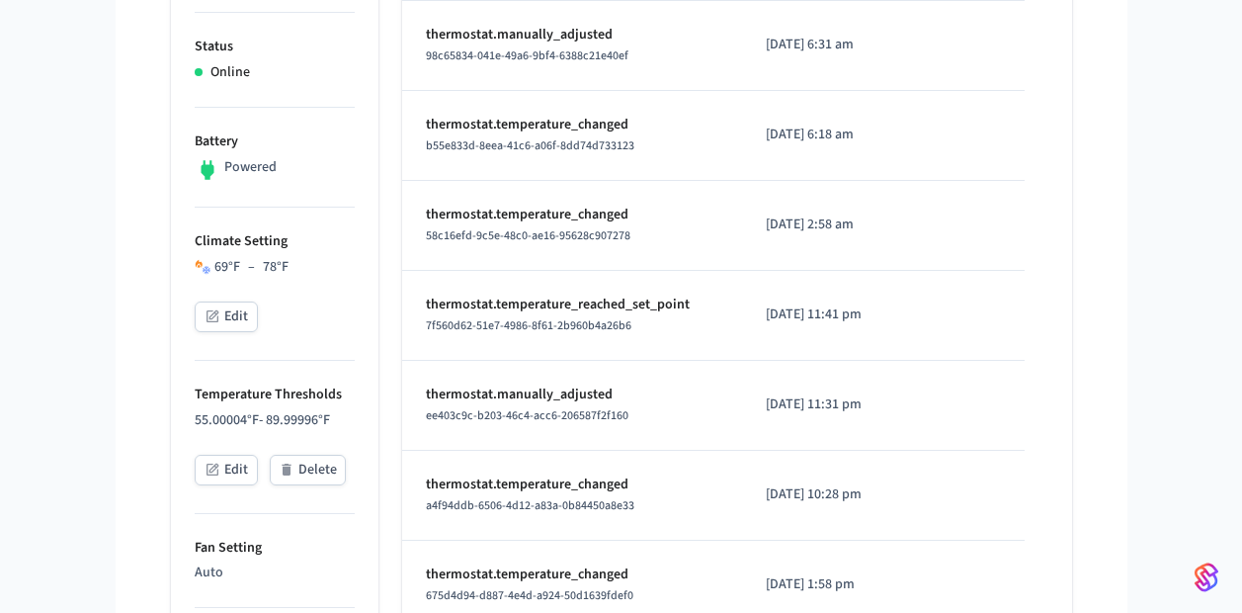
scroll to position [522, 0]
click at [225, 319] on button "Edit" at bounding box center [226, 315] width 63 height 31
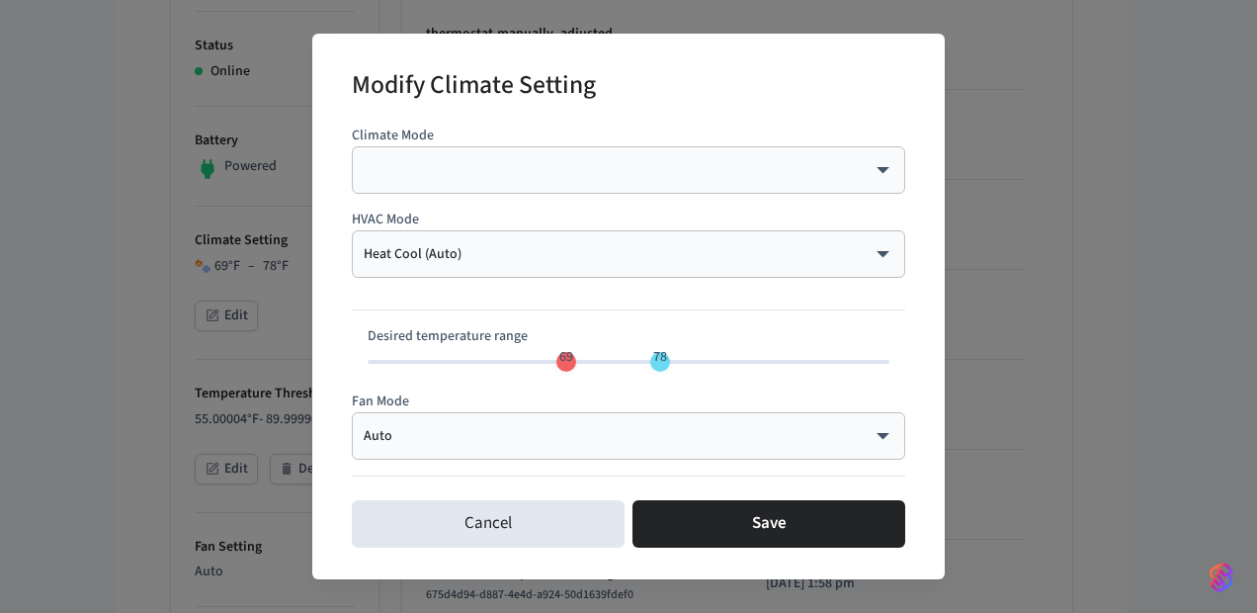
type input "**"
click at [548, 355] on span "67" at bounding box center [546, 357] width 38 height 29
click at [638, 361] on span "67 76" at bounding box center [629, 362] width 522 height 30
type input "**"
click at [658, 362] on span "78" at bounding box center [660, 362] width 20 height 20
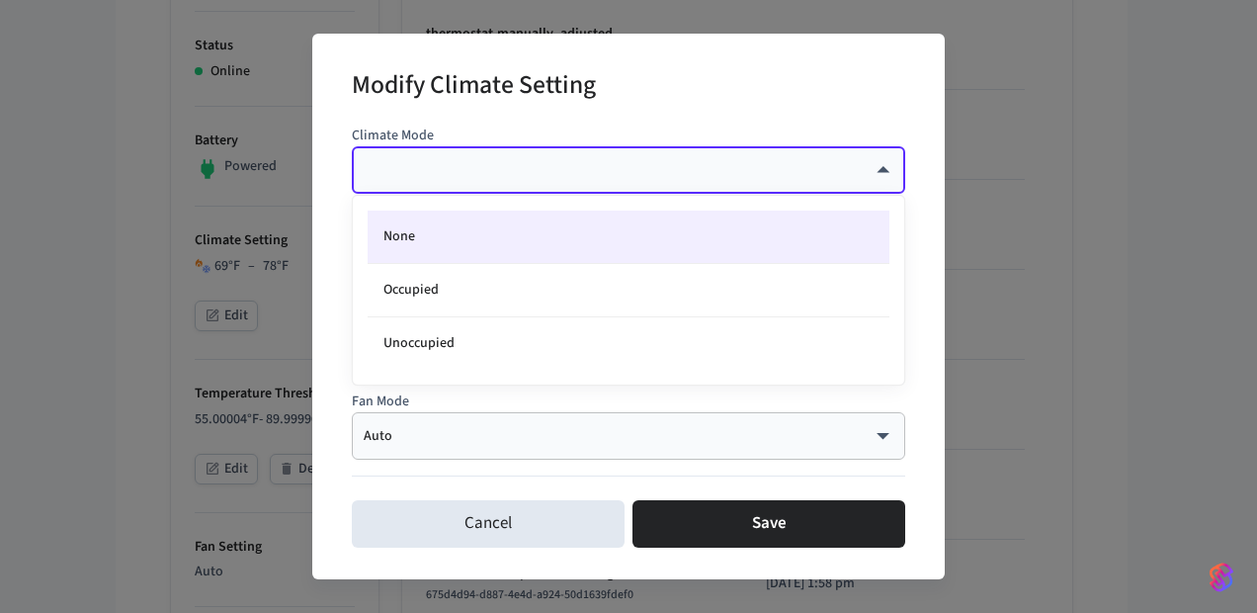
click at [599, 166] on body "myq-prod-main Production Find by ID Ctrl K ss Devices ACS Systems Connected Acc…" at bounding box center [628, 460] width 1257 height 1965
click at [599, 166] on div at bounding box center [628, 306] width 1257 height 613
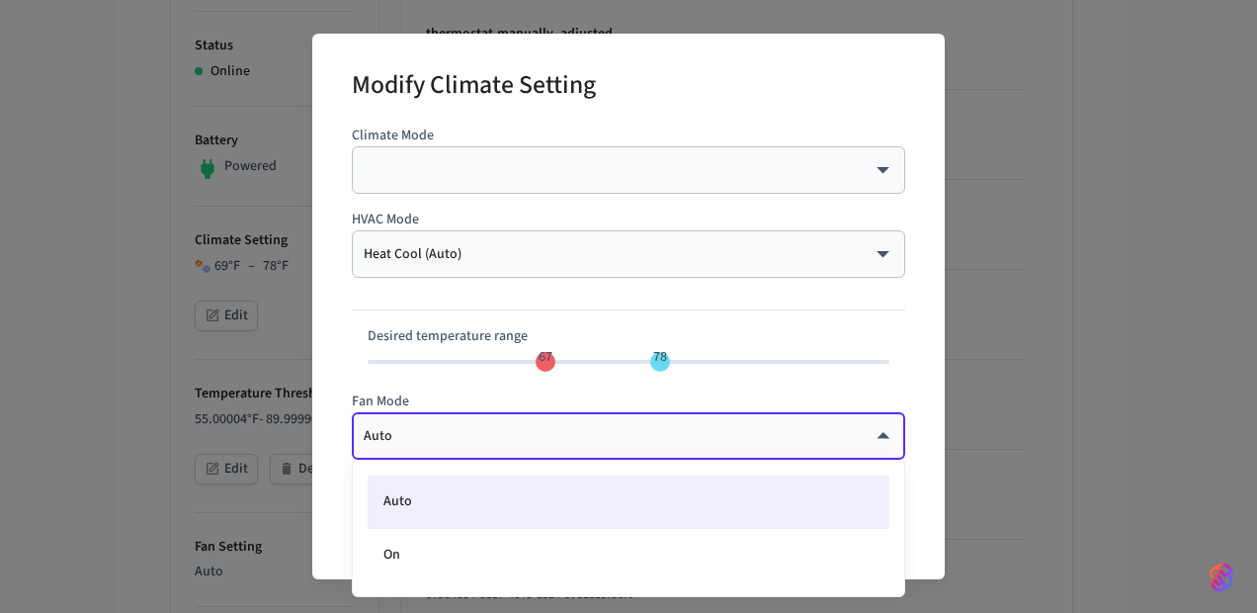
click at [513, 441] on body "myq-prod-main Production Find by ID Ctrl K ss Devices ACS Systems Connected Acc…" at bounding box center [628, 460] width 1257 height 1965
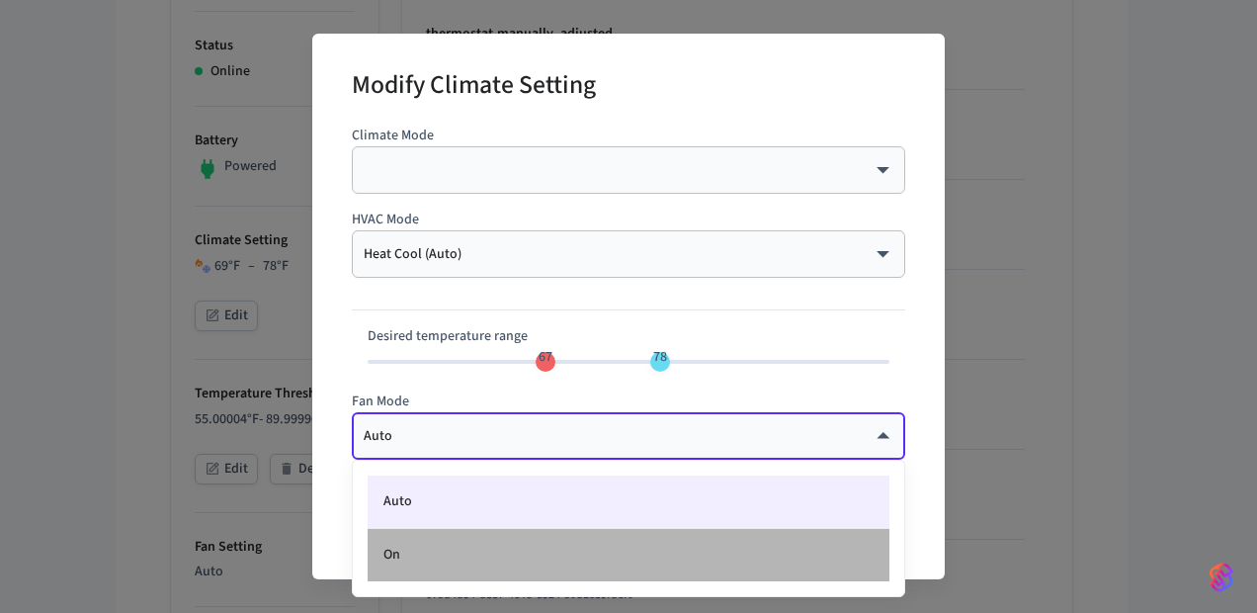
click at [520, 549] on li "On" at bounding box center [629, 555] width 522 height 52
type input "**"
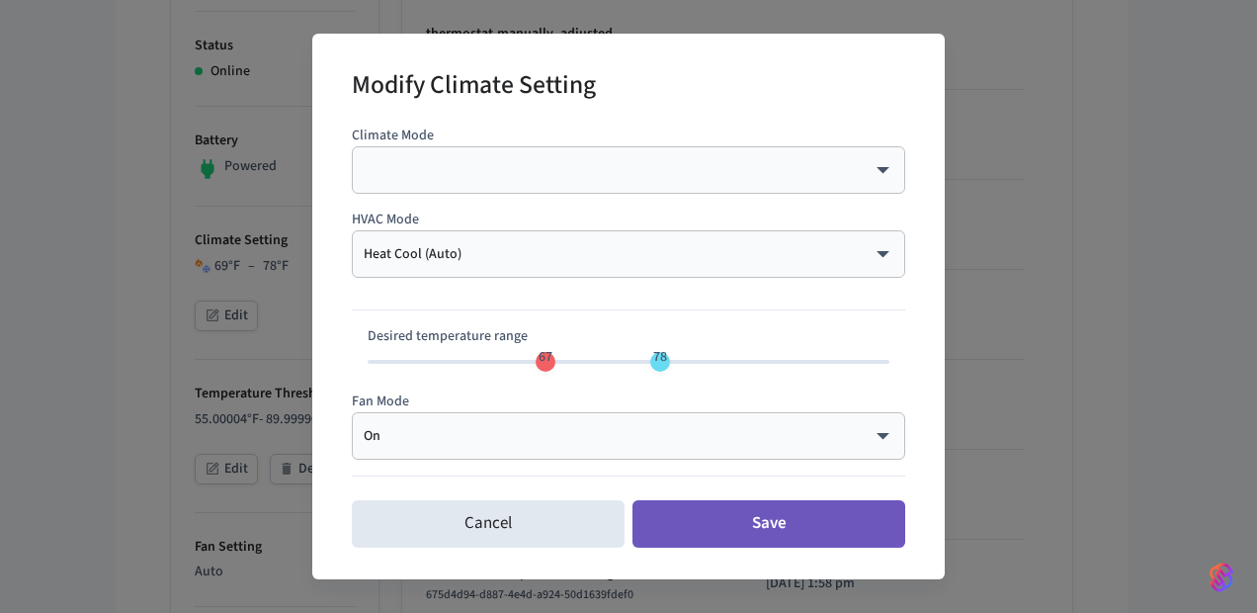
click at [733, 522] on button "Save" at bounding box center [768, 523] width 273 height 47
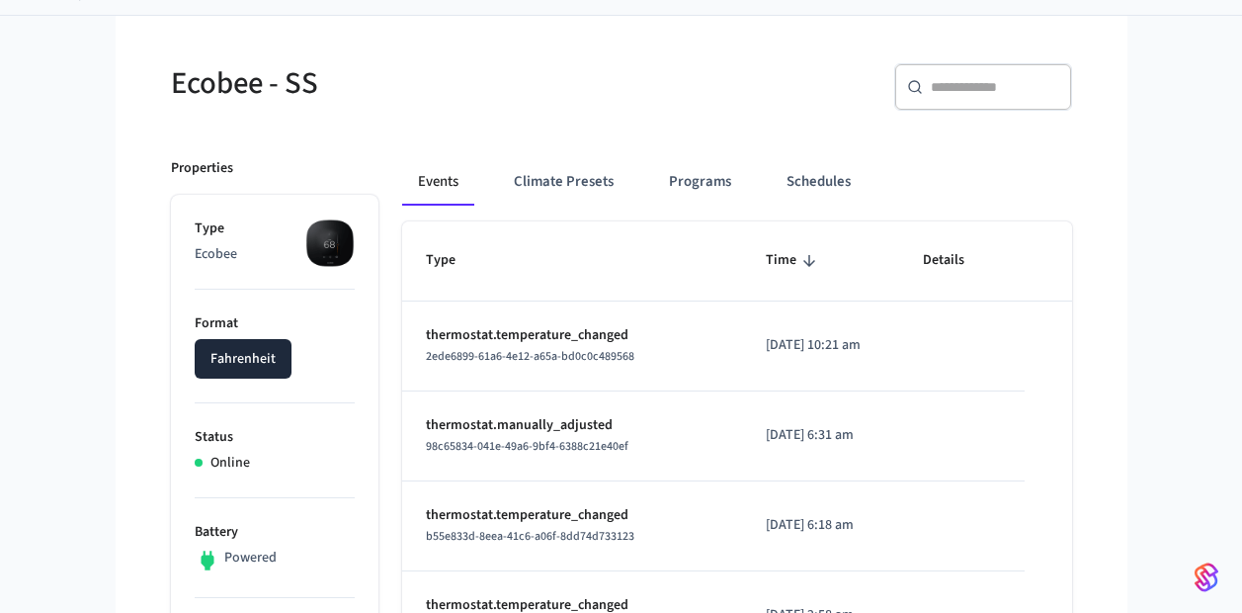
scroll to position [127, 0]
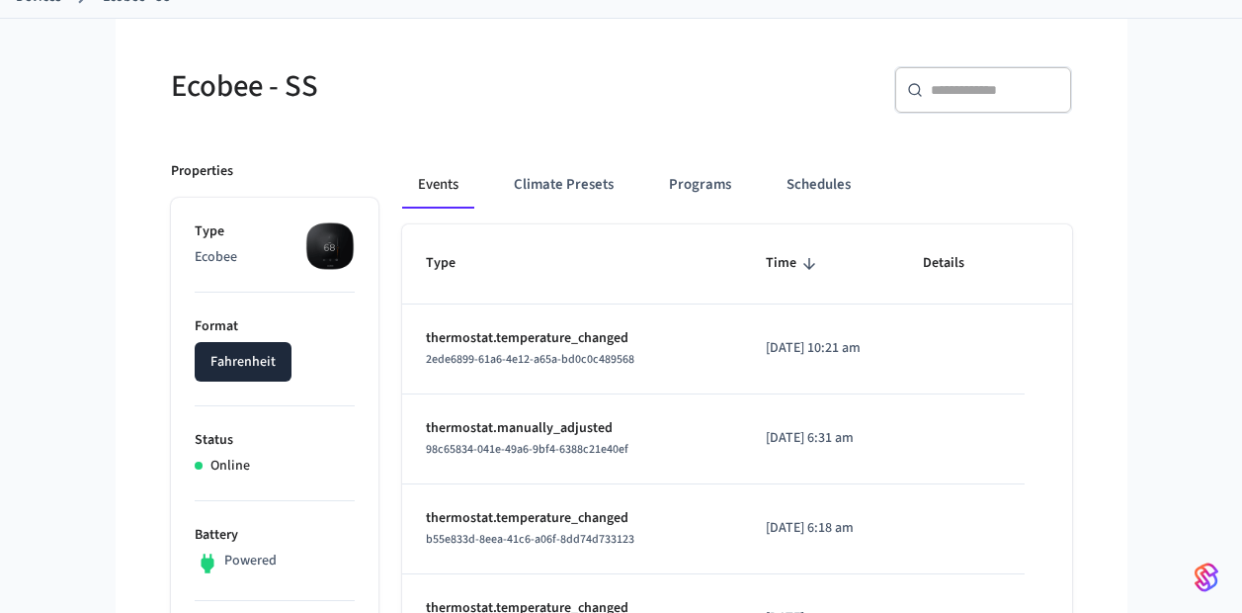
click at [683, 367] on div "2ede6899-61a6-4e12-a65a-bd0c0c489568" at bounding box center [572, 359] width 293 height 21
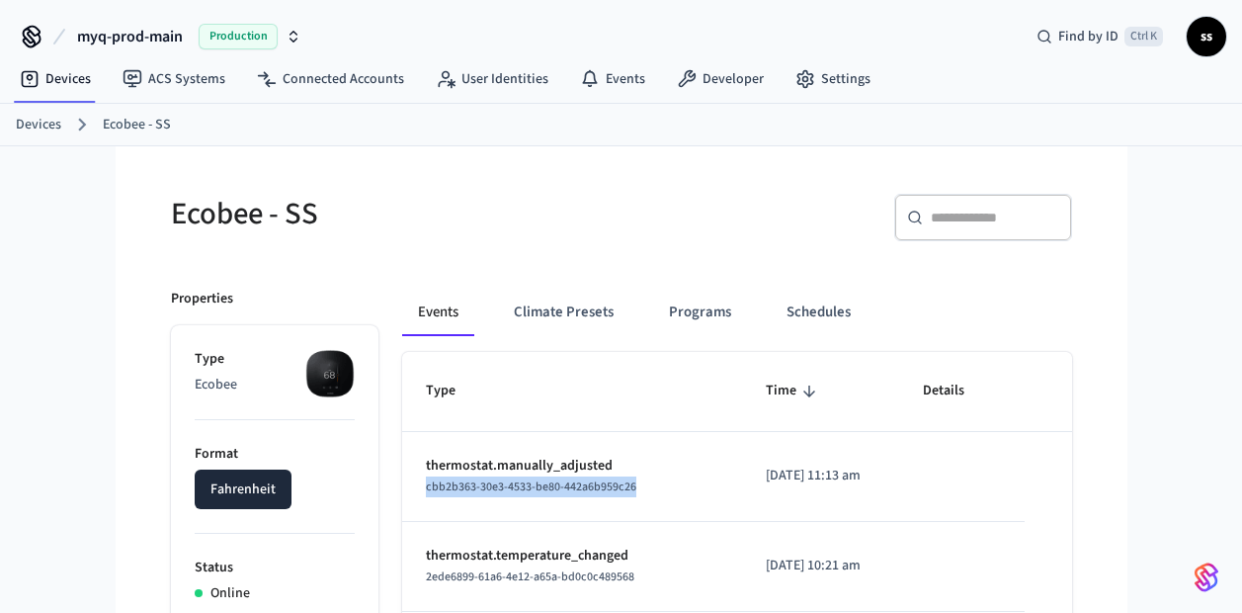
drag, startPoint x: 642, startPoint y: 484, endPoint x: 421, endPoint y: 494, distance: 221.5
click at [421, 494] on td "thermostat.manually_adjusted cbb2b363-30e3-4533-be80-442a6b959c26" at bounding box center [572, 477] width 341 height 90
copy span "cbb2b363-30e3-4533-be80-442a6b959c26"
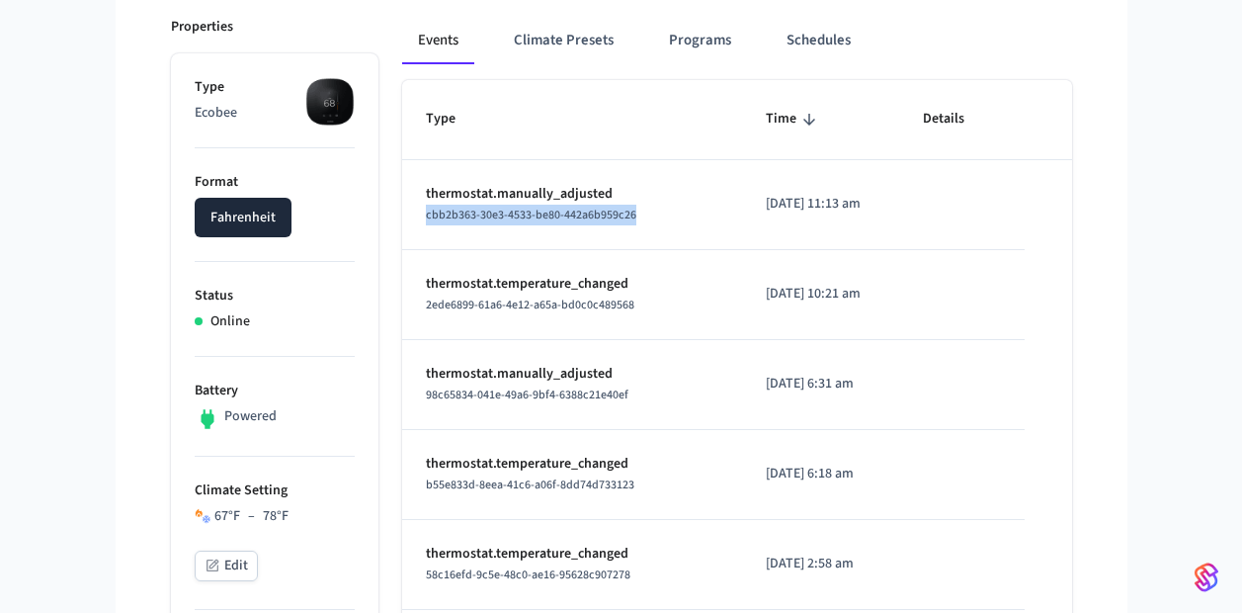
scroll to position [291, 0]
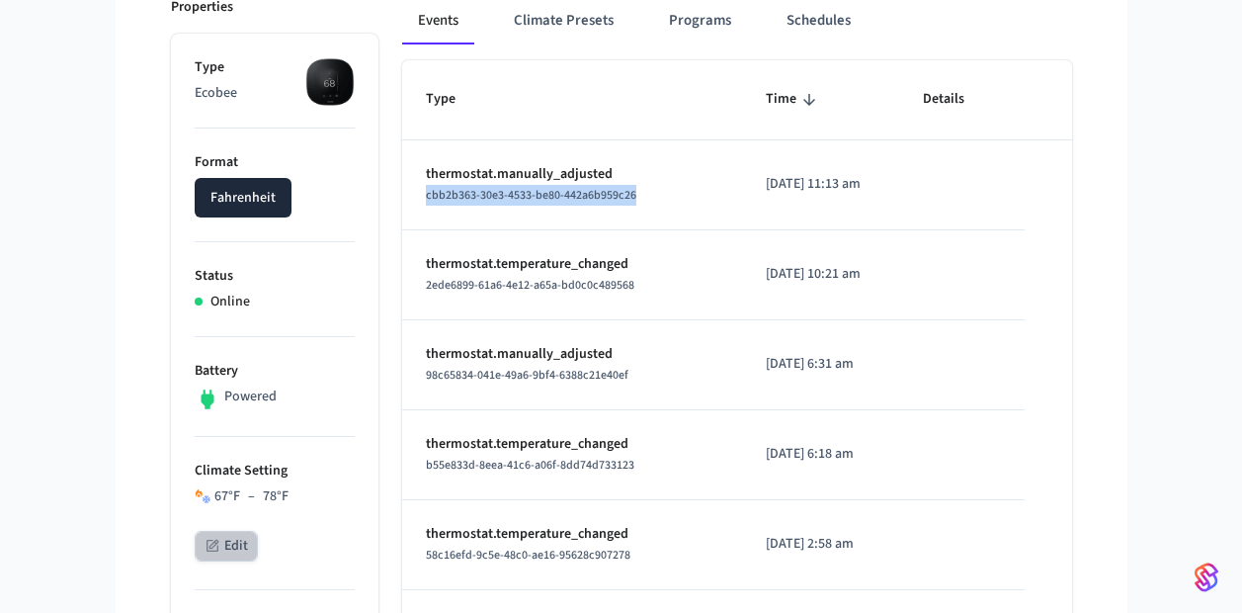
click at [240, 542] on button "Edit" at bounding box center [226, 546] width 63 height 31
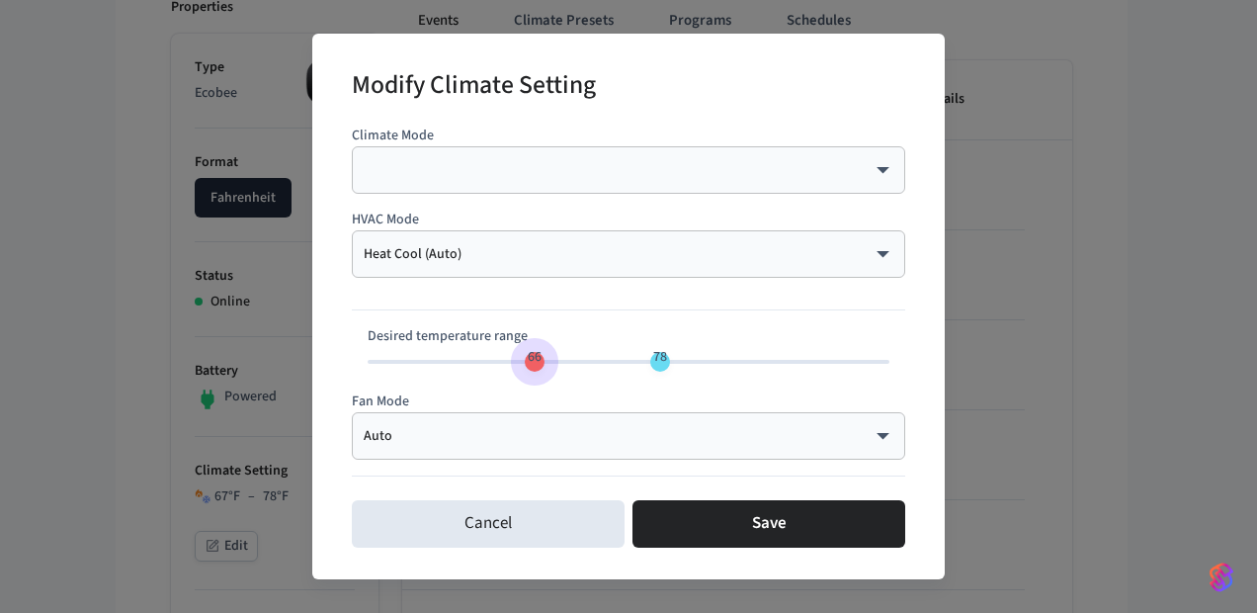
click at [530, 365] on span "66" at bounding box center [535, 357] width 38 height 29
click at [554, 364] on span "68" at bounding box center [555, 362] width 20 height 20
type input "**"
click at [563, 366] on span "69" at bounding box center [566, 357] width 38 height 29
type input "**"
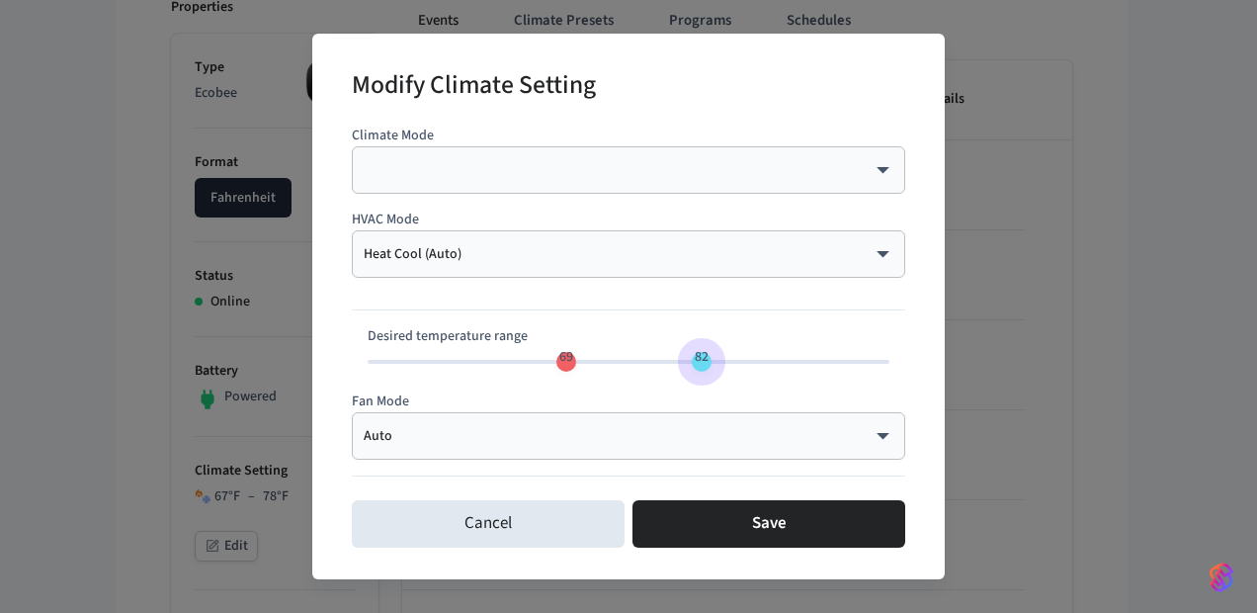
click at [698, 363] on span "69 82" at bounding box center [629, 362] width 522 height 30
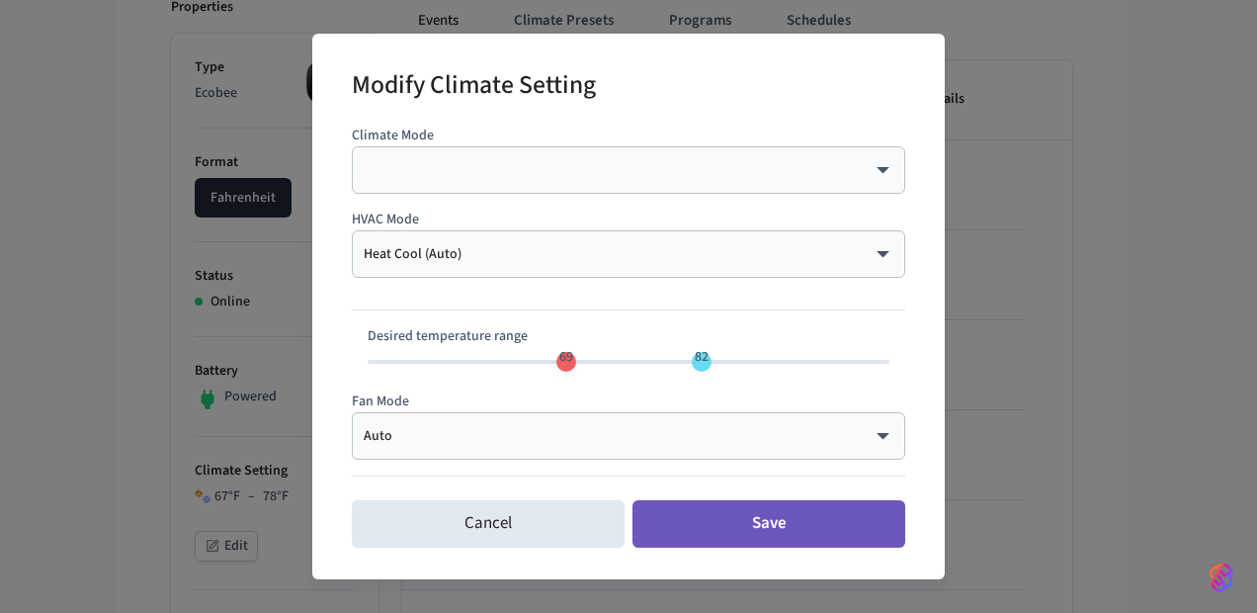
click at [718, 528] on button "Save" at bounding box center [768, 523] width 273 height 47
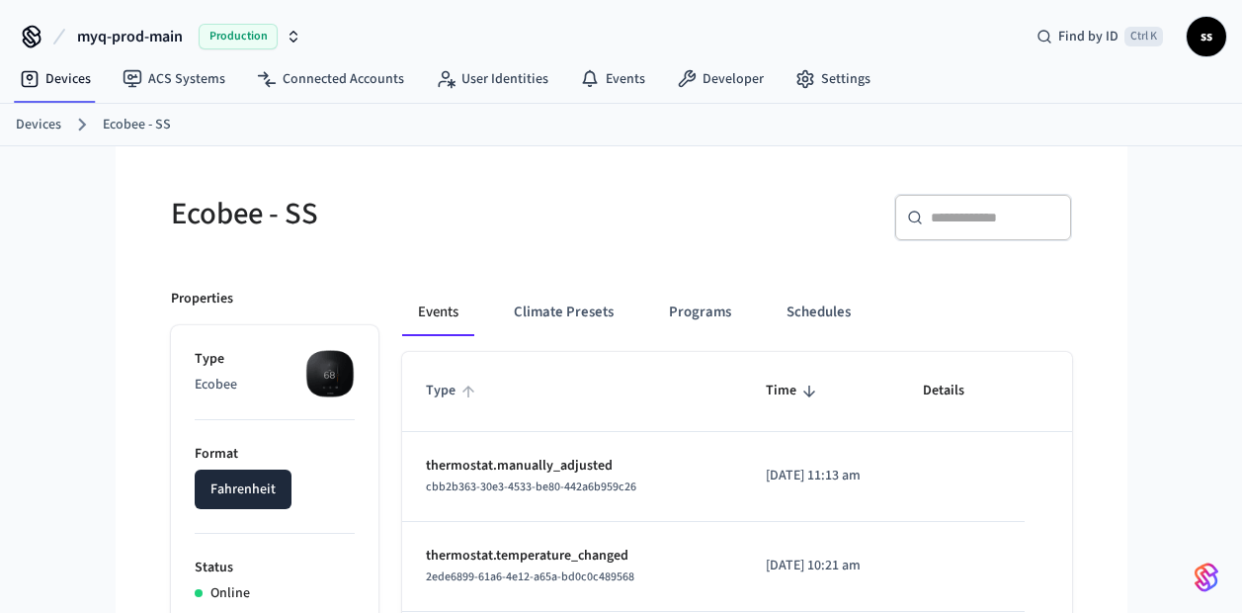
scroll to position [92, 0]
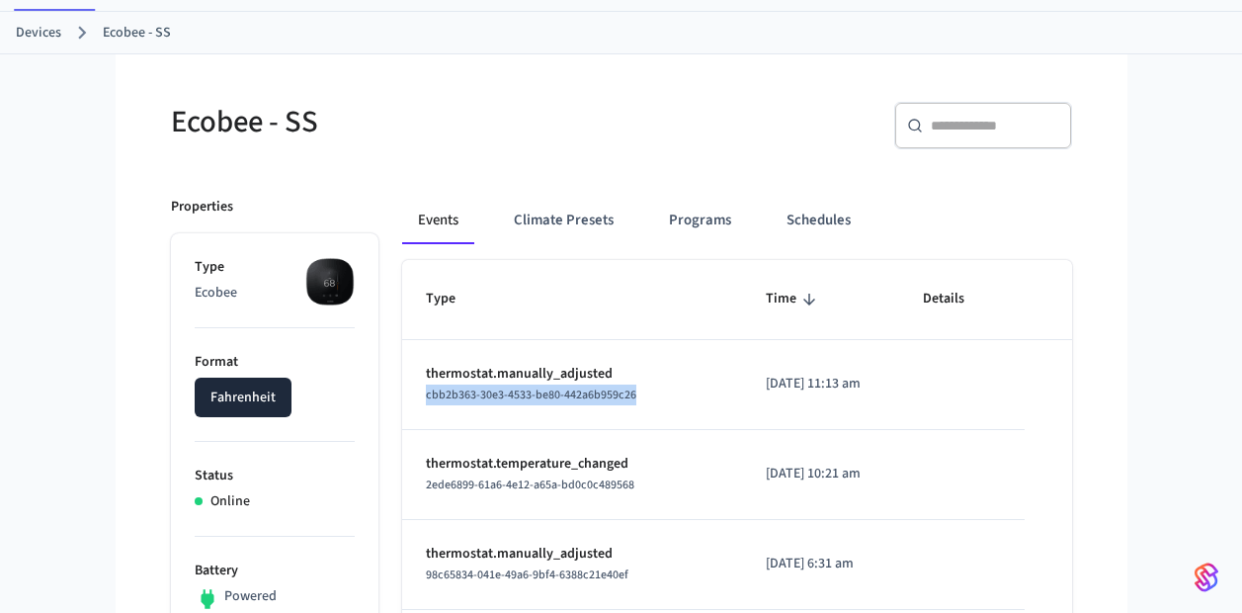
drag, startPoint x: 661, startPoint y: 398, endPoint x: 416, endPoint y: 403, distance: 245.1
click at [416, 403] on td "thermostat.manually_adjusted cbb2b363-30e3-4533-be80-442a6b959c26" at bounding box center [572, 385] width 341 height 90
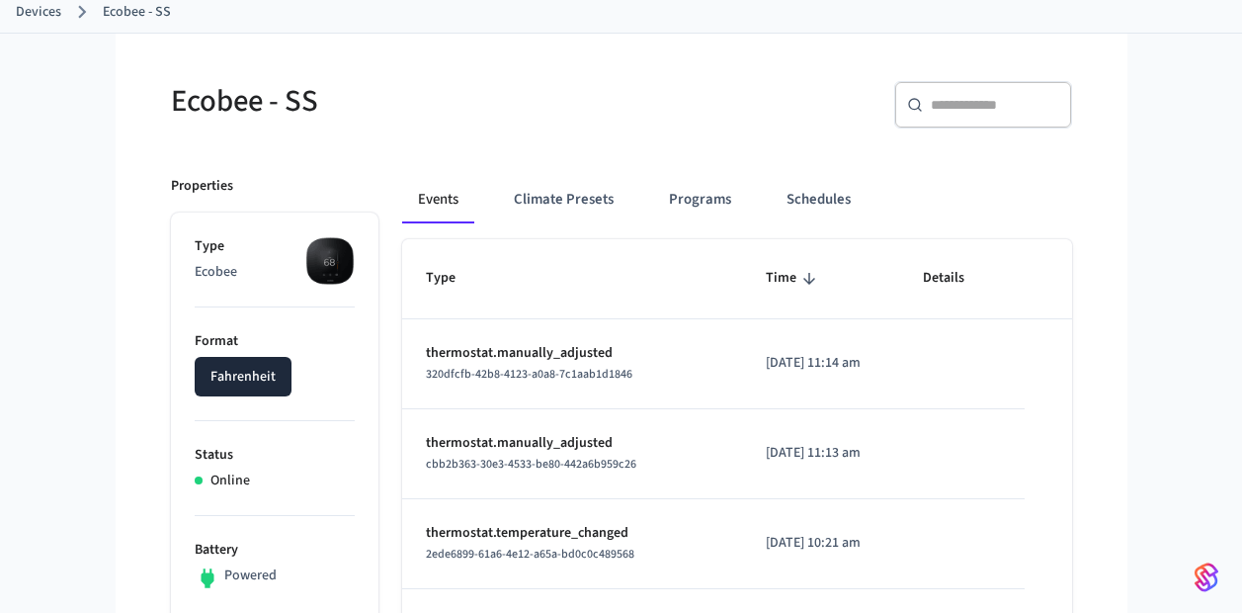
scroll to position [142, 0]
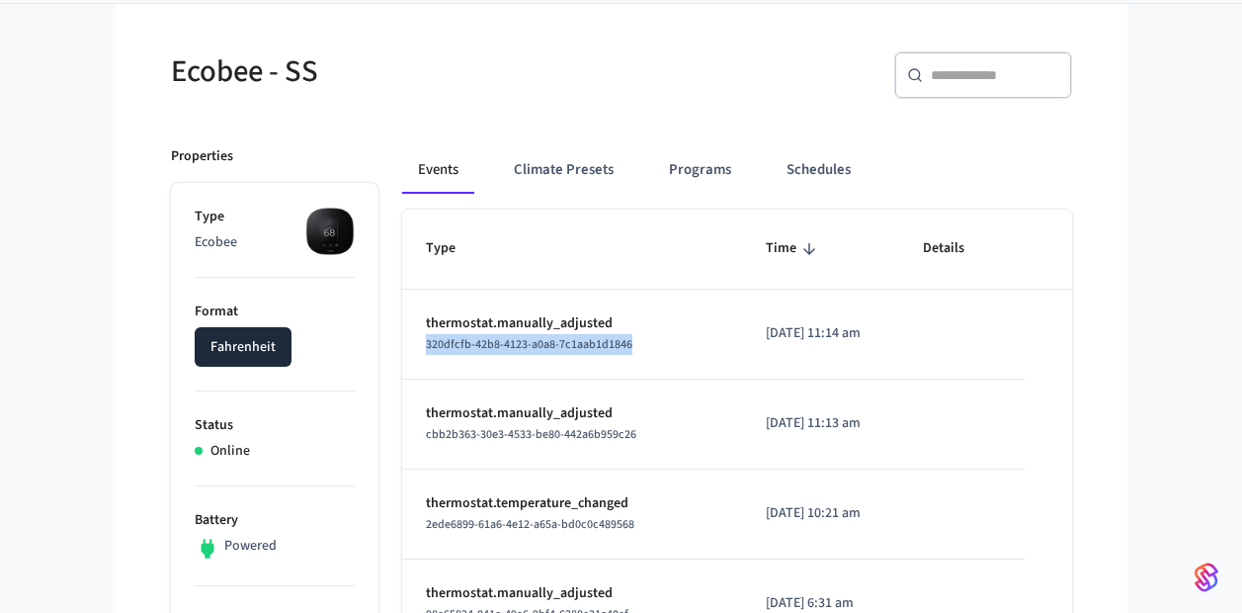
drag, startPoint x: 643, startPoint y: 344, endPoint x: 422, endPoint y: 357, distance: 221.7
click at [422, 357] on td "thermostat.manually_adjusted 320dfcfb-42b8-4123-a0a8-7c1aab1d1846" at bounding box center [572, 334] width 341 height 90
copy span "320dfcfb-42b8-4123-a0a8-7c1aab1d1846"
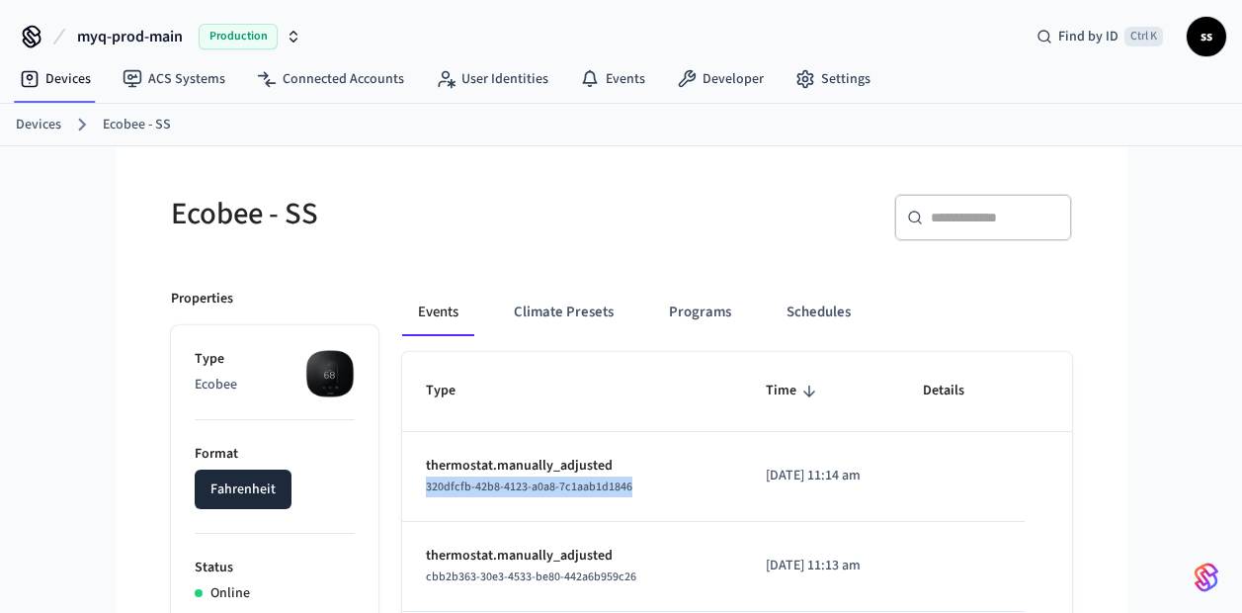
click at [143, 36] on span "myq-prod-main" at bounding box center [130, 37] width 106 height 24
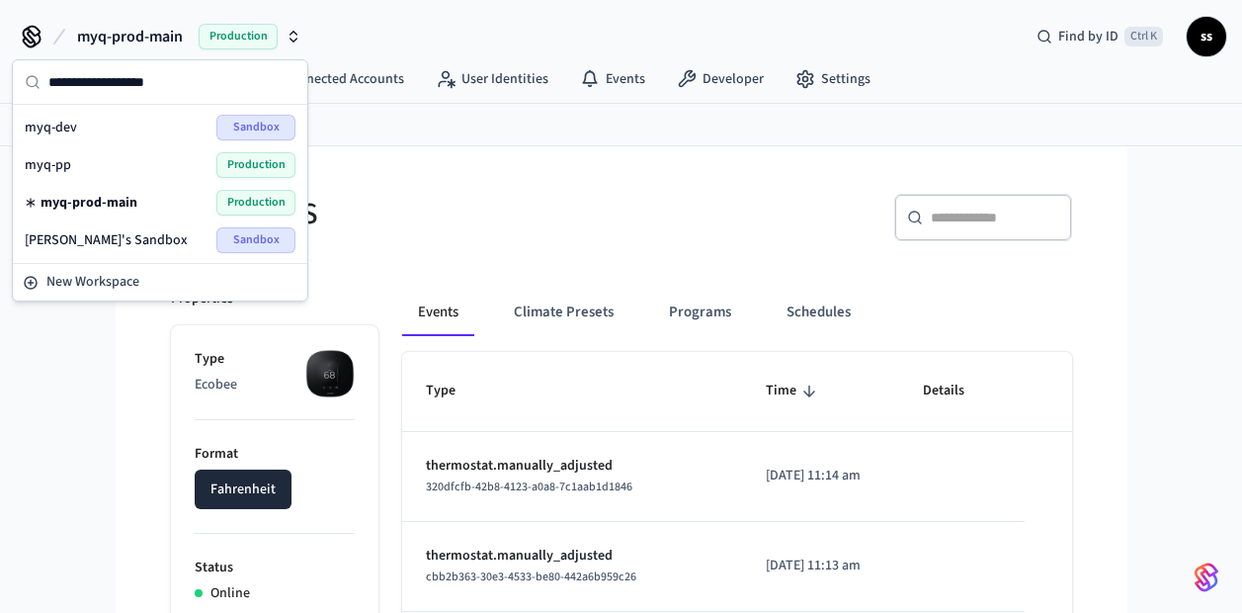
click at [61, 173] on span "myq-pp" at bounding box center [48, 165] width 46 height 20
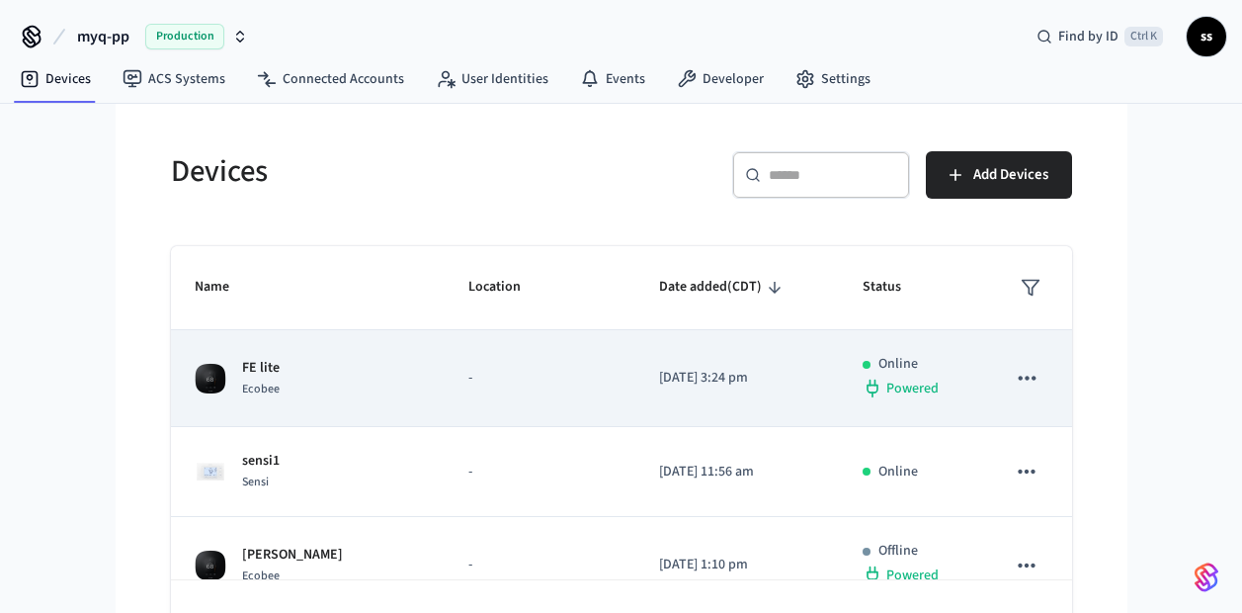
click at [374, 404] on td "FE lite Ecobee" at bounding box center [308, 378] width 274 height 97
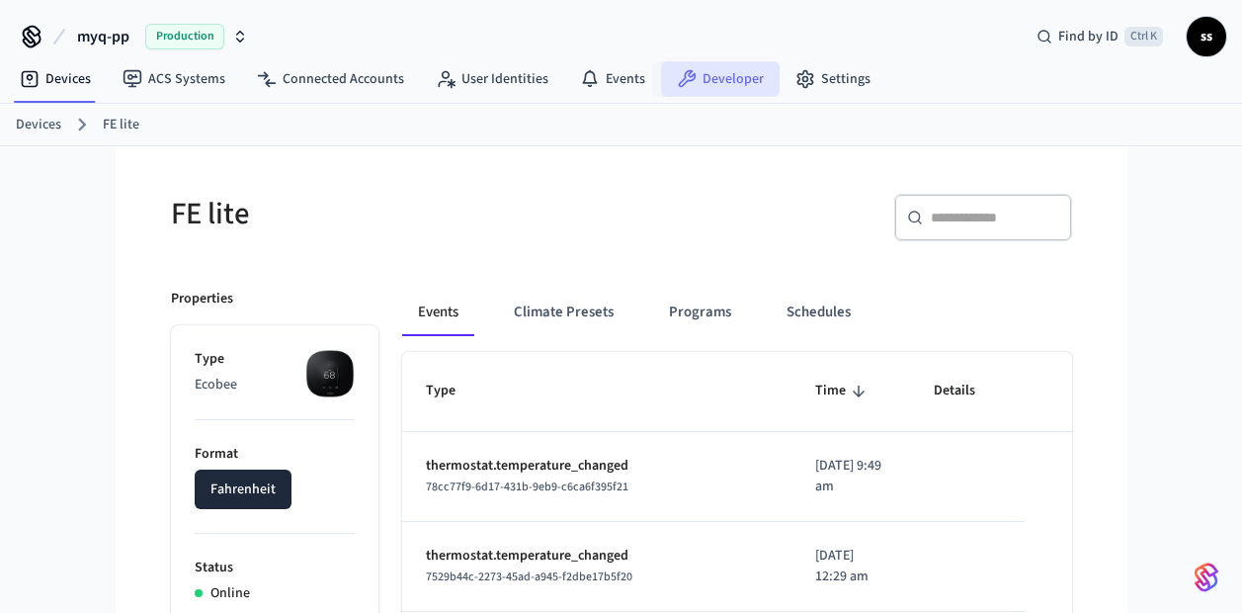
click at [687, 79] on icon at bounding box center [687, 79] width 20 height 20
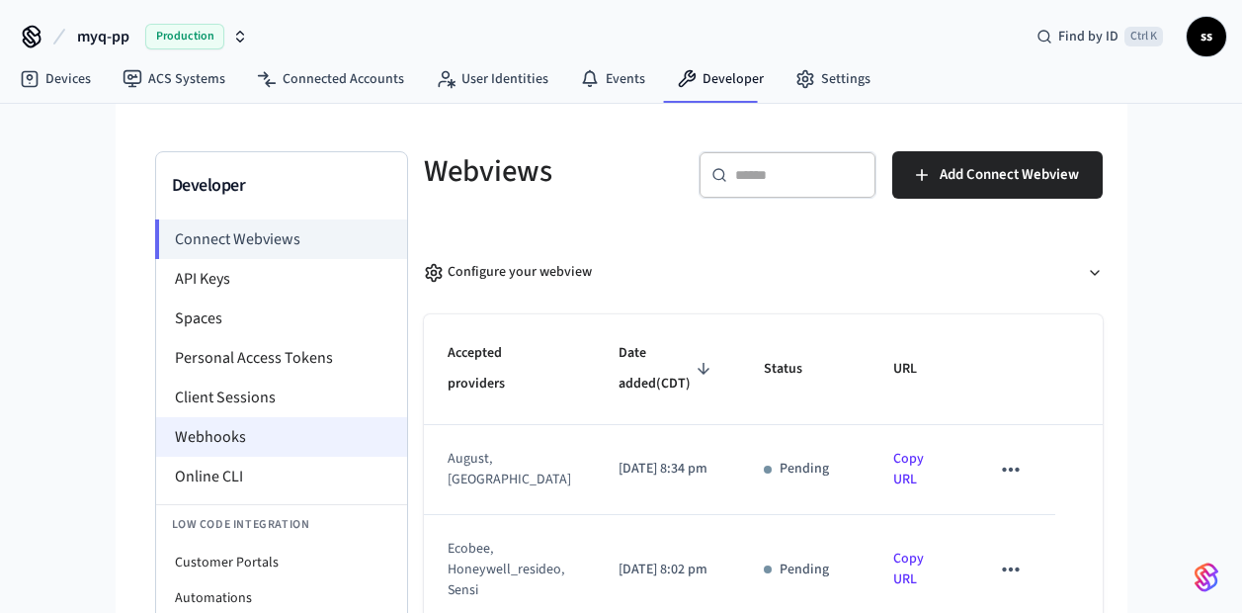
click at [242, 440] on li "Webhooks" at bounding box center [281, 437] width 251 height 40
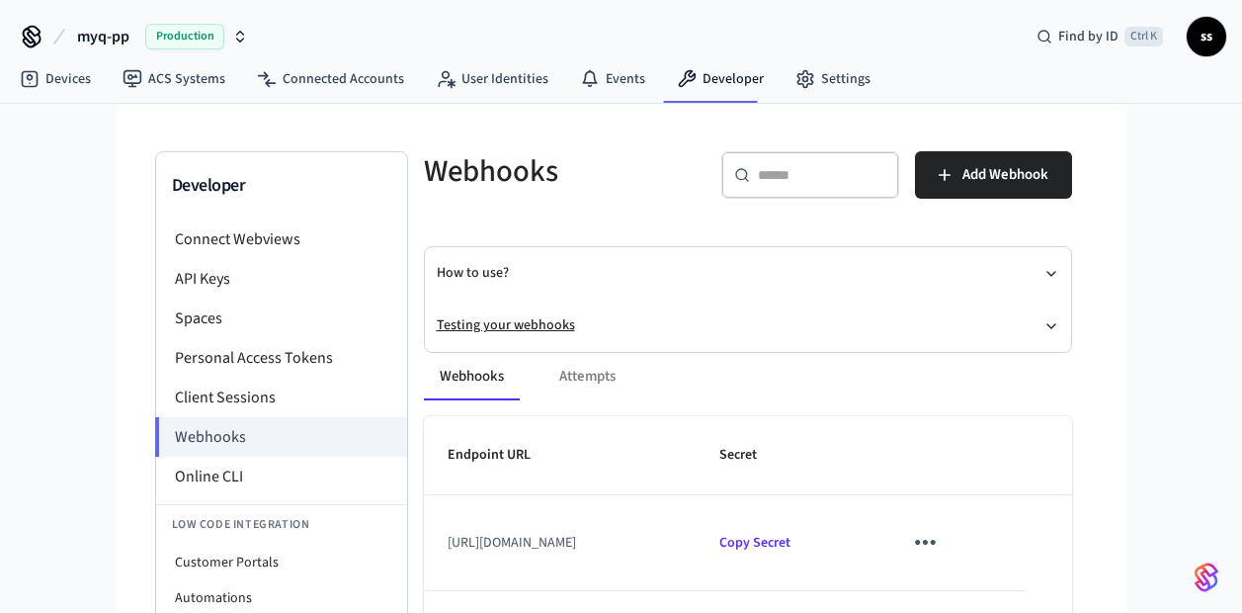
click at [542, 323] on button "Testing your webhooks" at bounding box center [748, 325] width 622 height 52
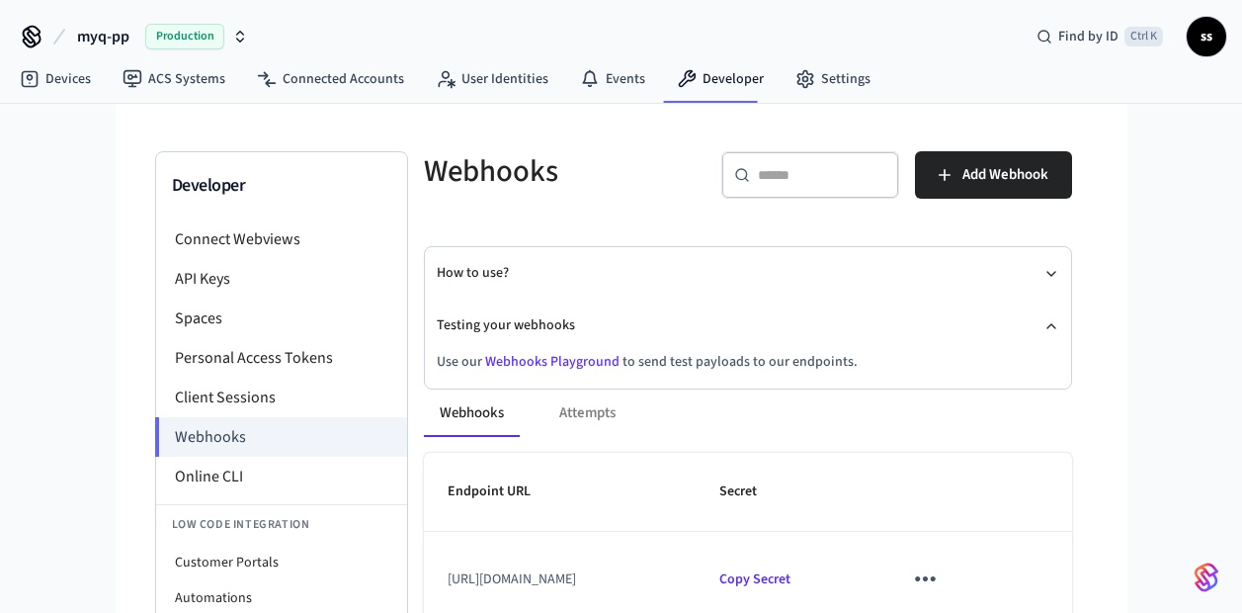
click at [552, 364] on link "Webhooks Playground" at bounding box center [552, 362] width 134 height 20
click at [75, 68] on link "Devices" at bounding box center [55, 79] width 103 height 36
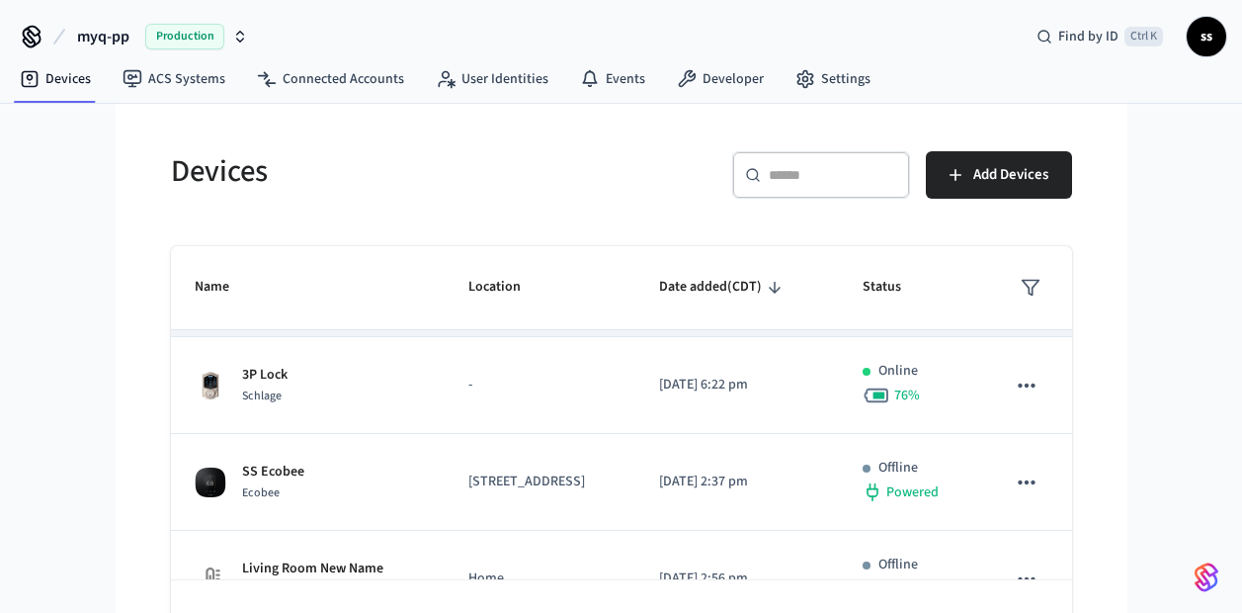
scroll to position [318, 0]
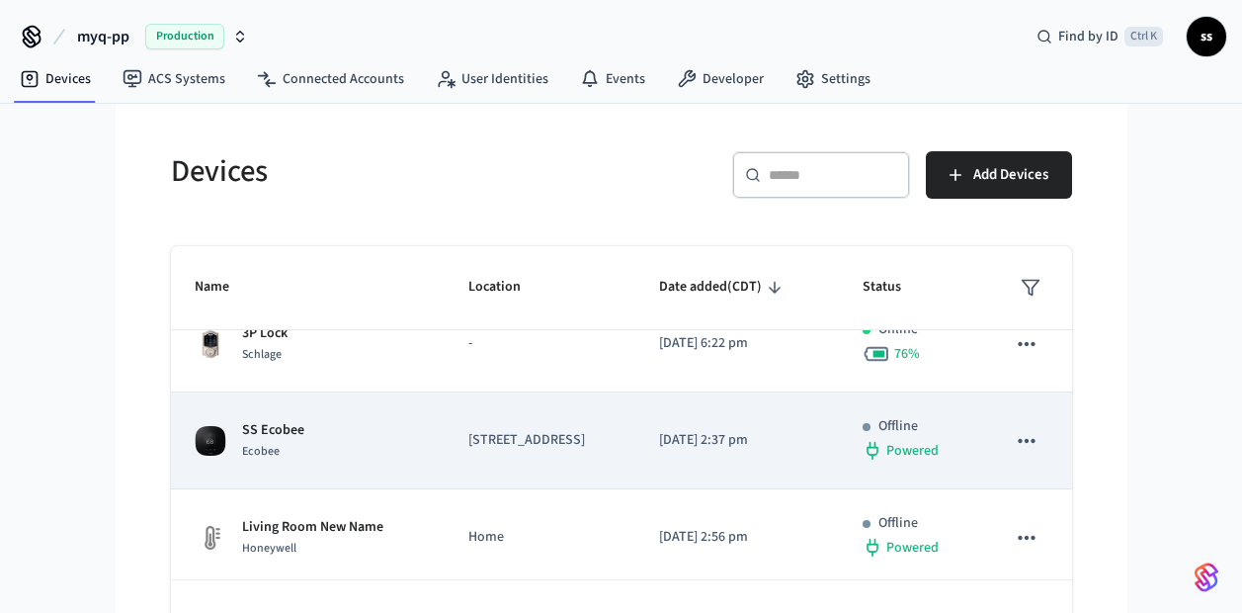
click at [384, 484] on td "SS Ecobee Ecobee" at bounding box center [308, 440] width 274 height 97
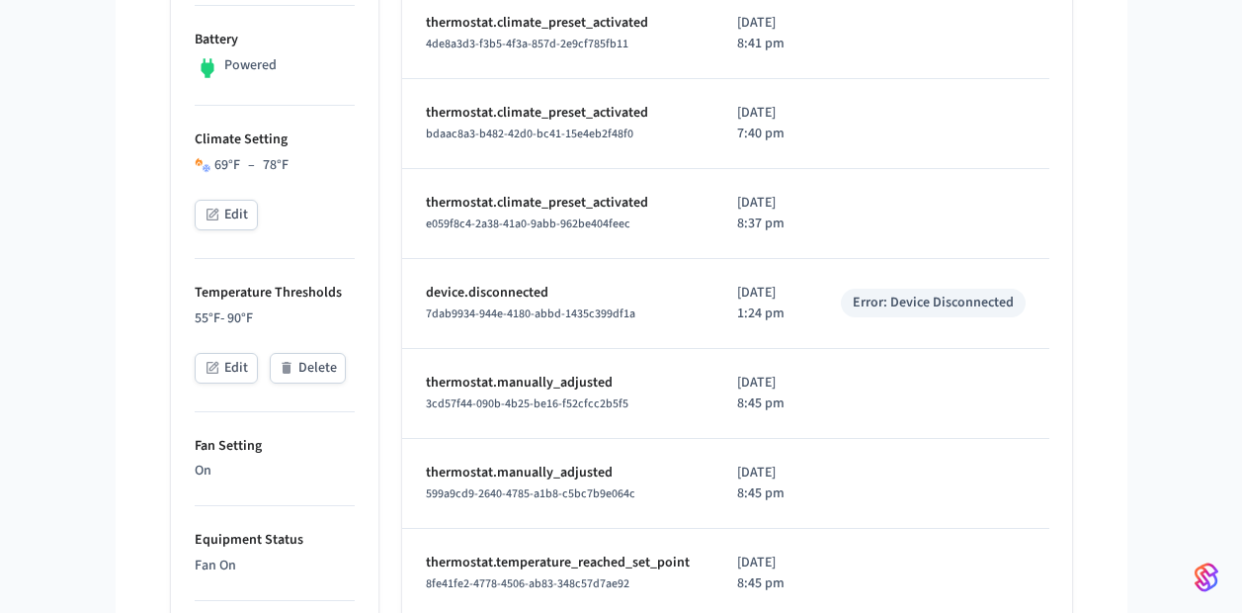
scroll to position [646, 0]
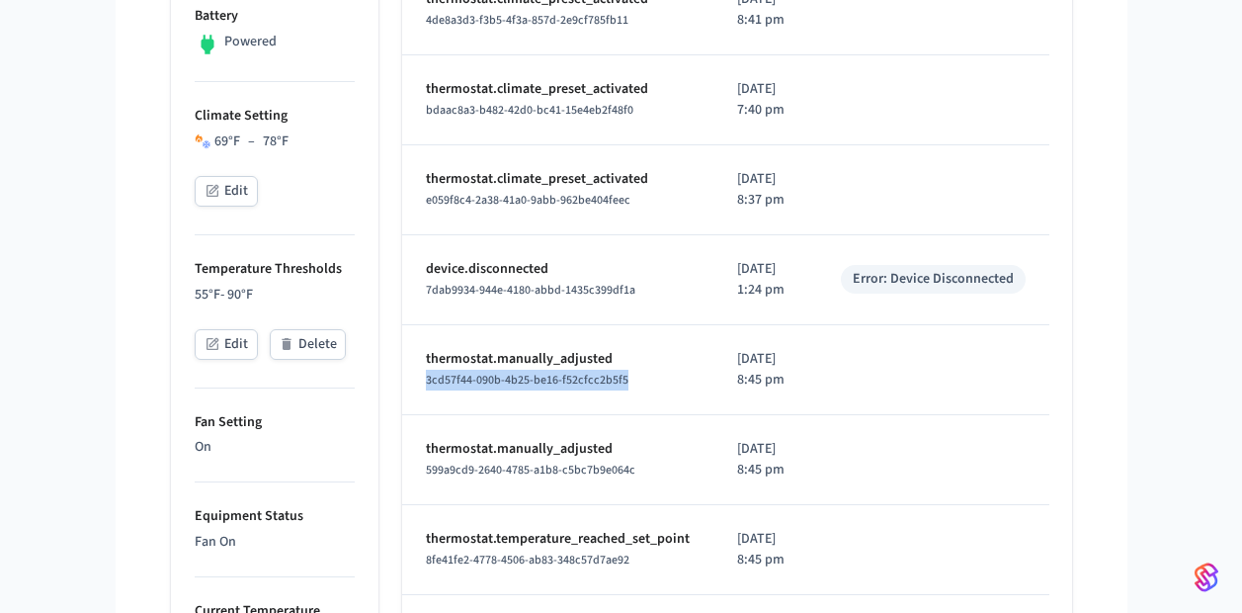
drag, startPoint x: 657, startPoint y: 377, endPoint x: 421, endPoint y: 384, distance: 236.2
click at [421, 384] on td "thermostat.manually_adjusted 3cd57f44-090b-4b25-be16-f52cfcc2b5f5" at bounding box center [557, 370] width 311 height 90
copy span "3cd57f44-090b-4b25-be16-f52cfcc2b5f5"
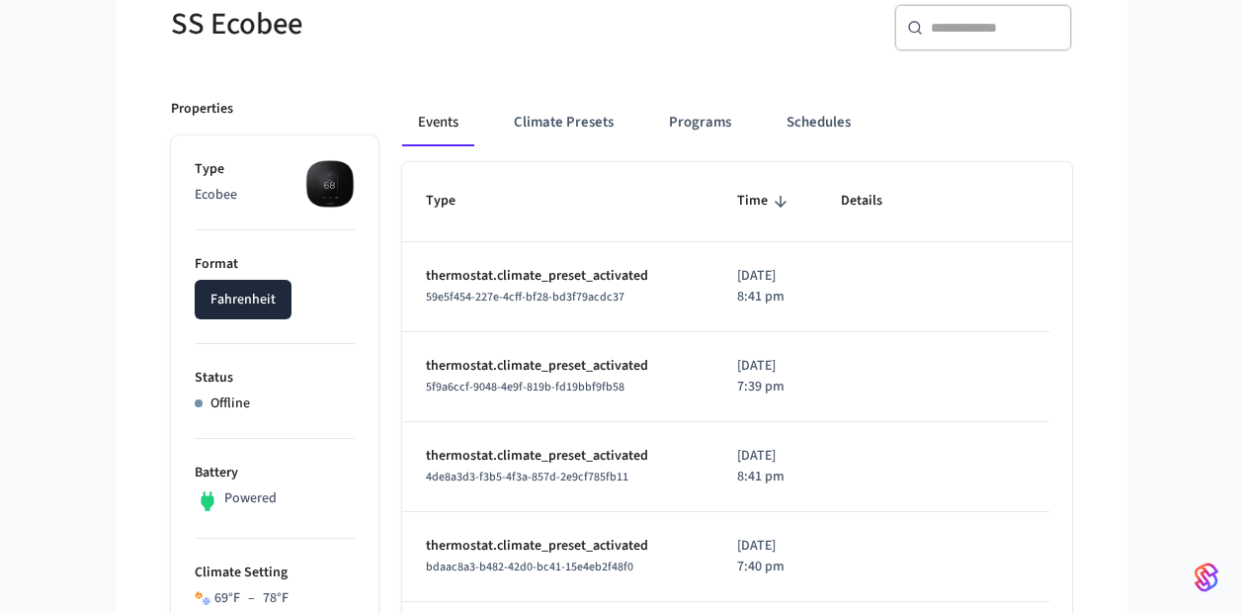
scroll to position [0, 0]
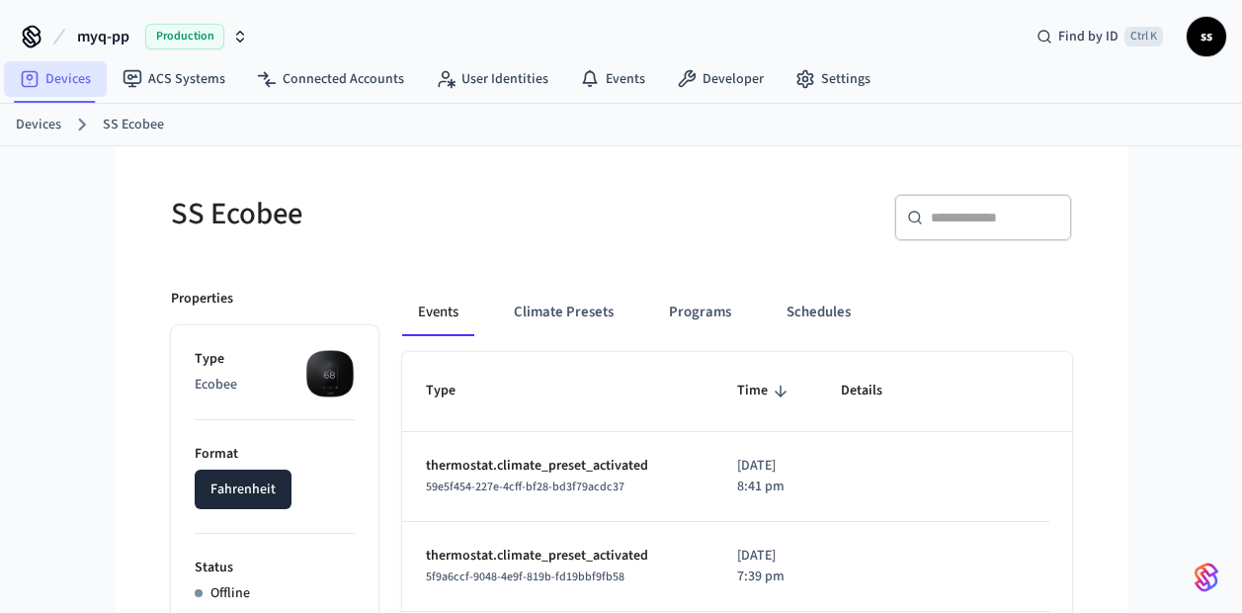
click at [55, 89] on link "Devices" at bounding box center [55, 79] width 103 height 36
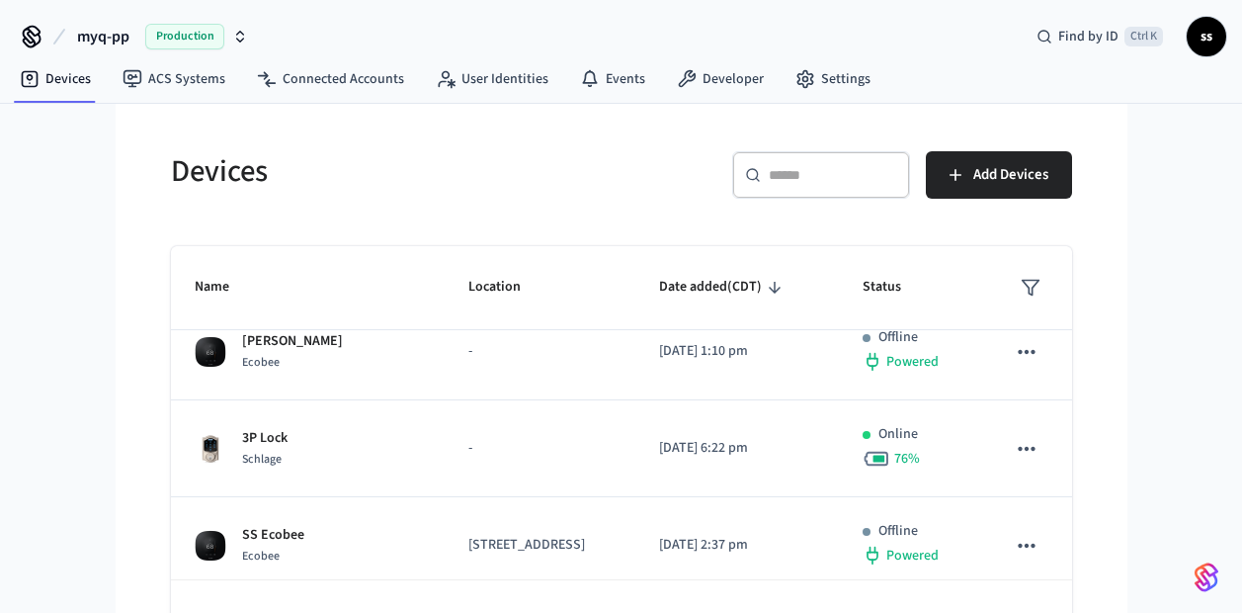
scroll to position [214, 0]
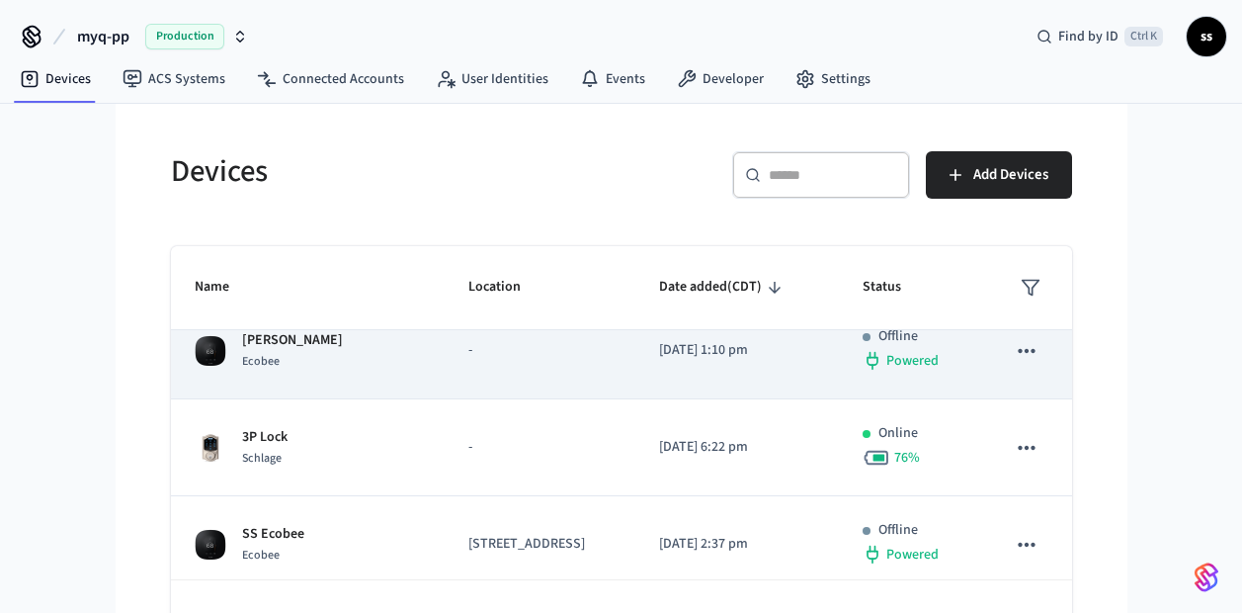
click at [445, 399] on td "-" at bounding box center [540, 350] width 191 height 97
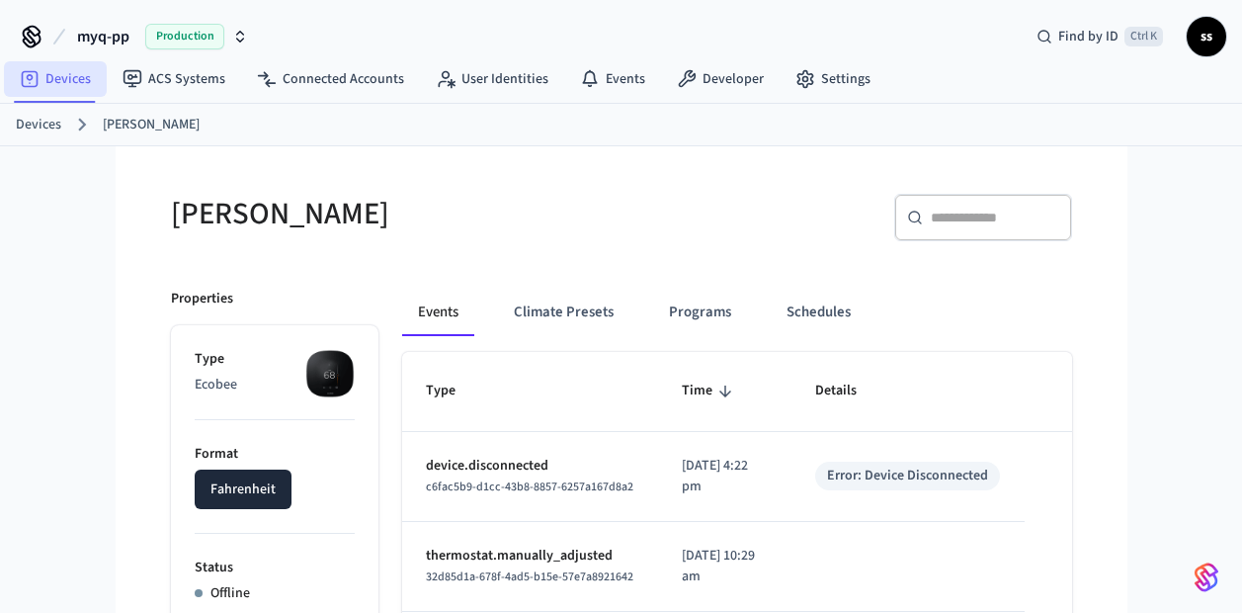
click at [77, 74] on link "Devices" at bounding box center [55, 79] width 103 height 36
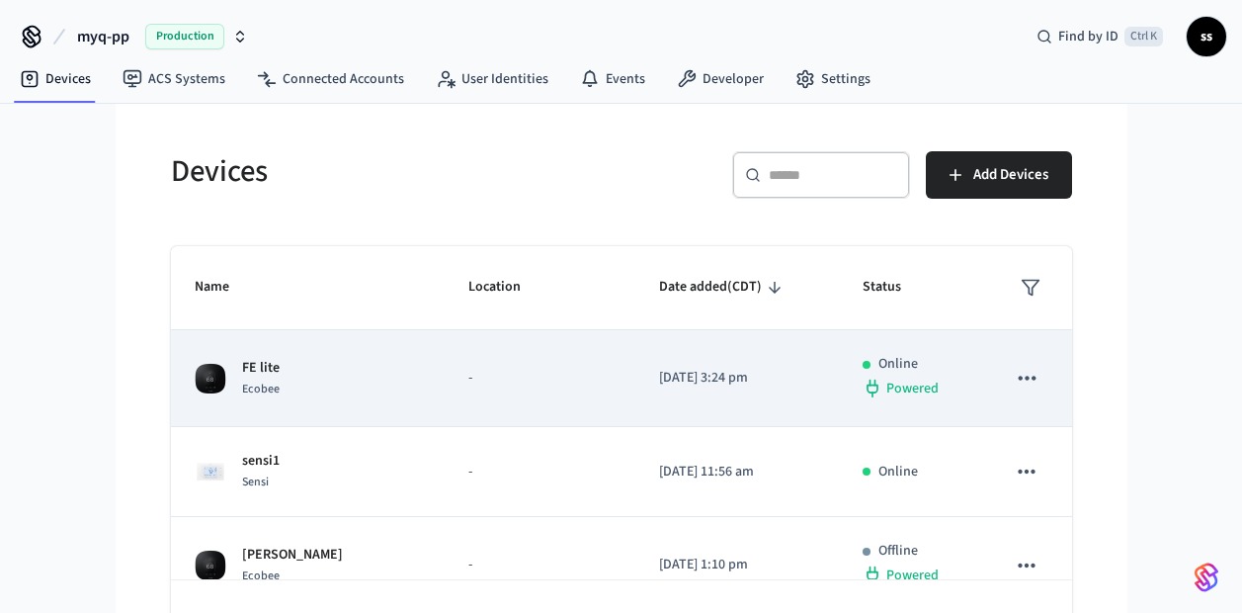
click at [445, 386] on td "-" at bounding box center [540, 378] width 191 height 97
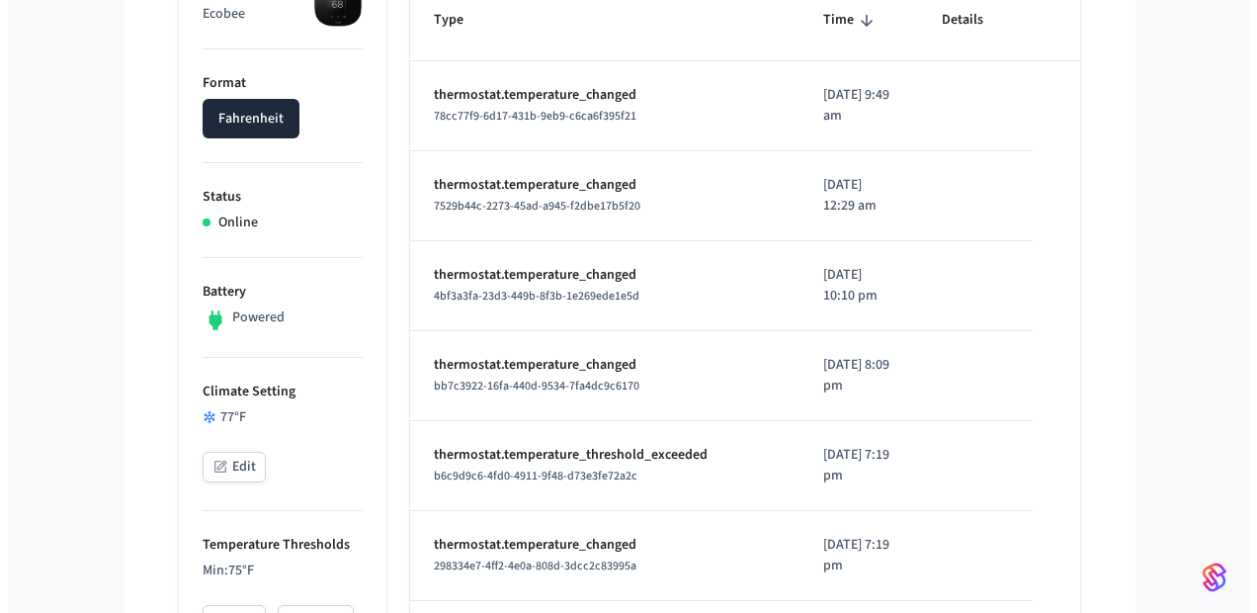
scroll to position [374, 0]
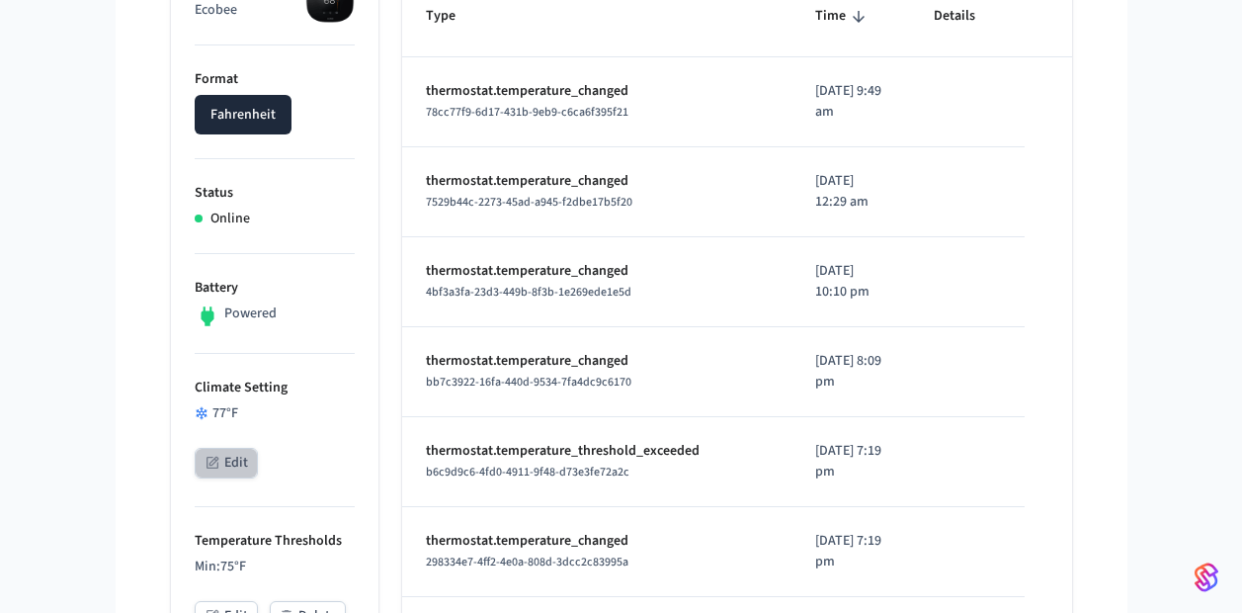
click at [228, 458] on button "Edit" at bounding box center [226, 463] width 63 height 31
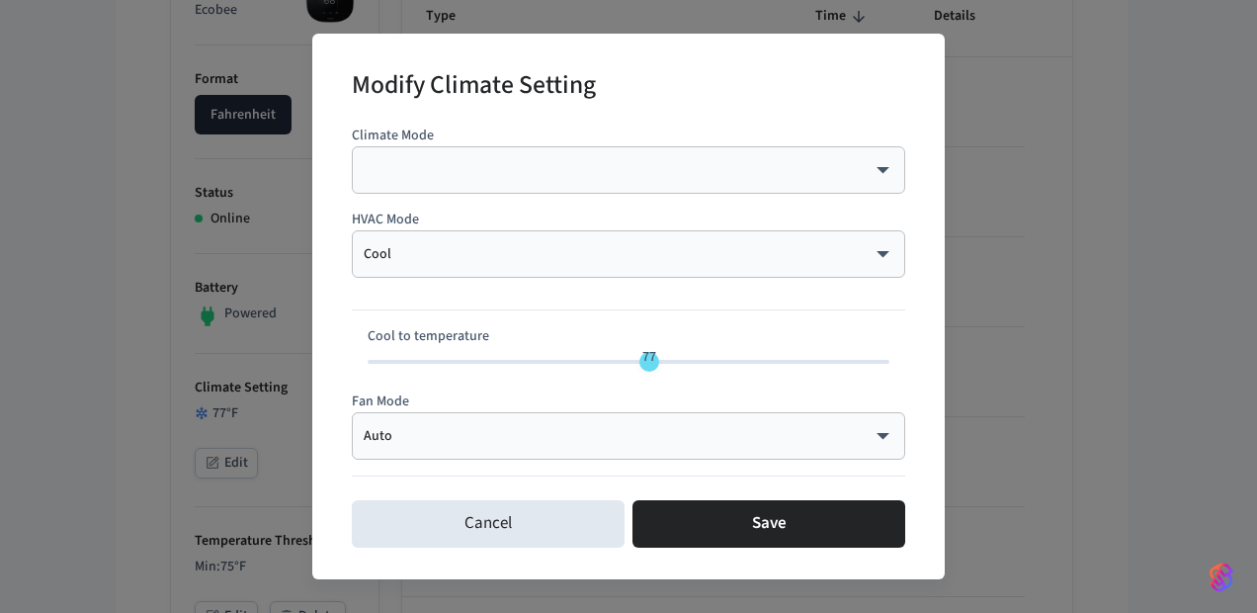
click at [420, 276] on div "Cool **** ​" at bounding box center [628, 253] width 553 height 47
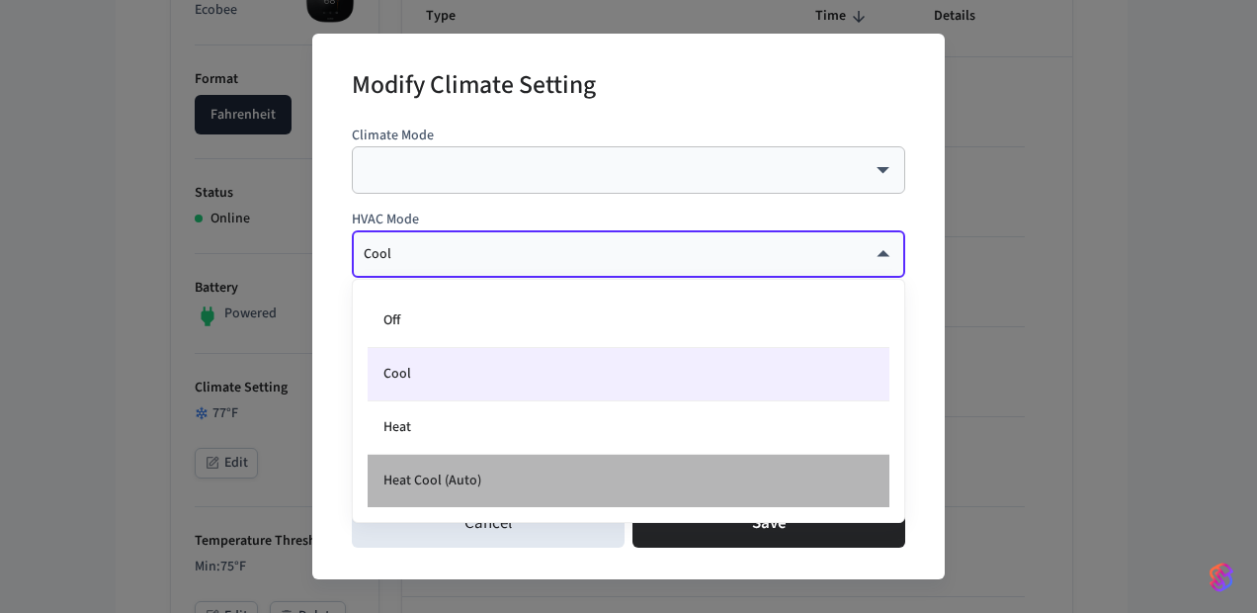
click at [499, 474] on li "Heat Cool (Auto)" at bounding box center [629, 480] width 522 height 52
type input "*********"
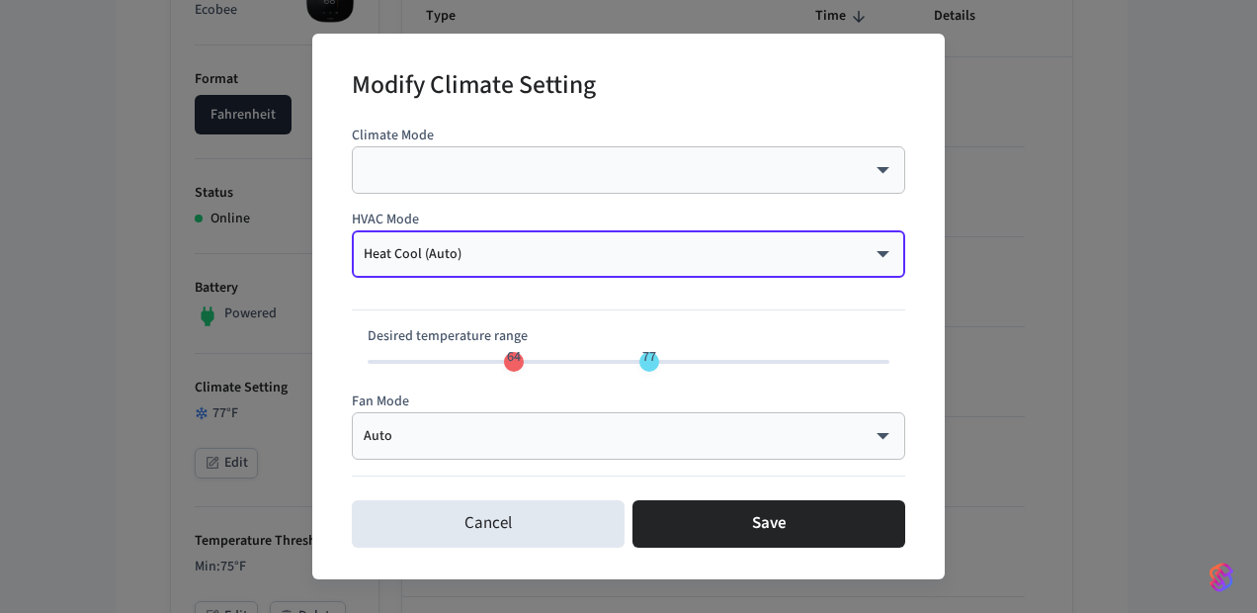
type input "**"
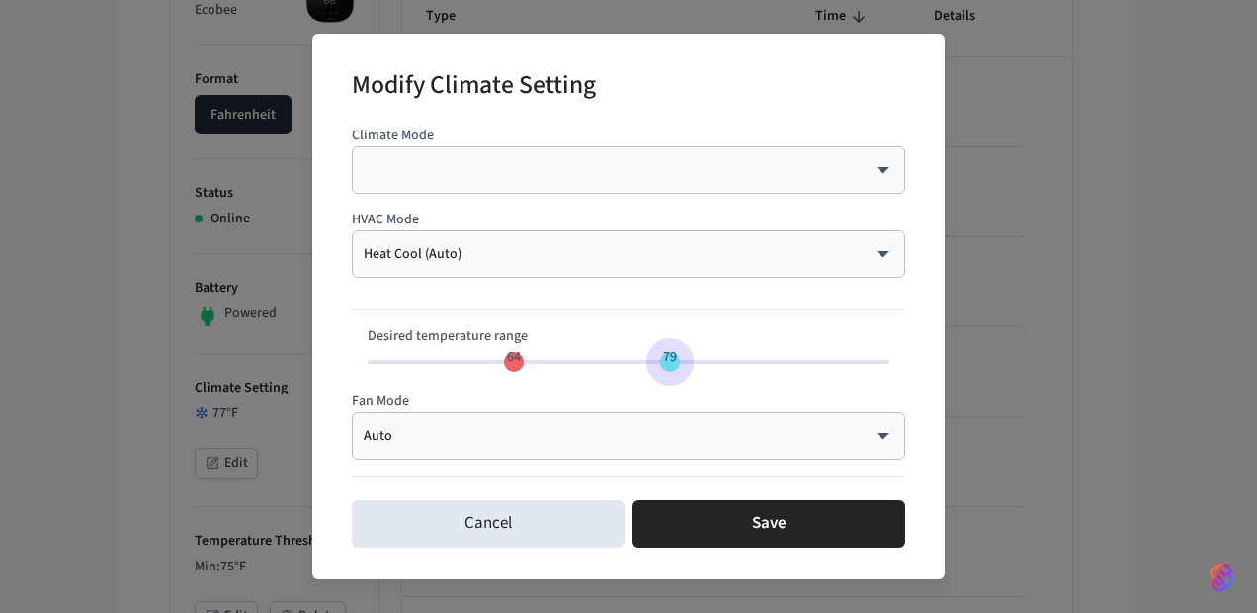
click at [667, 356] on span "79" at bounding box center [670, 357] width 38 height 29
click at [535, 360] on span "66 79" at bounding box center [629, 362] width 522 height 30
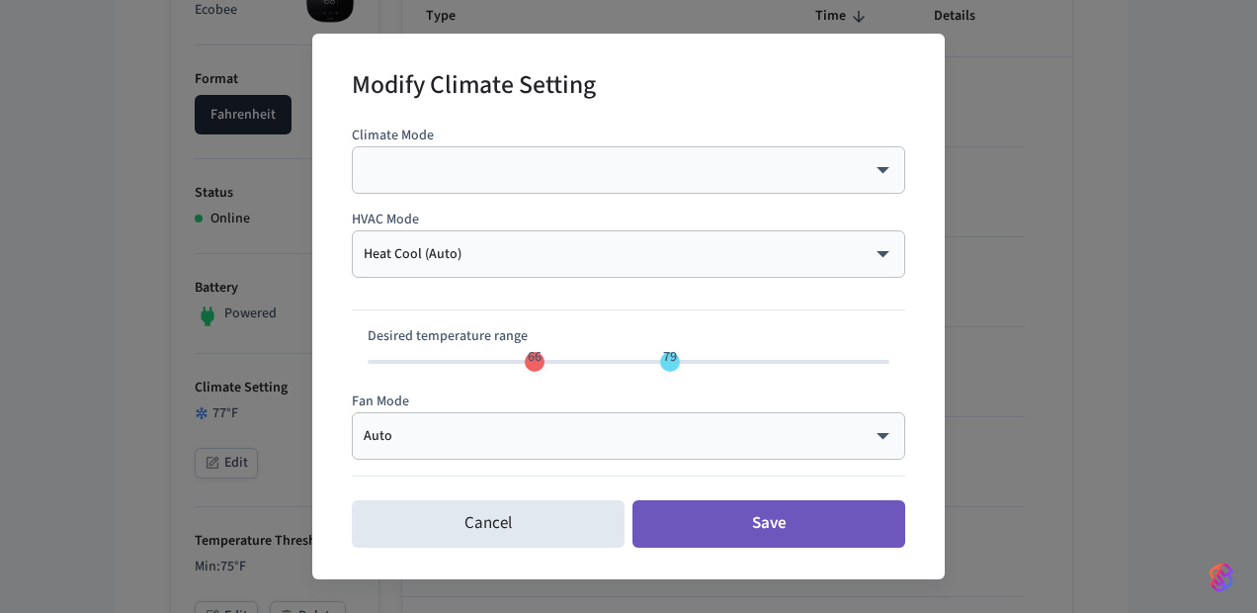
click at [709, 522] on button "Save" at bounding box center [768, 523] width 273 height 47
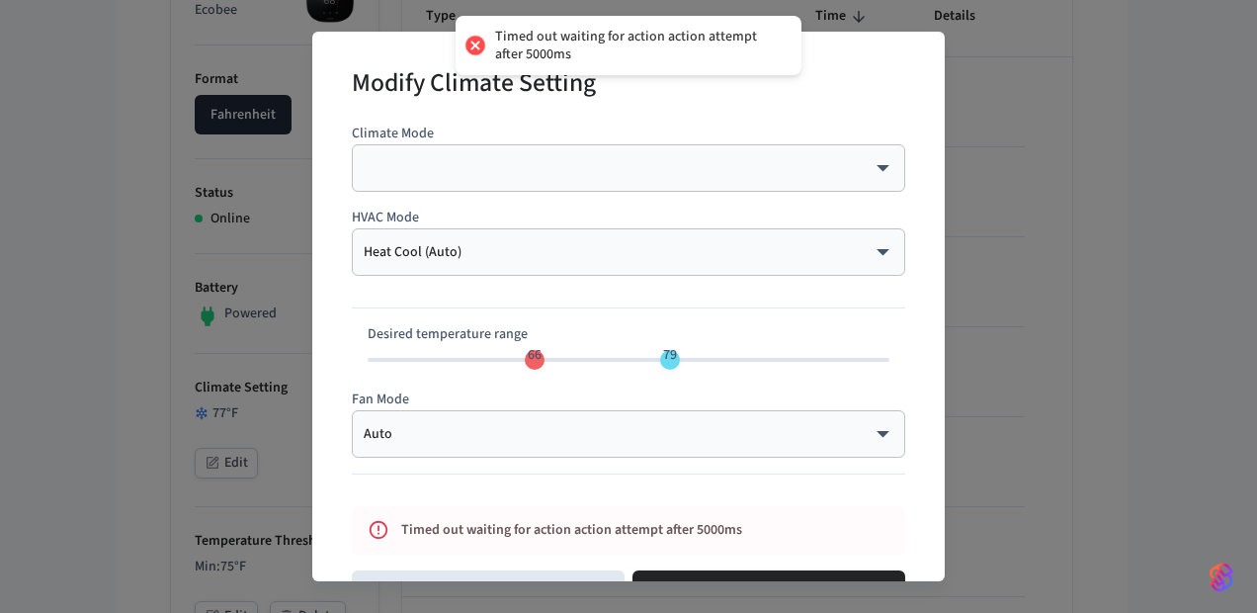
type input "**"
click at [517, 358] on span "65" at bounding box center [524, 355] width 38 height 29
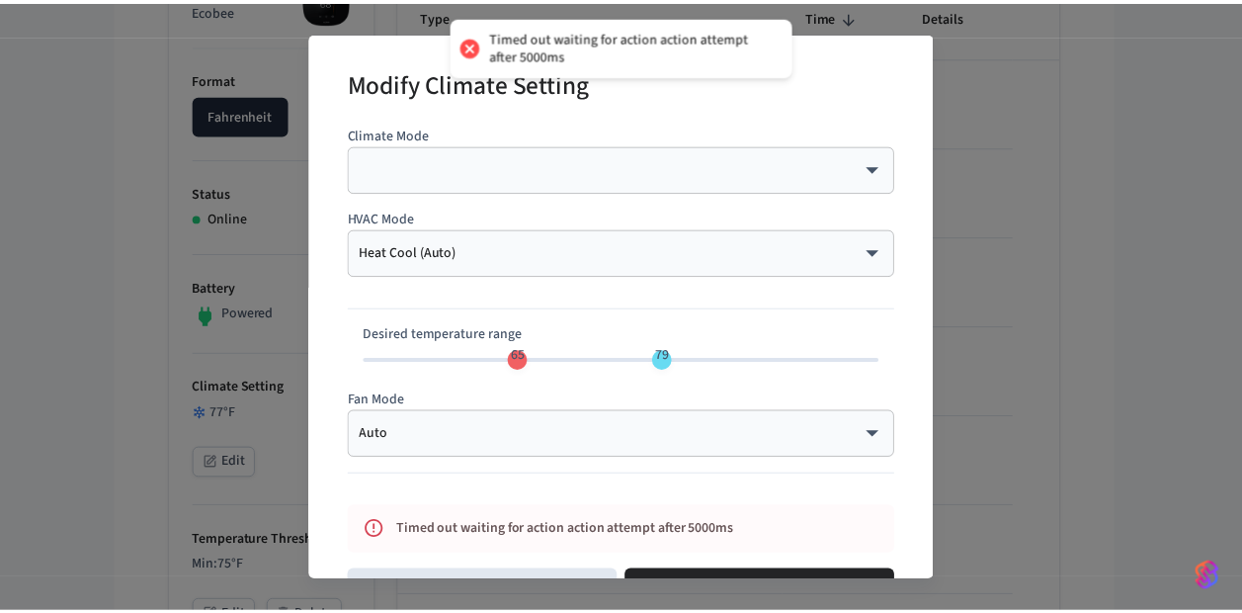
scroll to position [66, 0]
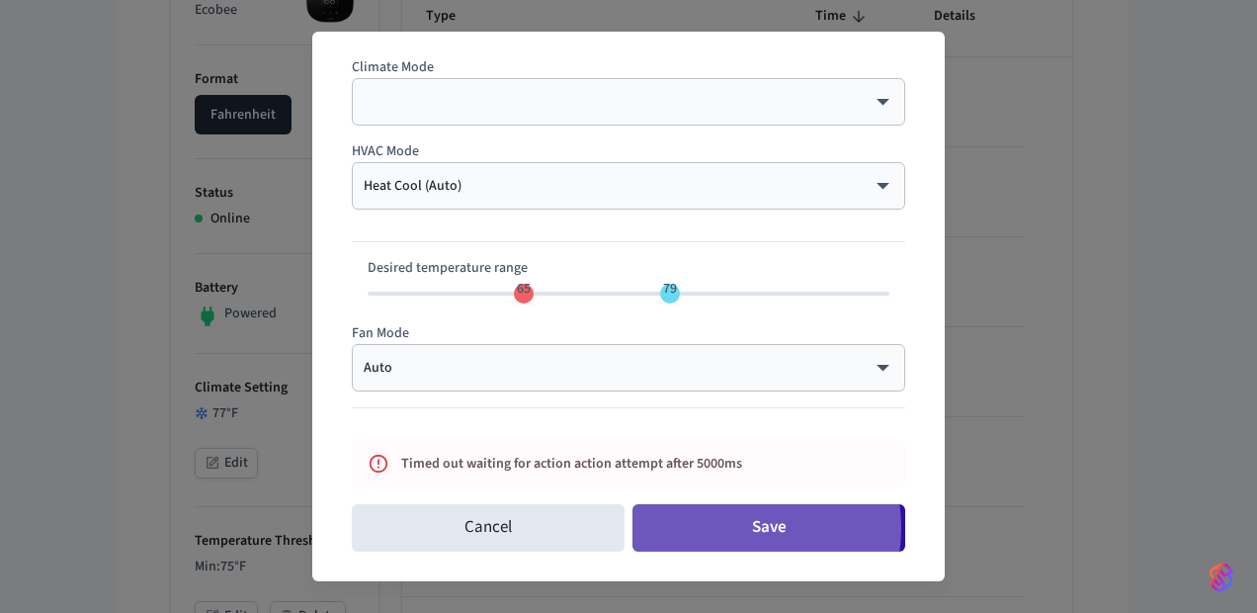
click at [728, 527] on button "Save" at bounding box center [768, 527] width 273 height 47
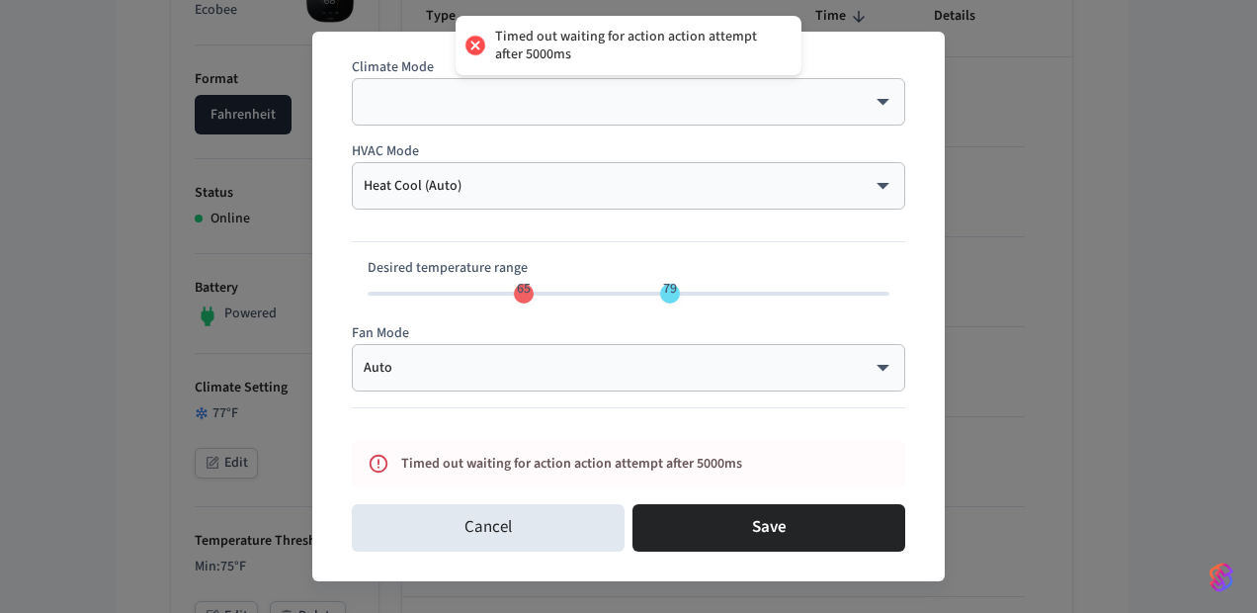
type input "**"
click at [651, 290] on span "79" at bounding box center [670, 289] width 38 height 29
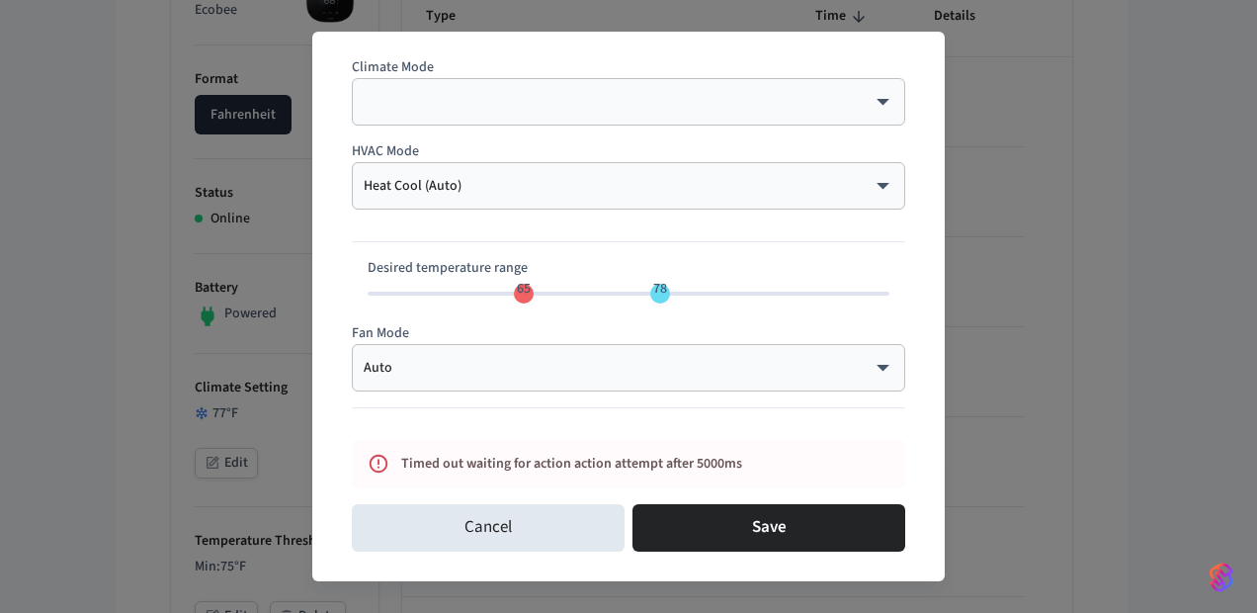
type input "**"
click at [560, 292] on span "69 78" at bounding box center [629, 294] width 522 height 30
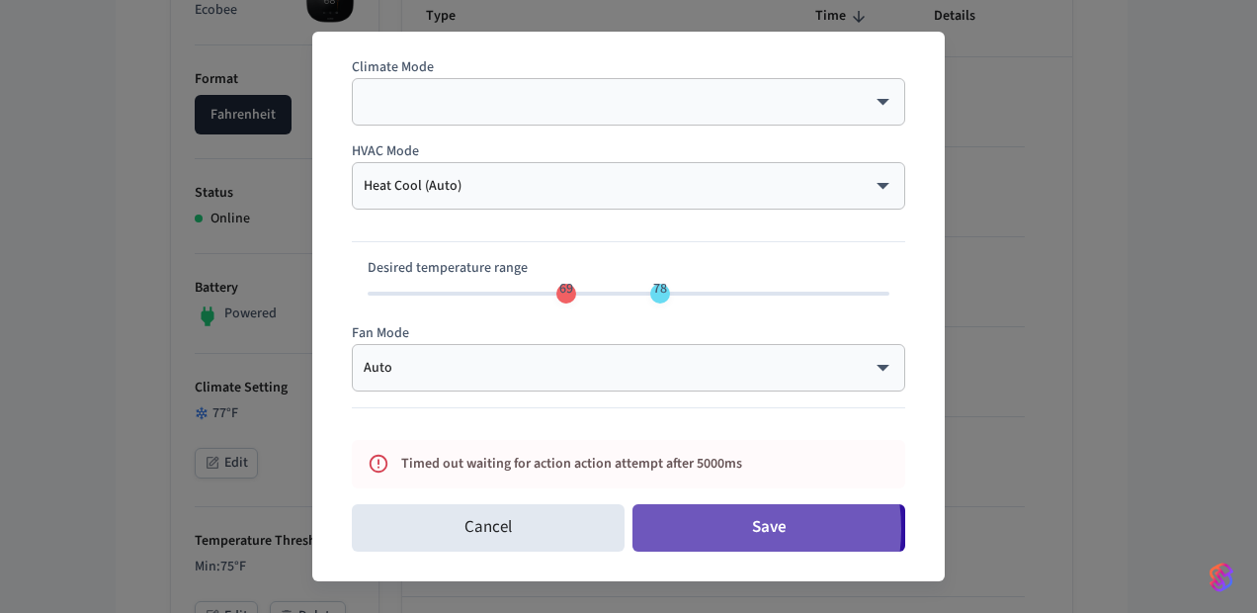
click at [704, 528] on button "Save" at bounding box center [768, 527] width 273 height 47
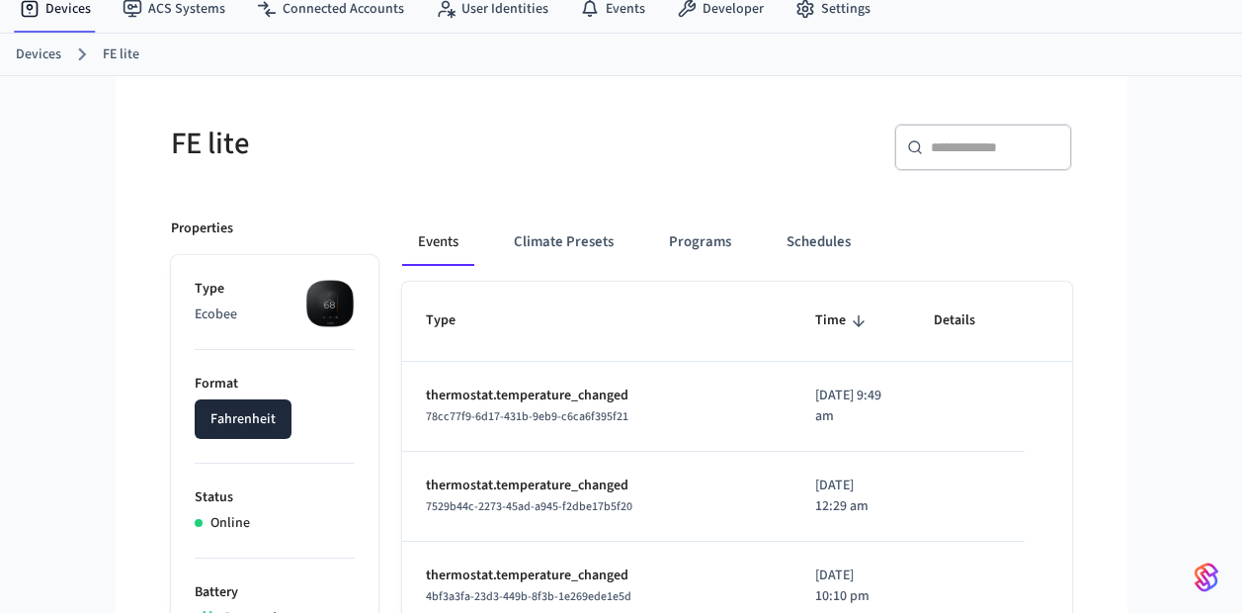
scroll to position [67, 0]
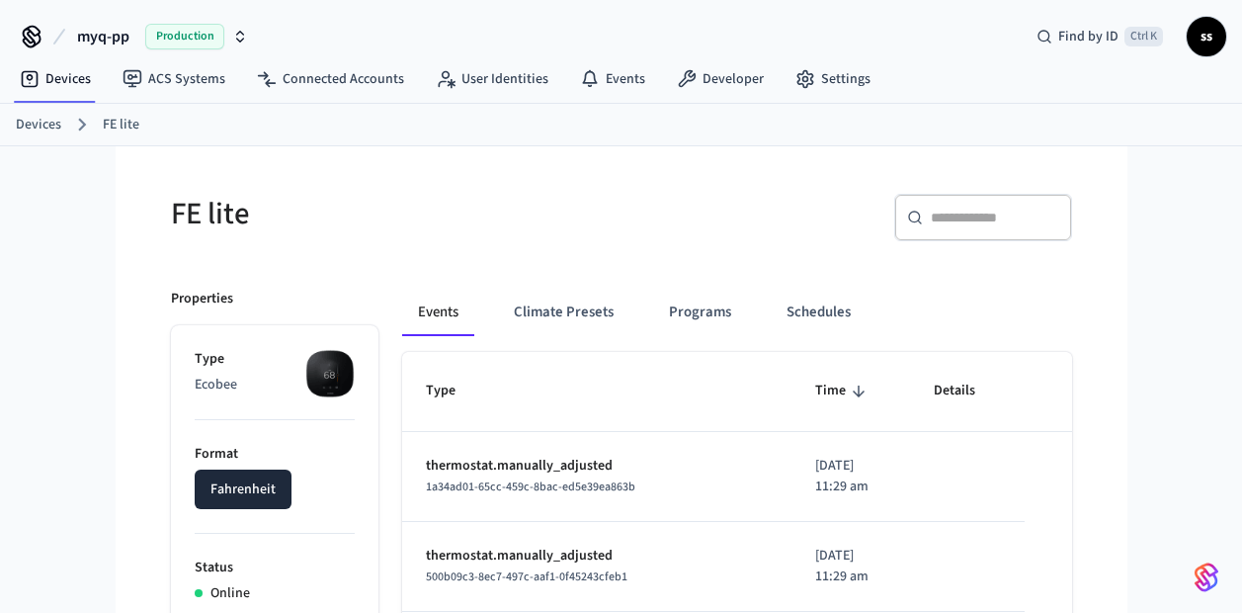
scroll to position [181, 0]
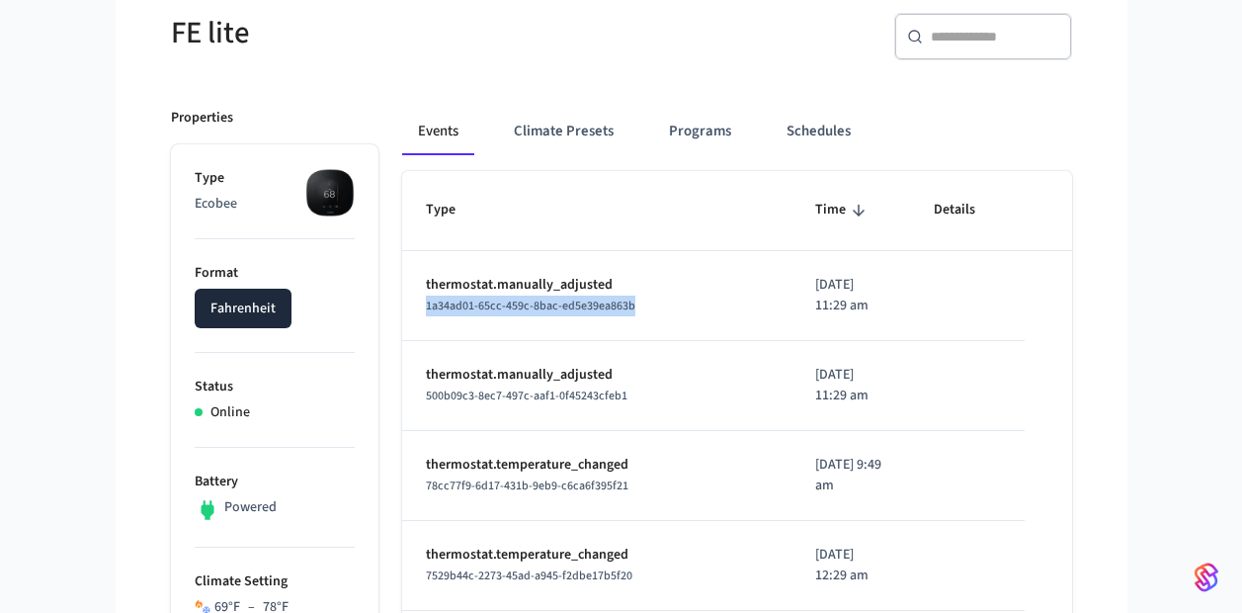
drag, startPoint x: 640, startPoint y: 308, endPoint x: 418, endPoint y: 304, distance: 222.3
click at [418, 304] on td "thermostat.manually_adjusted 1a34ad01-65cc-459c-8bac-ed5e39ea863b" at bounding box center [596, 296] width 389 height 90
copy span "1a34ad01-65cc-459c-8bac-ed5e39ea863b"
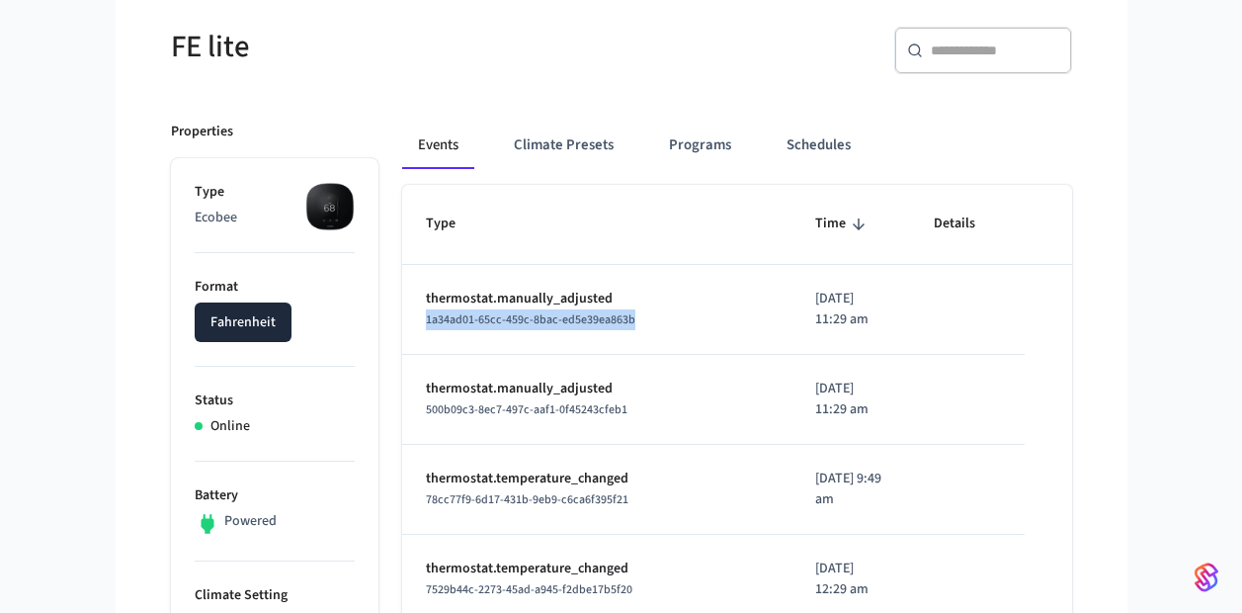
scroll to position [179, 0]
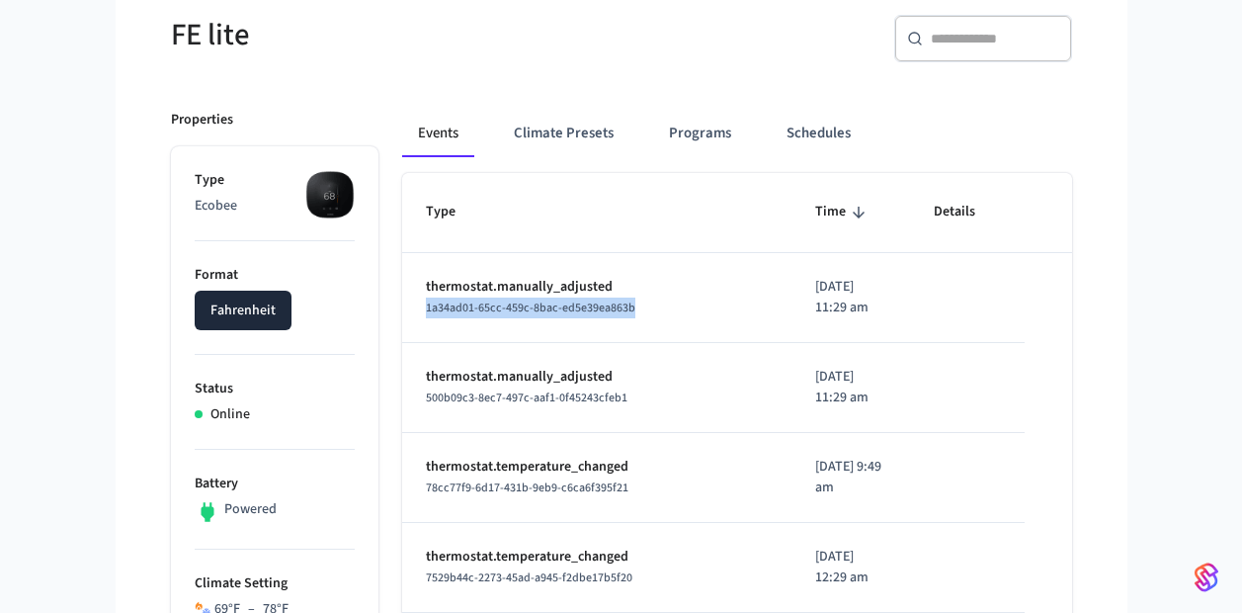
click at [694, 310] on div "1a34ad01-65cc-459c-8bac-ed5e39ea863b" at bounding box center [597, 307] width 342 height 21
drag, startPoint x: 694, startPoint y: 310, endPoint x: 415, endPoint y: 315, distance: 278.7
click at [415, 315] on td "thermostat.manually_adjusted 1a34ad01-65cc-459c-8bac-ed5e39ea863b" at bounding box center [596, 298] width 389 height 90
copy span "1a34ad01-65cc-459c-8bac-ed5e39ea863b"
click at [600, 398] on span "500b09c3-8ec7-497c-aaf1-0f45243cfeb1" at bounding box center [527, 397] width 202 height 17
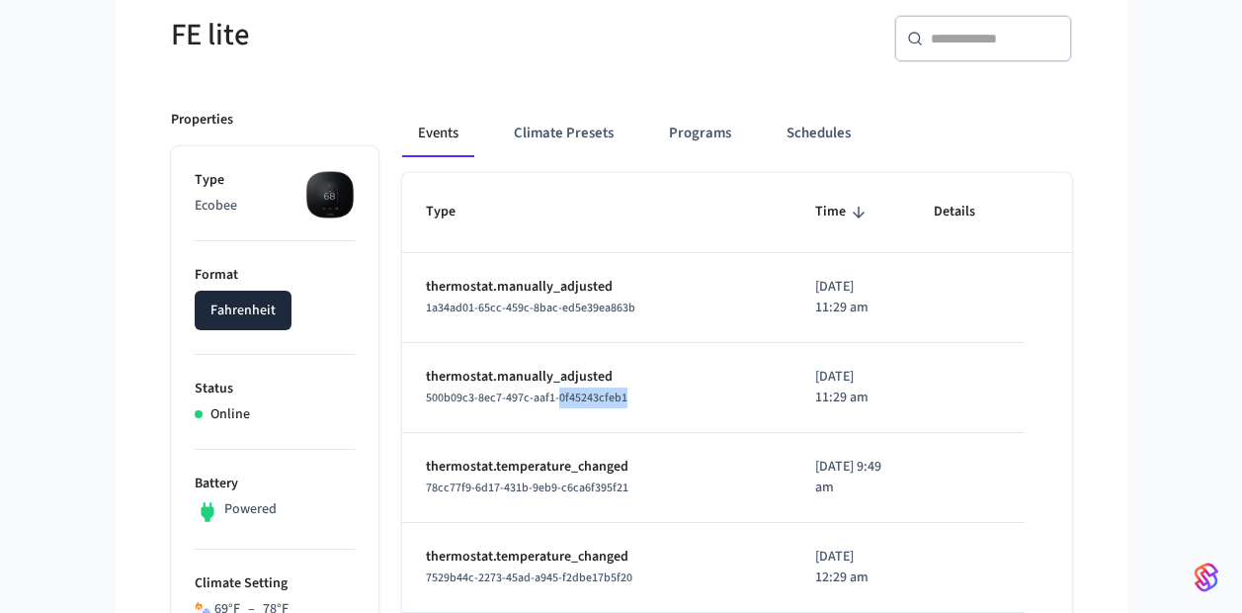
click at [600, 398] on span "500b09c3-8ec7-497c-aaf1-0f45243cfeb1" at bounding box center [527, 397] width 202 height 17
copy span "500b09c3-8ec7-497c-aaf1-0f45243cfeb1"
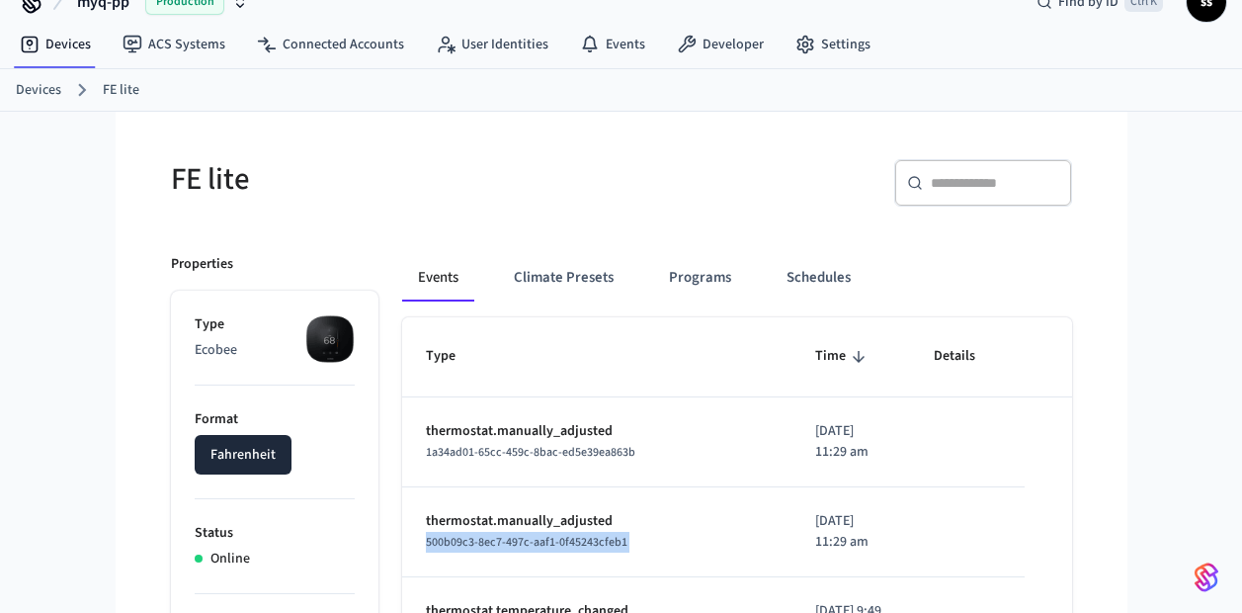
scroll to position [0, 0]
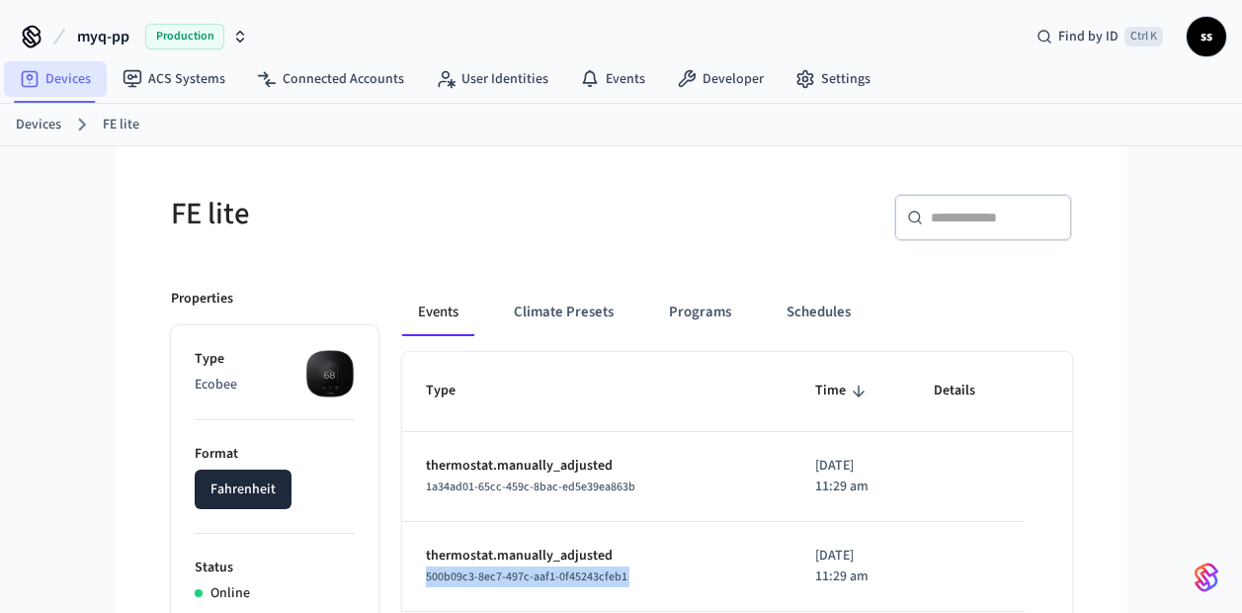
click at [68, 77] on link "Devices" at bounding box center [55, 79] width 103 height 36
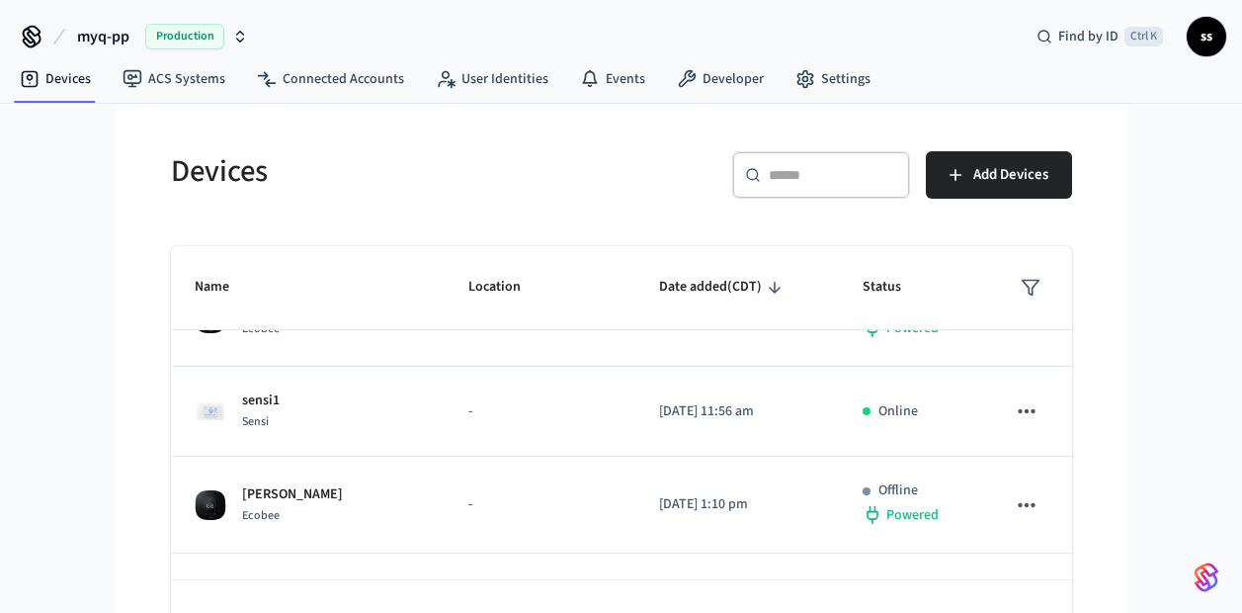
scroll to position [63, 0]
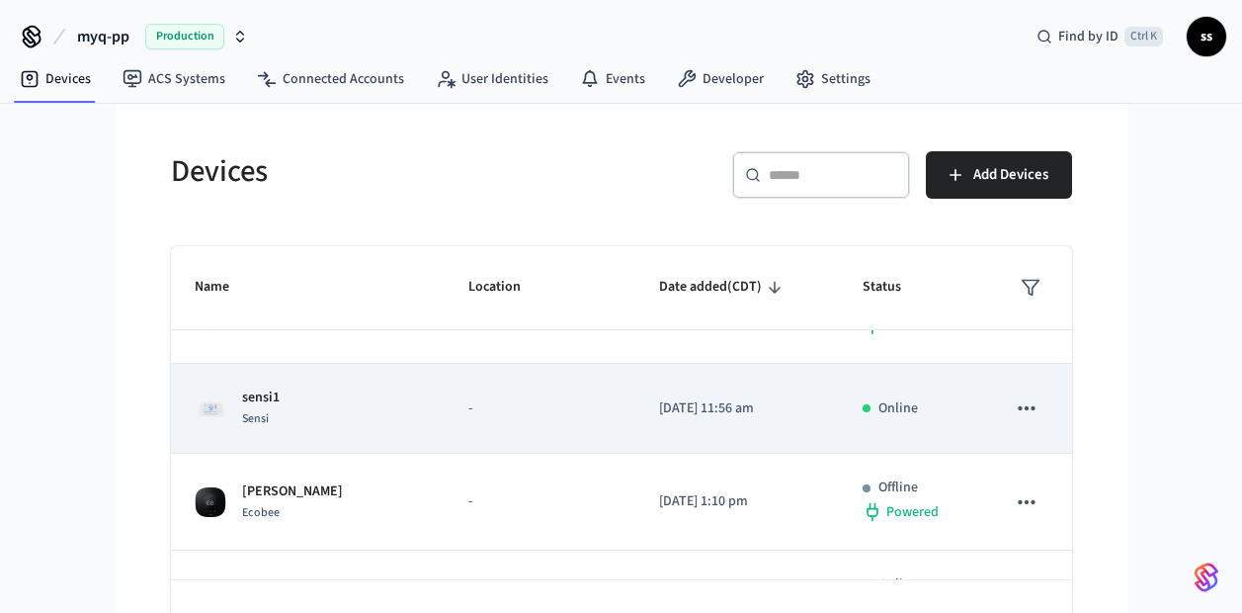
click at [445, 429] on td "-" at bounding box center [540, 409] width 191 height 90
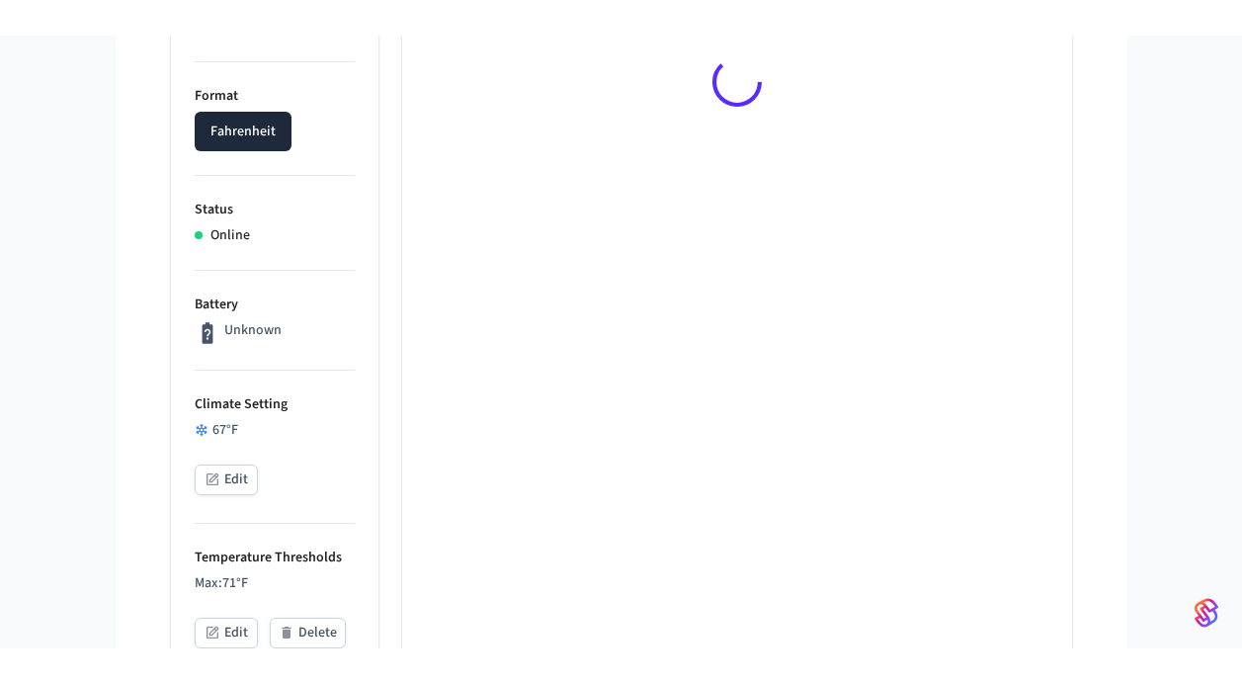
scroll to position [398, 0]
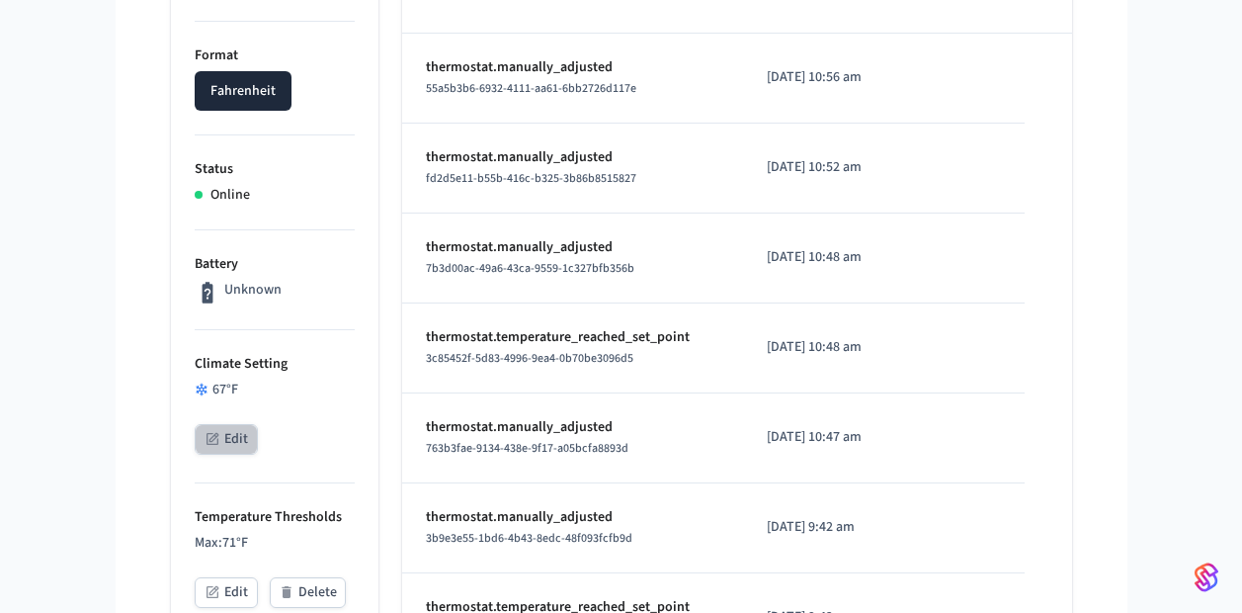
click at [209, 441] on icon "button" at bounding box center [213, 438] width 10 height 10
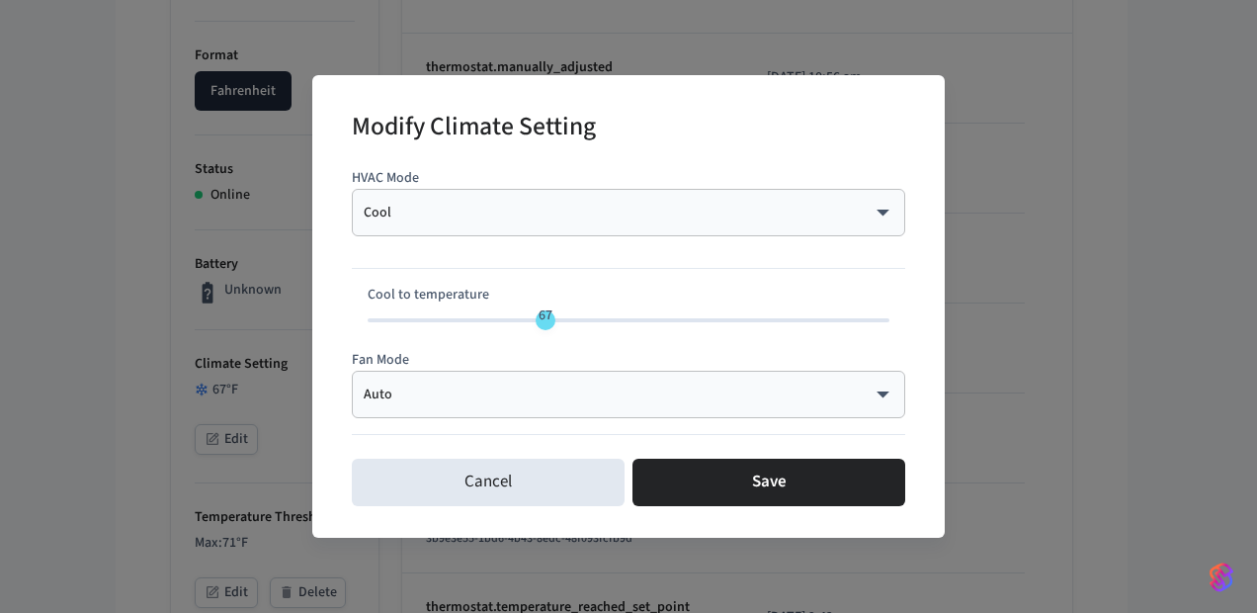
click at [530, 225] on div "Cool **** ​" at bounding box center [628, 212] width 553 height 47
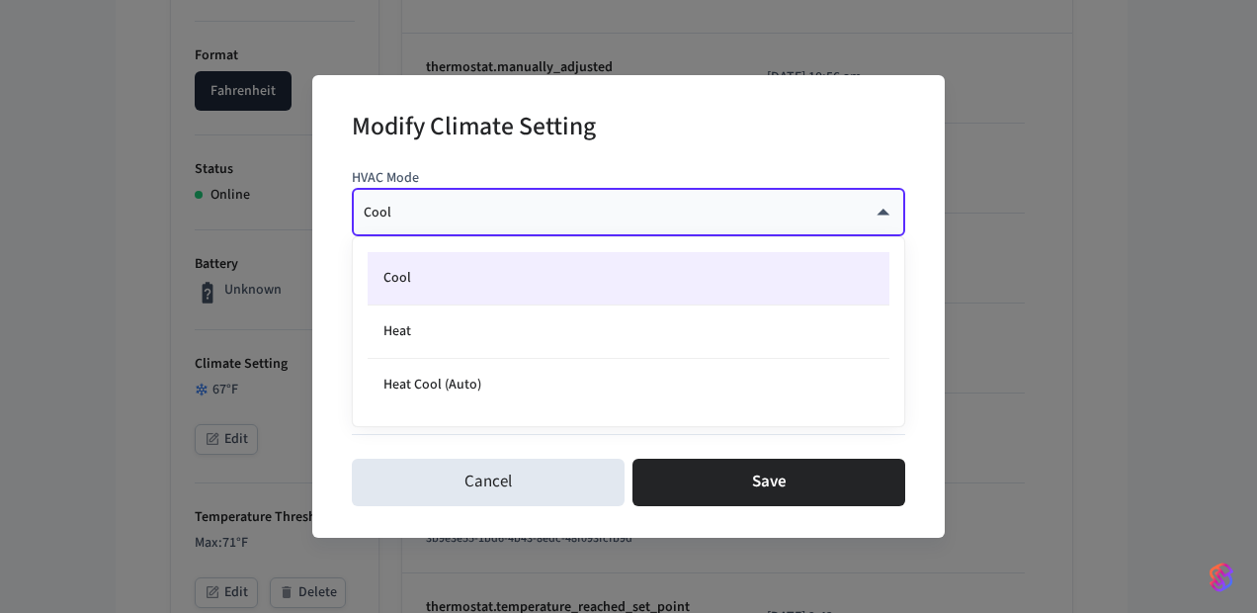
click at [881, 213] on body "myq-pp Production Find by ID Ctrl K ss Devices ACS Systems Connected Accounts U…" at bounding box center [628, 584] width 1257 height 1965
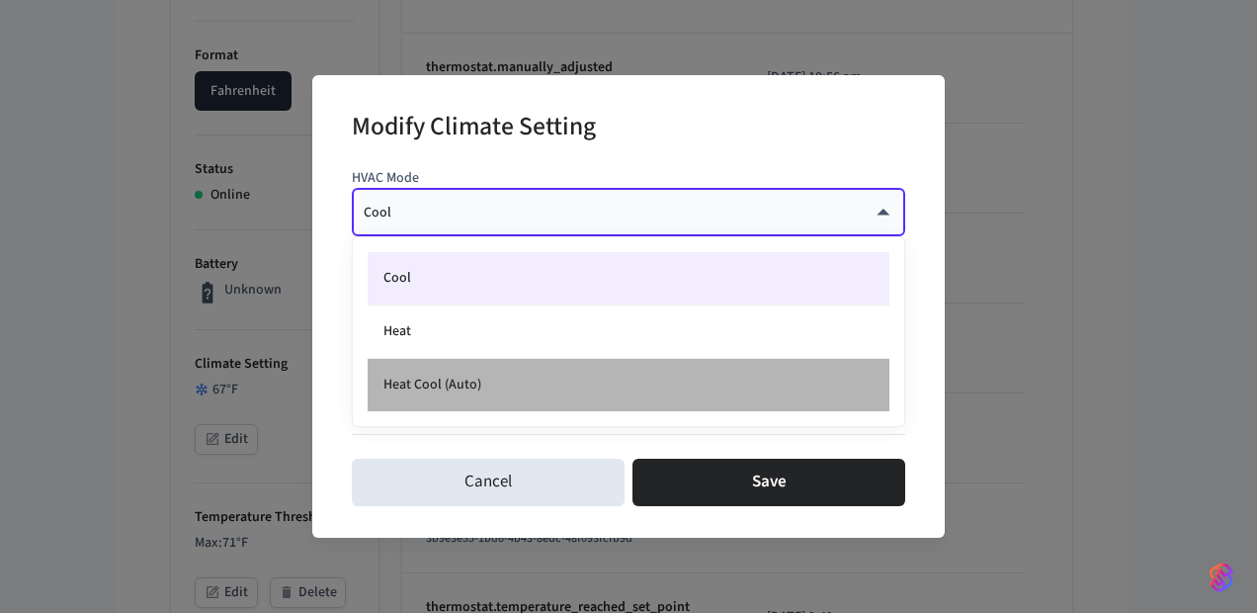
click at [631, 380] on li "Heat Cool (Auto)" at bounding box center [629, 385] width 522 height 52
type input "*********"
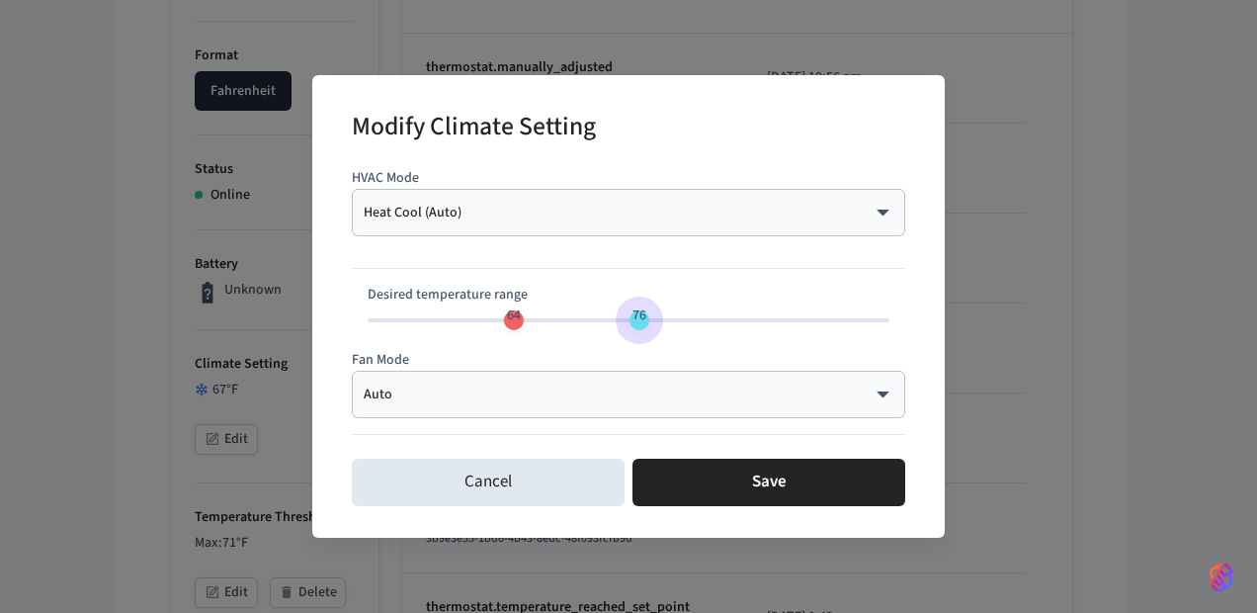
type input "**"
drag, startPoint x: 546, startPoint y: 324, endPoint x: 645, endPoint y: 316, distance: 99.1
click at [645, 316] on span "77" at bounding box center [649, 315] width 14 height 20
type input "**"
drag, startPoint x: 515, startPoint y: 318, endPoint x: 529, endPoint y: 318, distance: 13.8
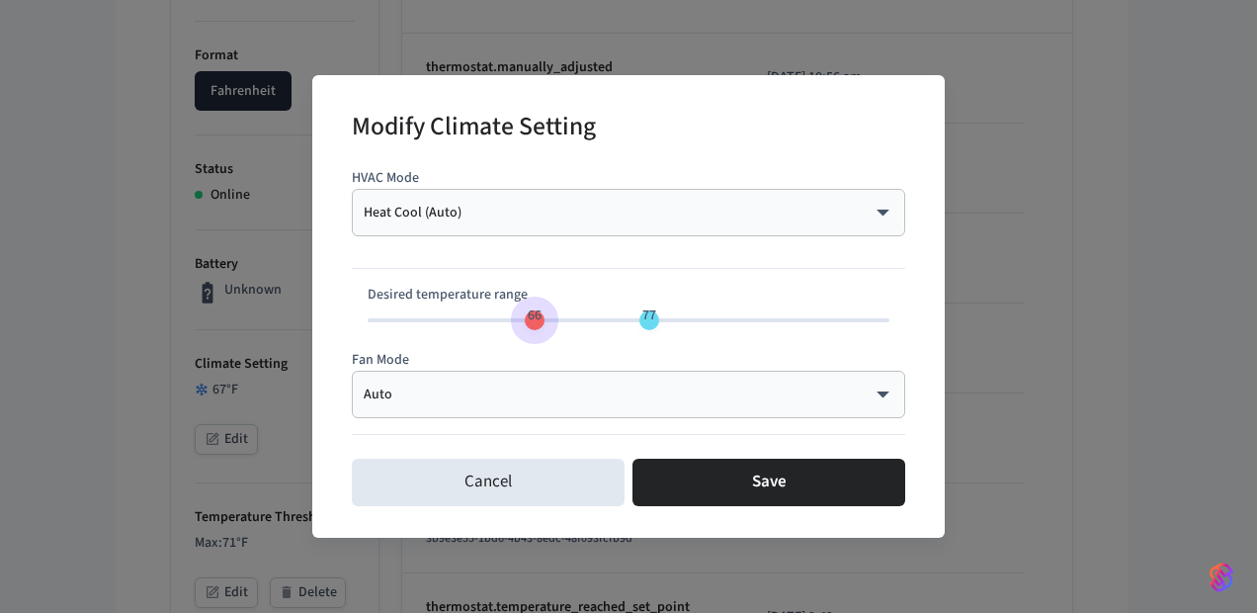
click at [529, 318] on span "66" at bounding box center [535, 315] width 14 height 20
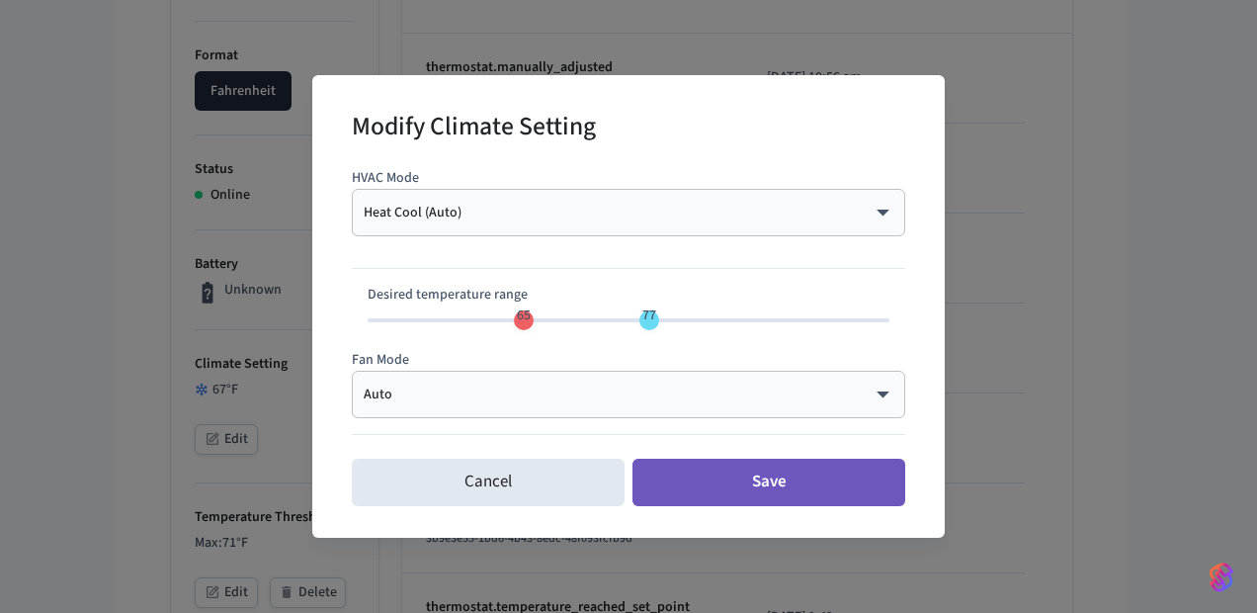
click at [748, 472] on button "Save" at bounding box center [768, 481] width 273 height 47
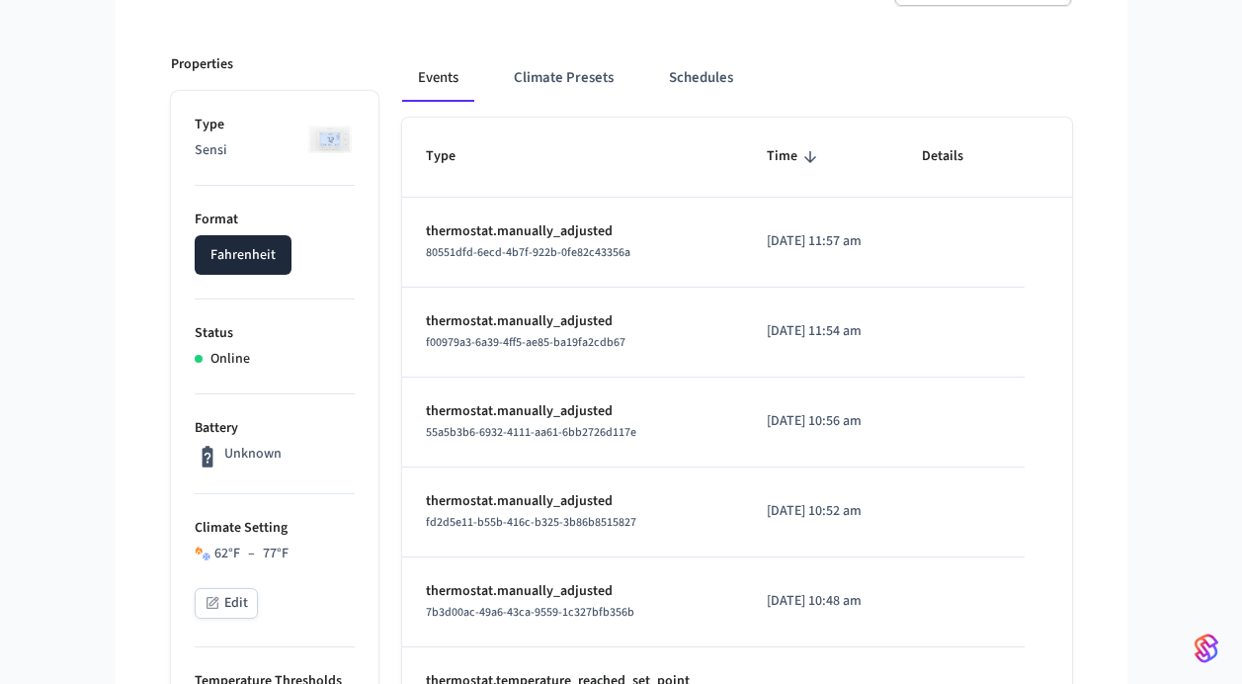
scroll to position [236, 0]
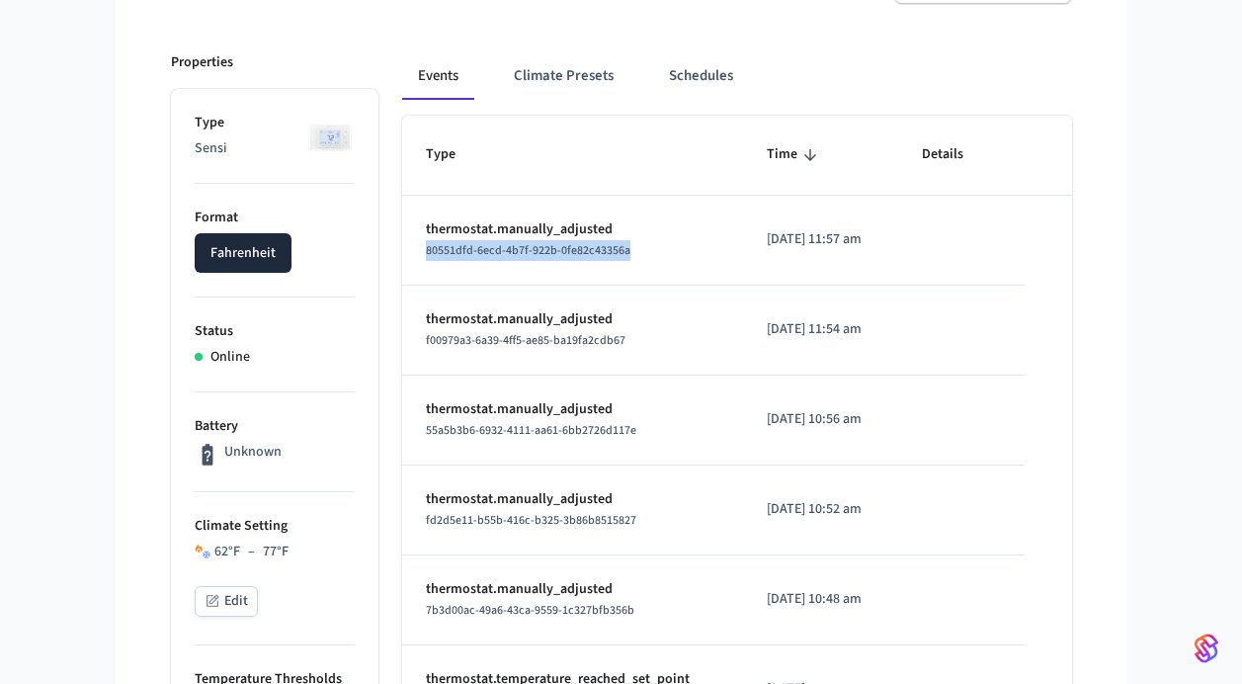
drag, startPoint x: 420, startPoint y: 249, endPoint x: 642, endPoint y: 260, distance: 222.6
click at [642, 260] on td "thermostat.manually_adjusted 80551dfd-6ecd-4b7f-922b-0fe82c43356a" at bounding box center [572, 241] width 341 height 90
copy span "80551dfd-6ecd-4b7f-922b-0fe82c43356a"
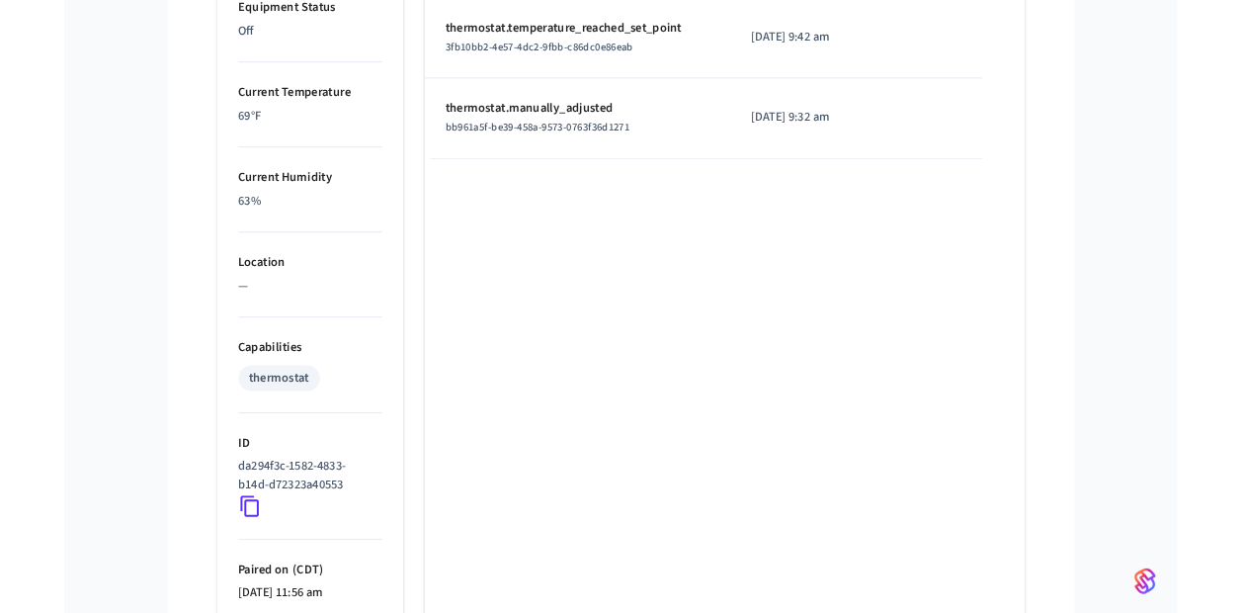
scroll to position [1155, 0]
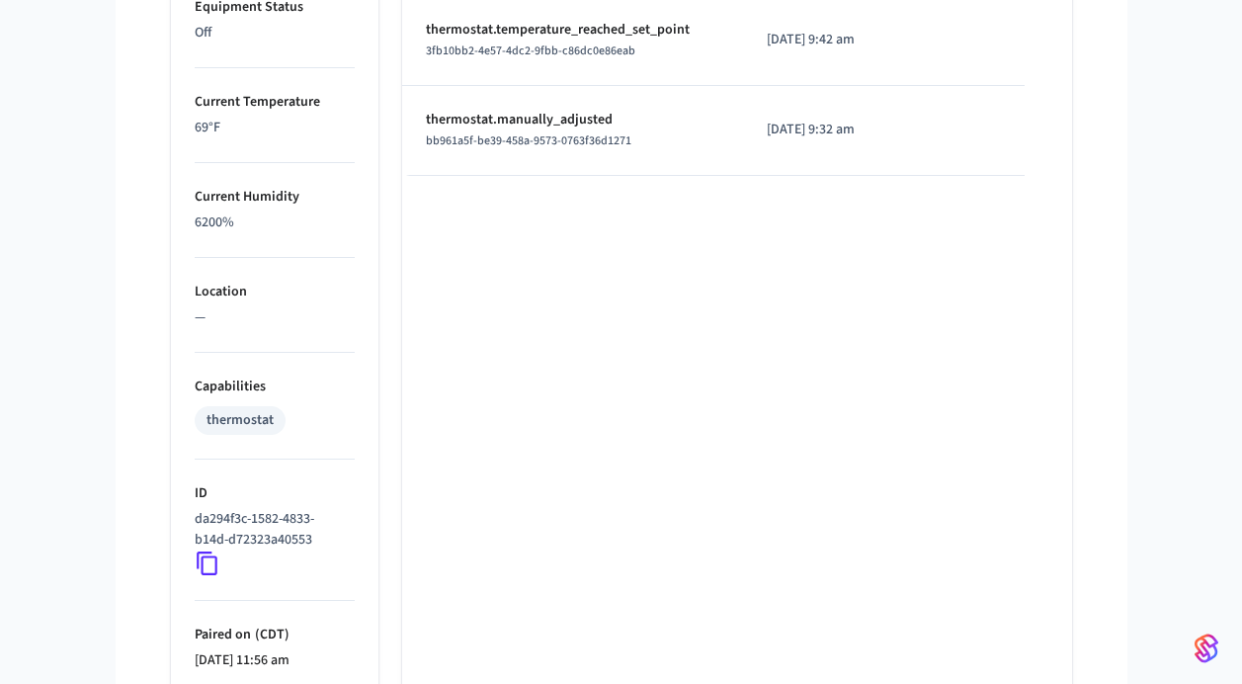
click at [209, 570] on icon at bounding box center [208, 563] width 26 height 26
click at [759, 676] on div "Type Time Details thermostat.manually_adjusted 80551dfd-6ecd-4b7f-922b-0fe82c43…" at bounding box center [737, 3] width 670 height 1613
click at [738, 676] on div "Type Time Details thermostat.manually_adjusted 80551dfd-6ecd-4b7f-922b-0fe82c43…" at bounding box center [737, 3] width 670 height 1613
click at [632, 678] on div "Type Time Details thermostat.manually_adjusted 80551dfd-6ecd-4b7f-922b-0fe82c43…" at bounding box center [737, 3] width 670 height 1613
click at [716, 573] on div "Type Time Details thermostat.manually_adjusted 80551dfd-6ecd-4b7f-922b-0fe82c43…" at bounding box center [737, 3] width 670 height 1613
